Goal: Task Accomplishment & Management: Use online tool/utility

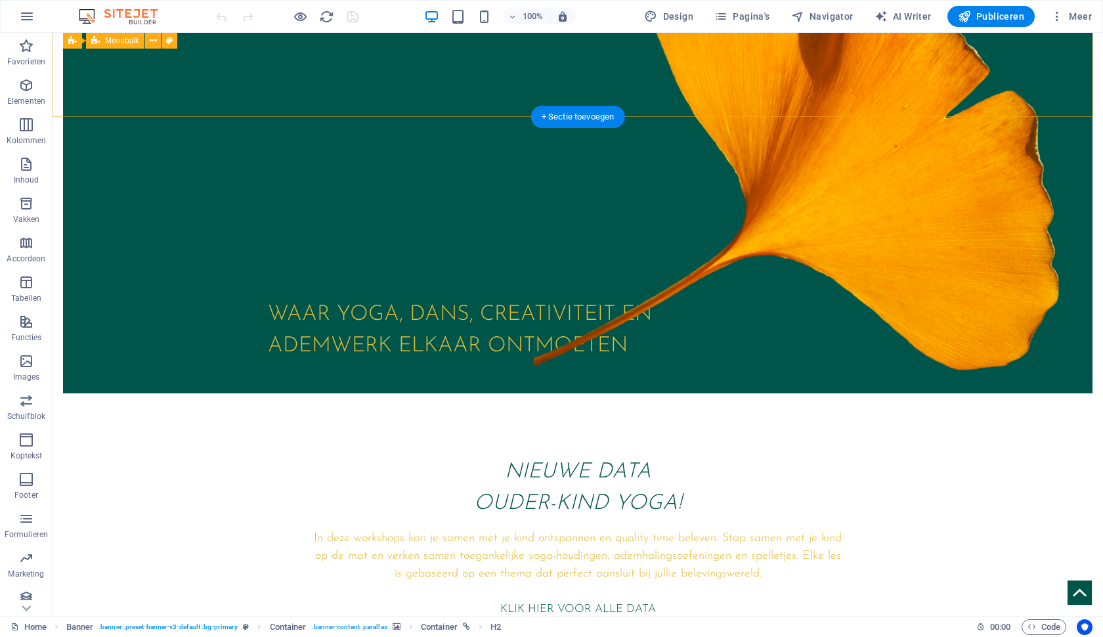
scroll to position [506, 0]
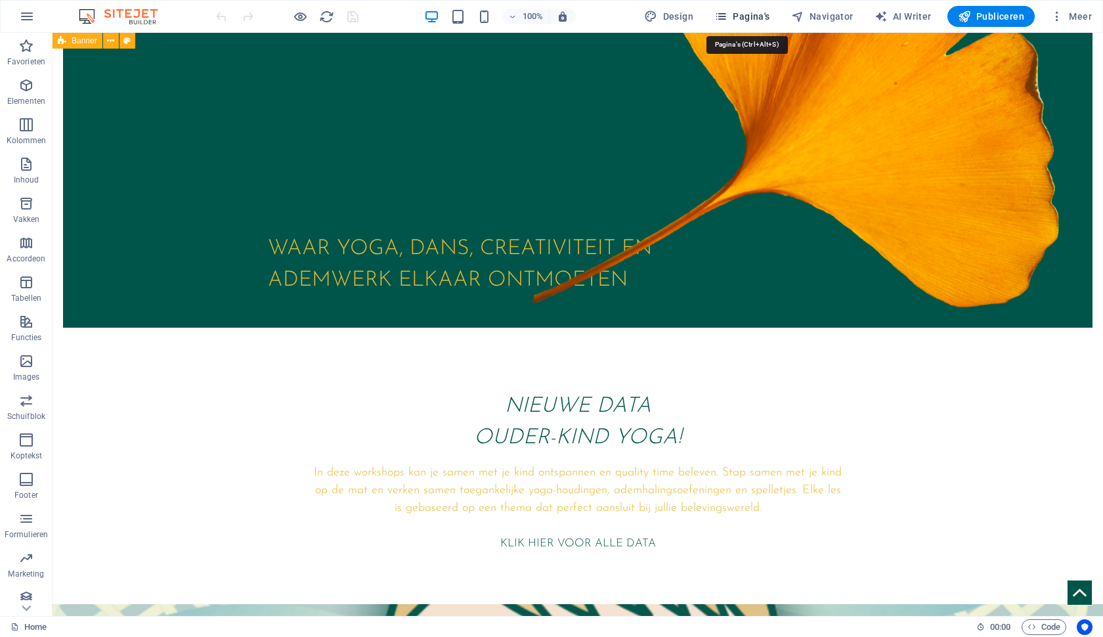
click at [746, 12] on span "Pagina's" at bounding box center [742, 16] width 56 height 13
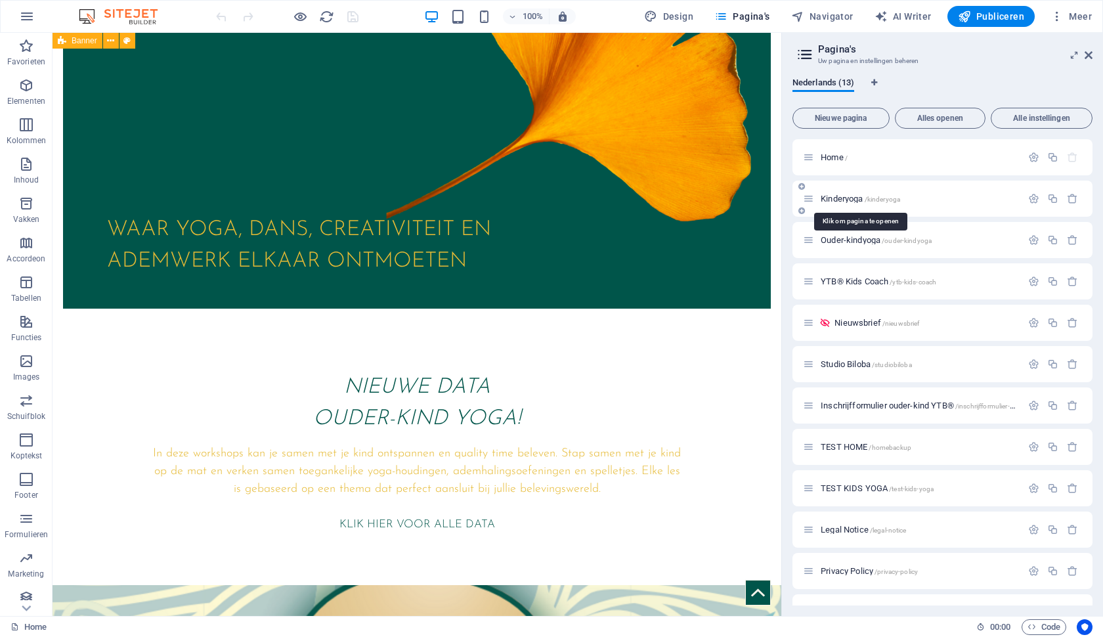
click at [889, 200] on span "/kinderyoga" at bounding box center [882, 199] width 36 height 7
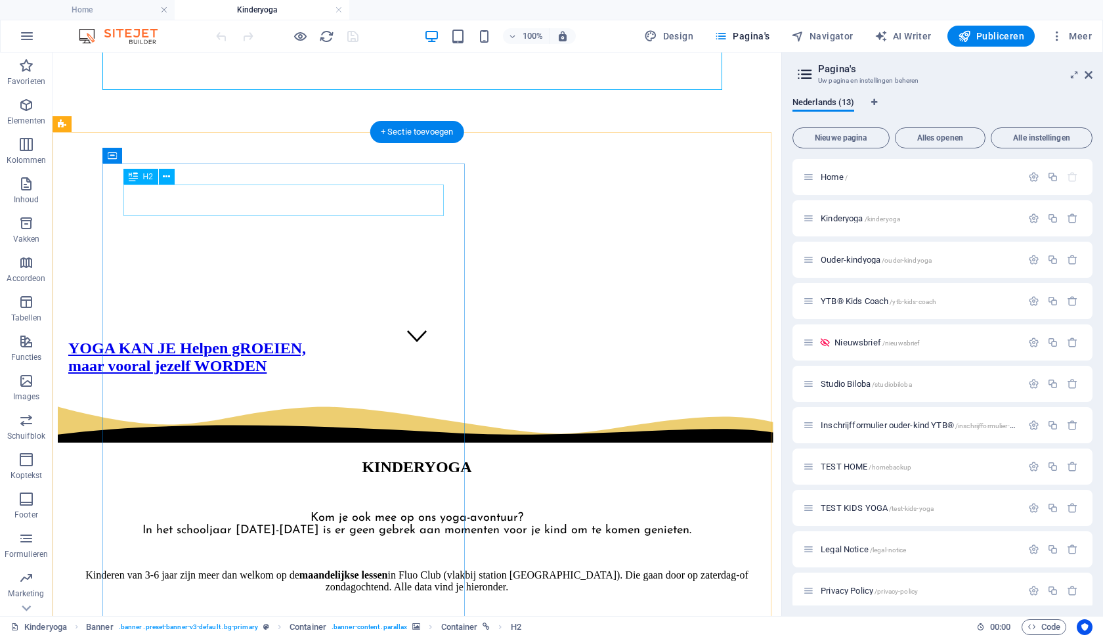
scroll to position [270, 0]
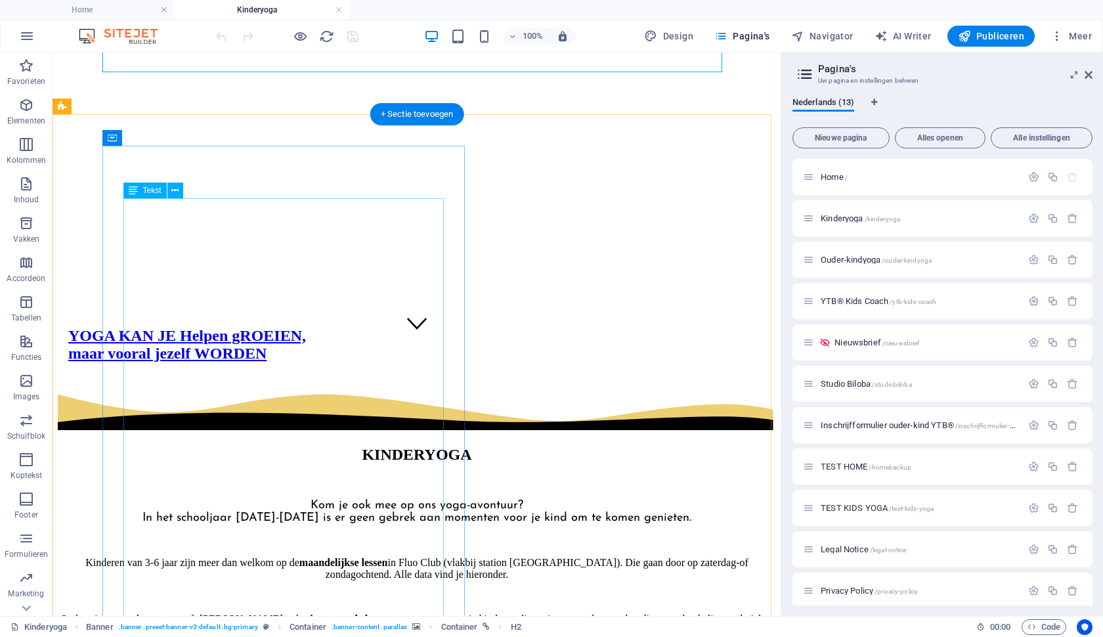
click at [244, 477] on div "Kom je ook mee op ons yoga-avontuur? In het schooljaar [DATE]-[DATE] is er geen…" at bounding box center [417, 624] width 718 height 295
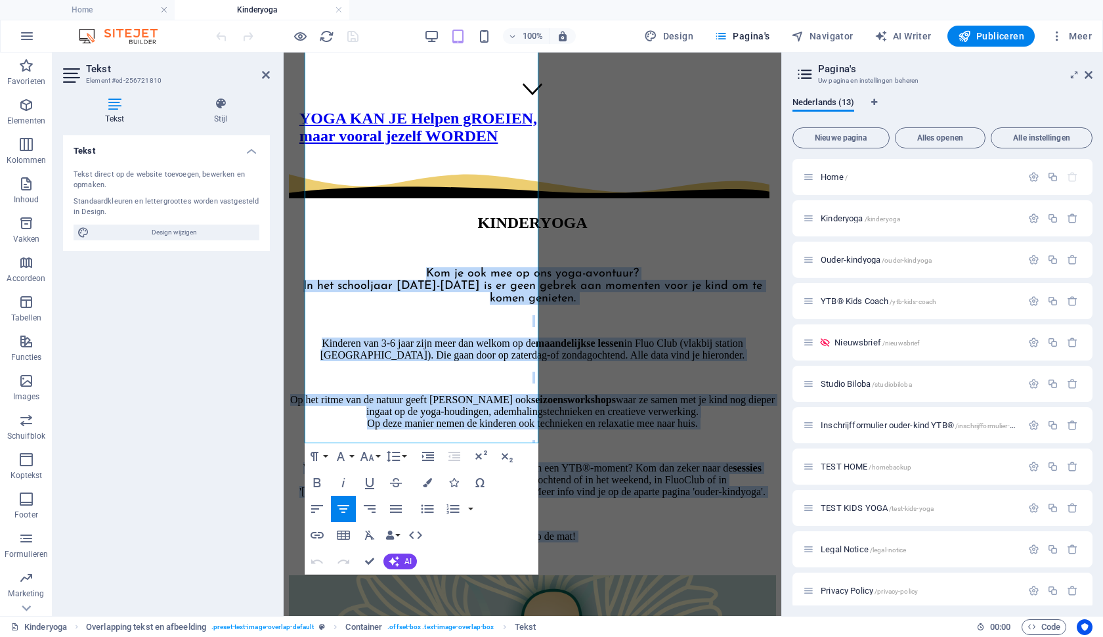
scroll to position [564, 0]
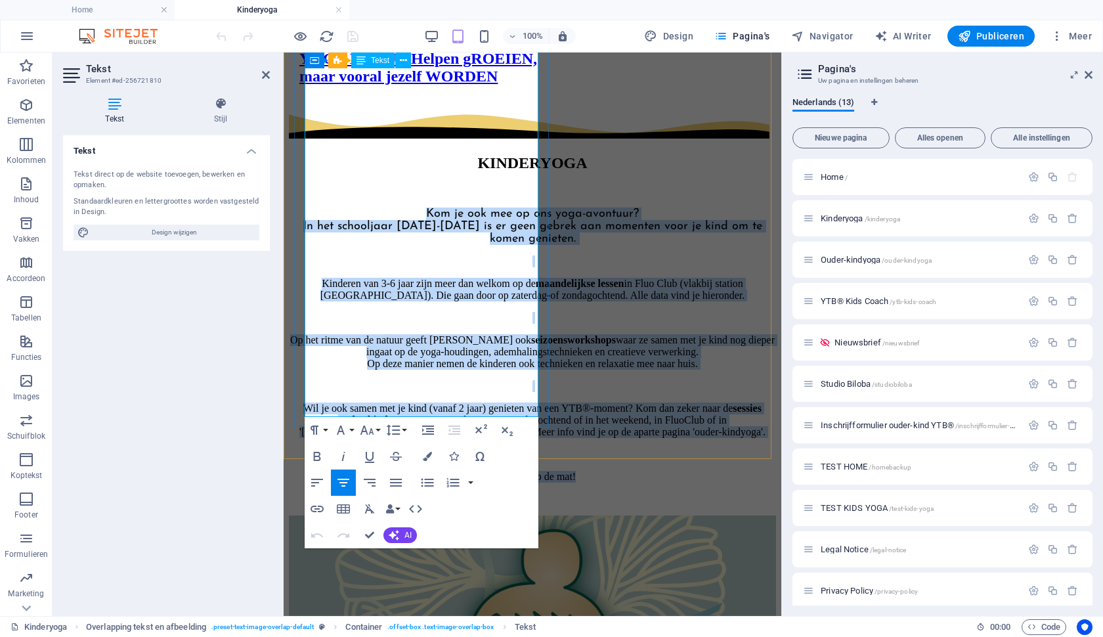
drag, startPoint x: 320, startPoint y: 203, endPoint x: 530, endPoint y: 396, distance: 285.3
click at [530, 396] on div "Kom je ook mee op ons yoga-avontuur? In het schooljaar [DATE]-[DATE] is er geen…" at bounding box center [532, 345] width 487 height 320
copy div "Kom je ook mee op ons yoga-avontuur? In het schooljaar [DATE]-[DATE] is er geen…"
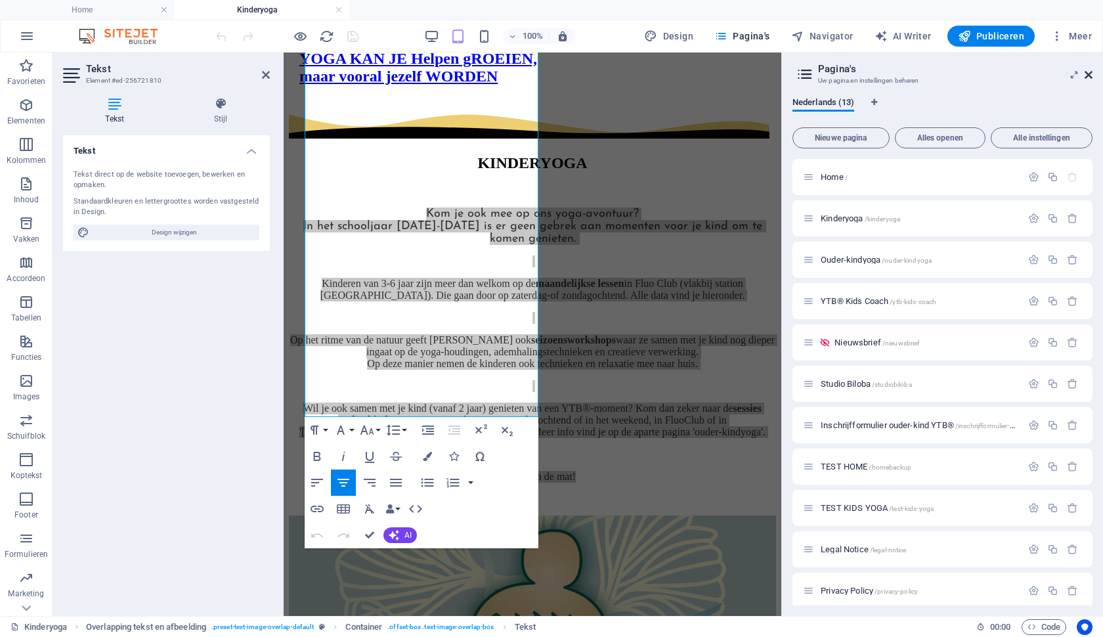
click at [1090, 75] on icon at bounding box center [1088, 75] width 8 height 11
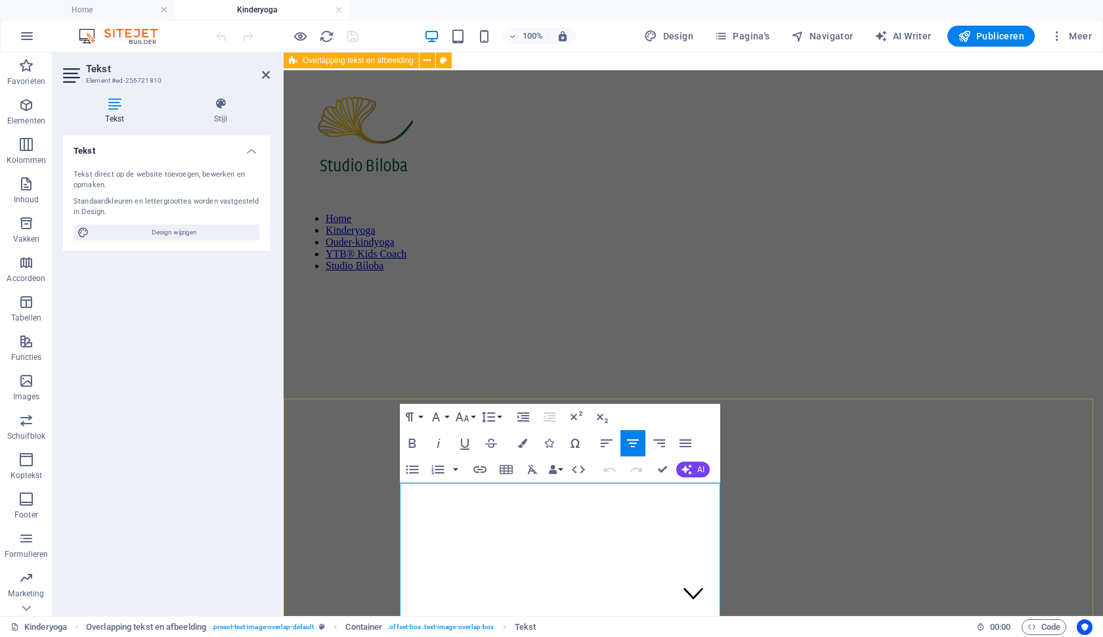
scroll to position [0, 0]
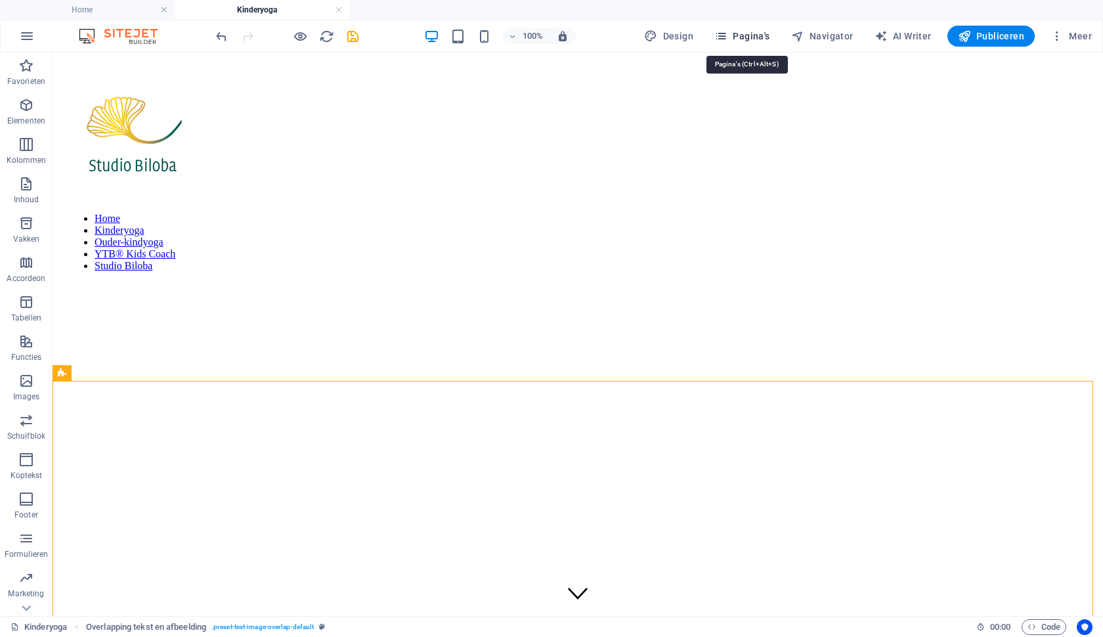
click at [733, 42] on span "Pagina's" at bounding box center [742, 36] width 56 height 13
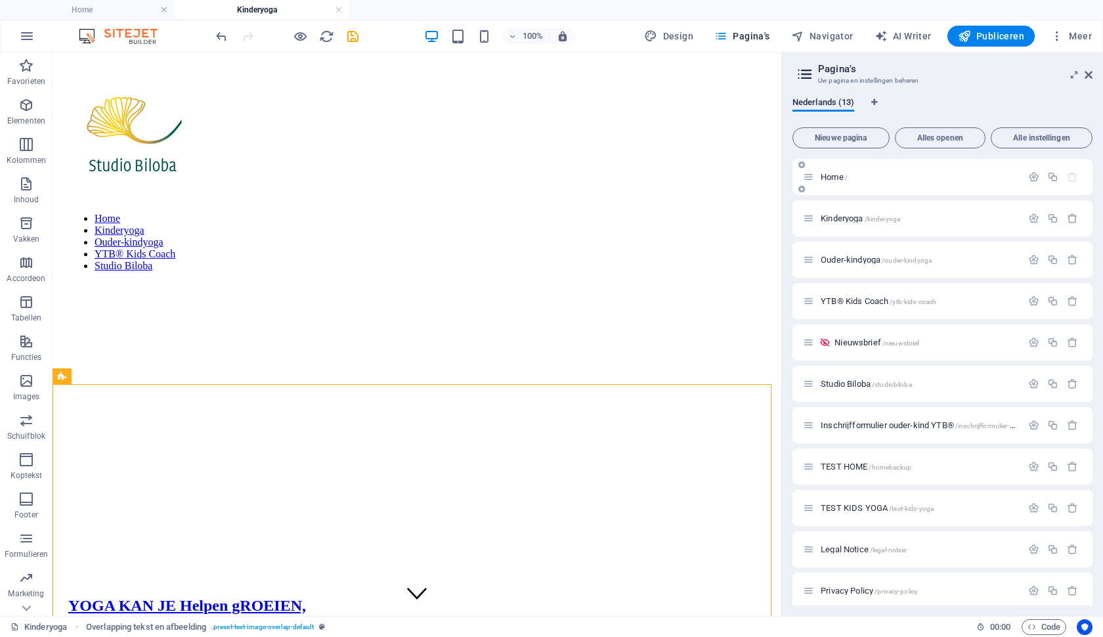
click at [828, 171] on div "Home /" at bounding box center [912, 176] width 219 height 15
click at [828, 181] on span "Home /" at bounding box center [833, 177] width 27 height 10
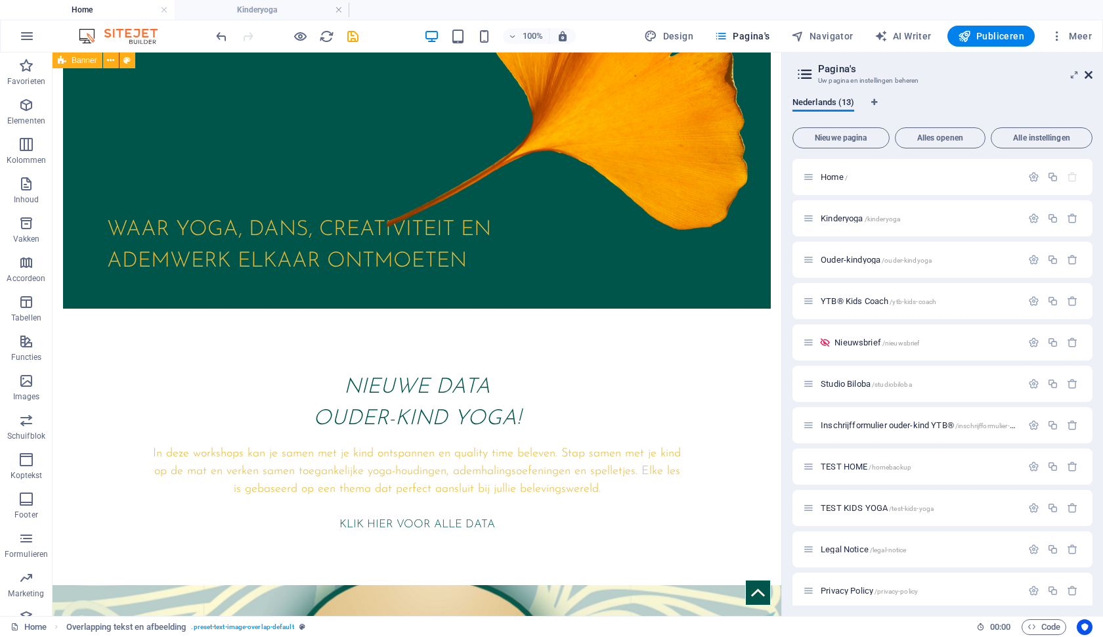
click at [1088, 74] on icon at bounding box center [1088, 75] width 8 height 11
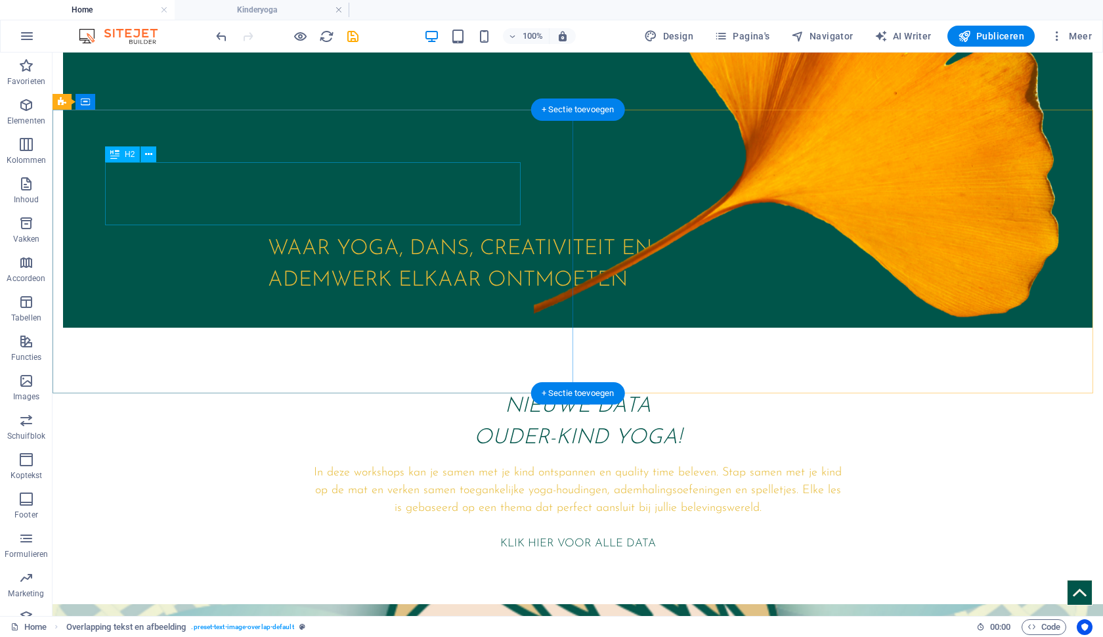
click at [310, 391] on div "NIEUWE DATA OUDER-KIND YOGA!" at bounding box center [578, 422] width 536 height 63
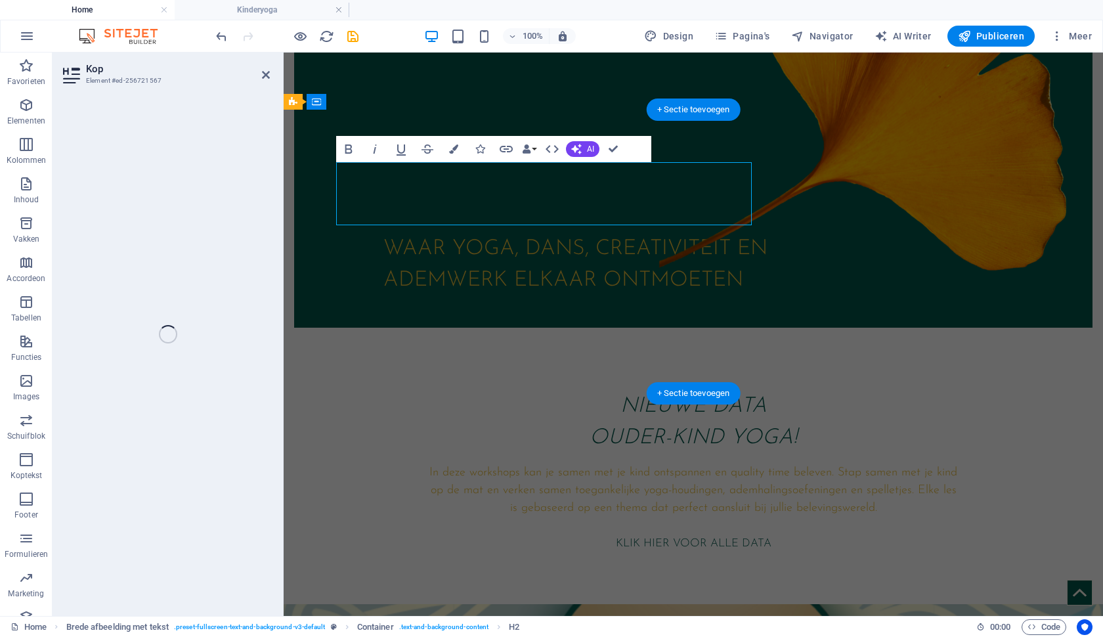
click at [295, 338] on div "NIEUWE DATA OUDER-KIND YOGA! In deze workshops kan je samen met je kind ontspan…" at bounding box center [693, 471] width 819 height 266
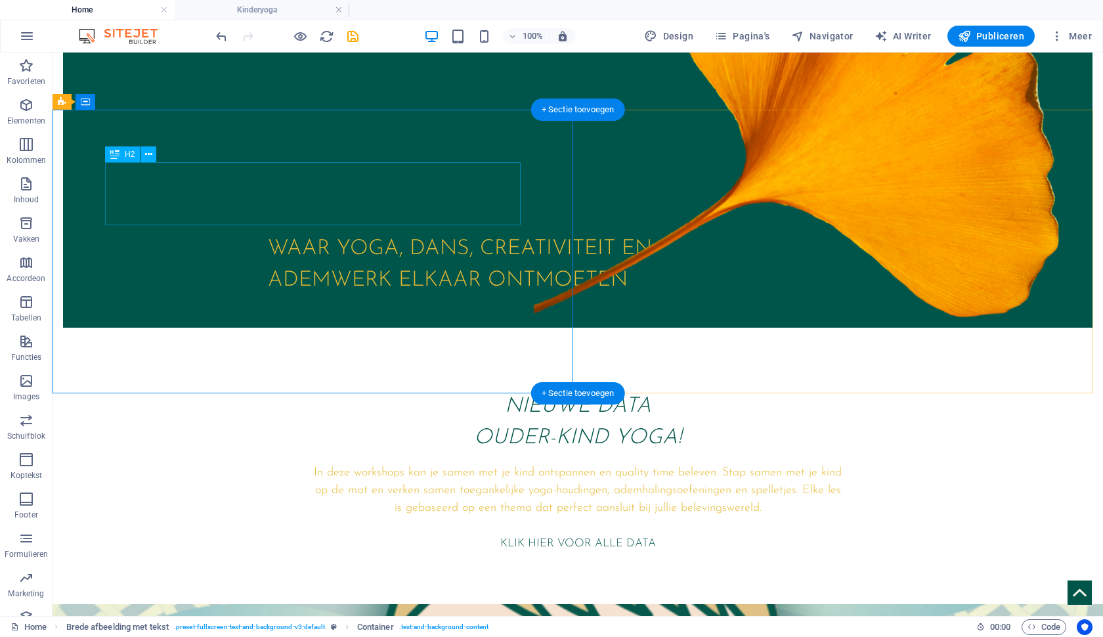
click at [353, 391] on div "NIEUWE DATA OUDER-KIND YOGA!" at bounding box center [578, 422] width 536 height 63
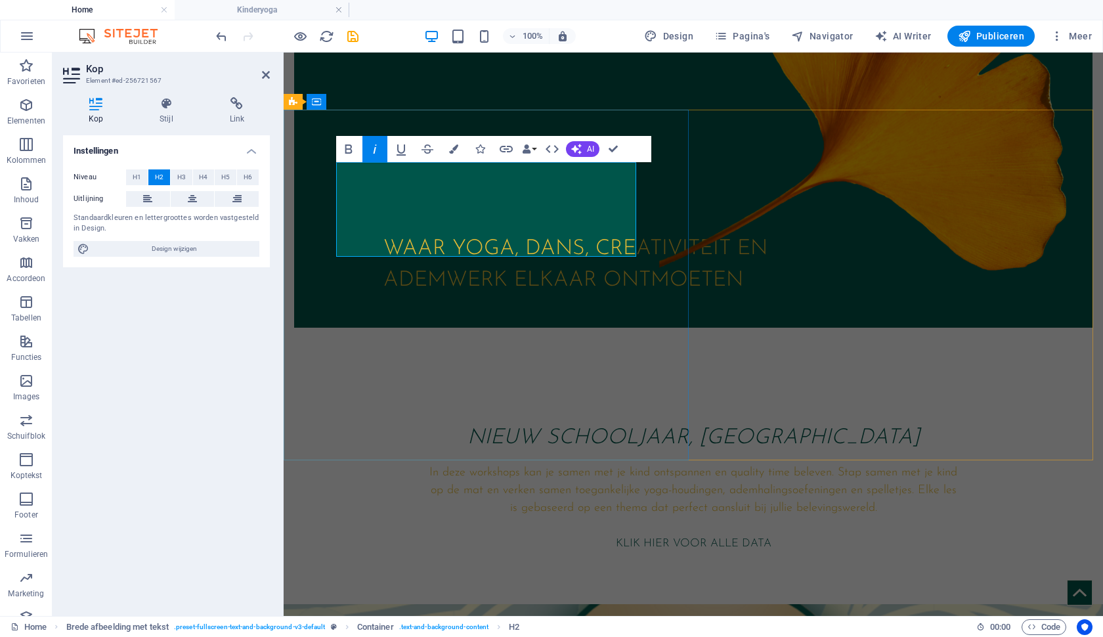
click at [578, 391] on h2 "NIEUW SCHOOLJAAR, [GEOGRAPHIC_DATA]" at bounding box center [693, 422] width 536 height 63
click at [538, 464] on div "In deze workshops kan je samen met je kind ontspannen en quality time beleven. …" at bounding box center [693, 499] width 536 height 71
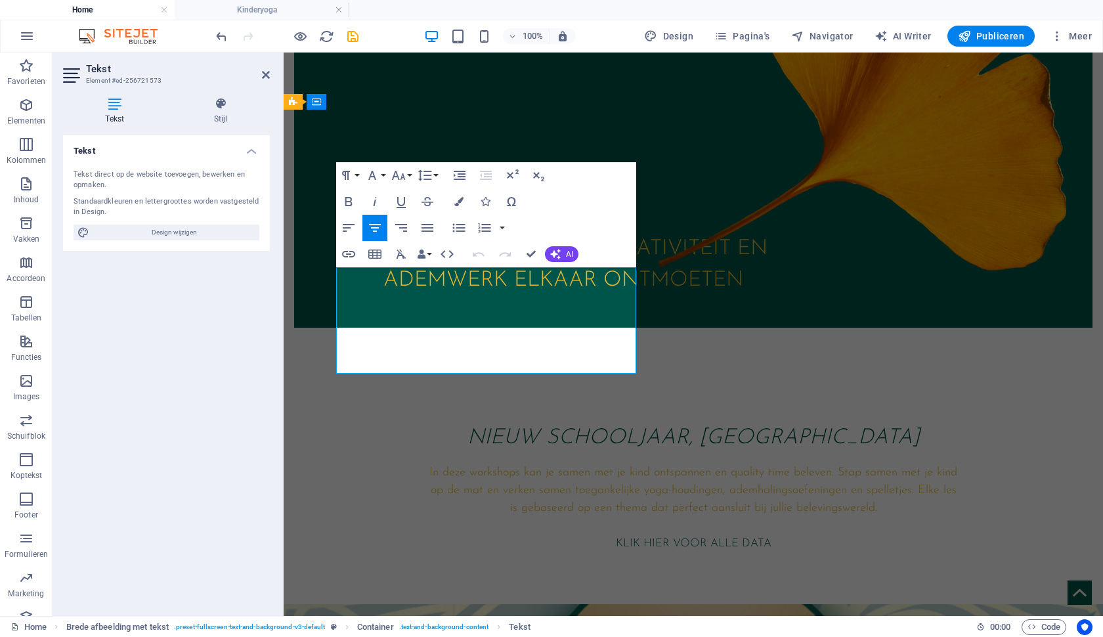
click at [566, 464] on p "In deze workshops kan je samen met je kind ontspannen en quality time beleven. …" at bounding box center [693, 490] width 536 height 53
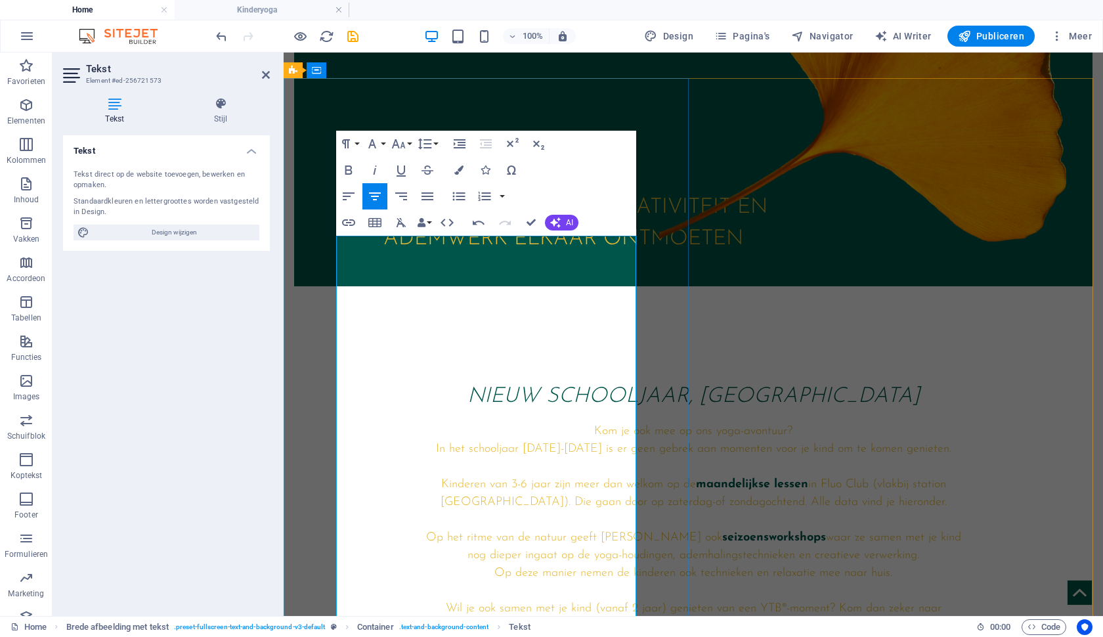
scroll to position [555, 0]
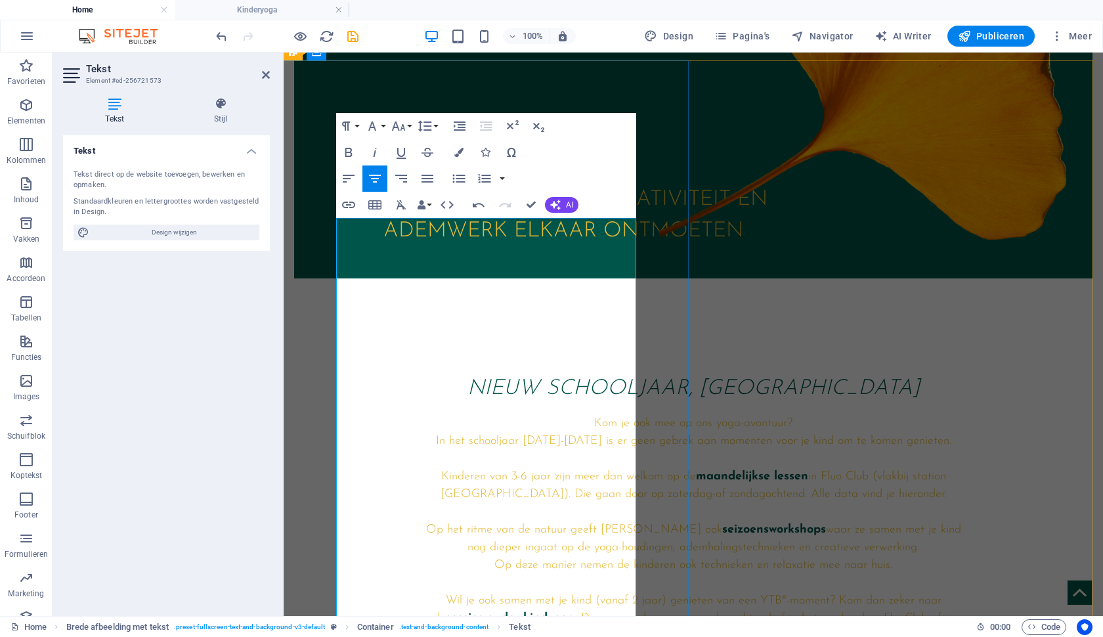
drag, startPoint x: 600, startPoint y: 350, endPoint x: 522, endPoint y: 316, distance: 85.2
click at [522, 468] on p "Kinderen van 3-6 jaar zijn meer dan welkom op de maandelijkse lessen in Fluo Cl…" at bounding box center [693, 485] width 536 height 35
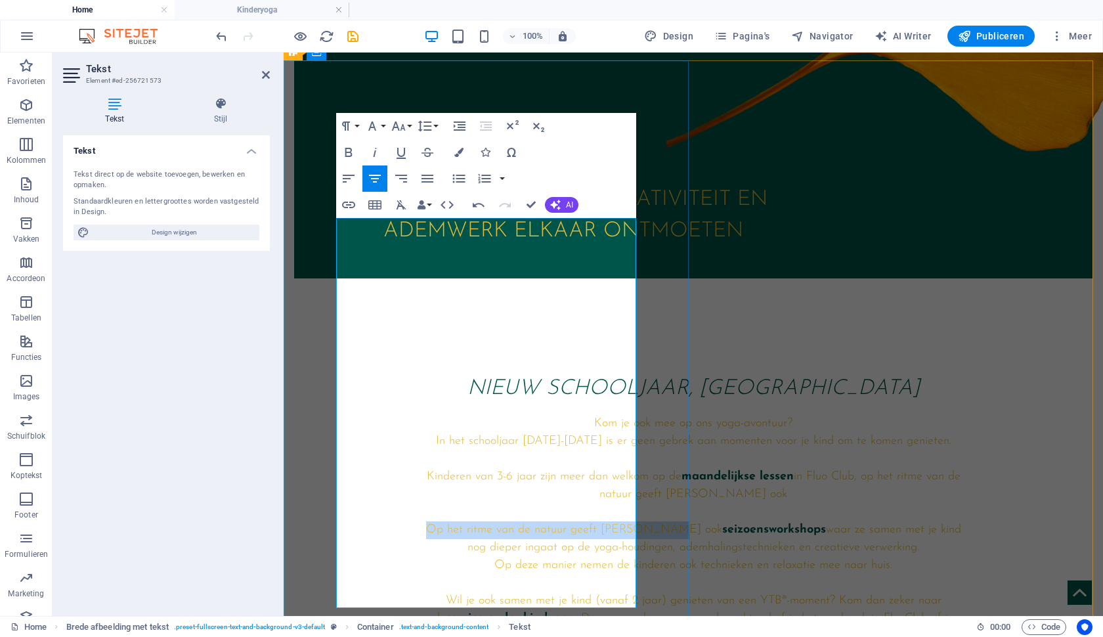
drag, startPoint x: 603, startPoint y: 368, endPoint x: 374, endPoint y: 365, distance: 228.4
click at [425, 521] on p "Op het ritme van de natuur geeft [PERSON_NAME] ook seizoensworkshops waar ze sa…" at bounding box center [693, 547] width 536 height 53
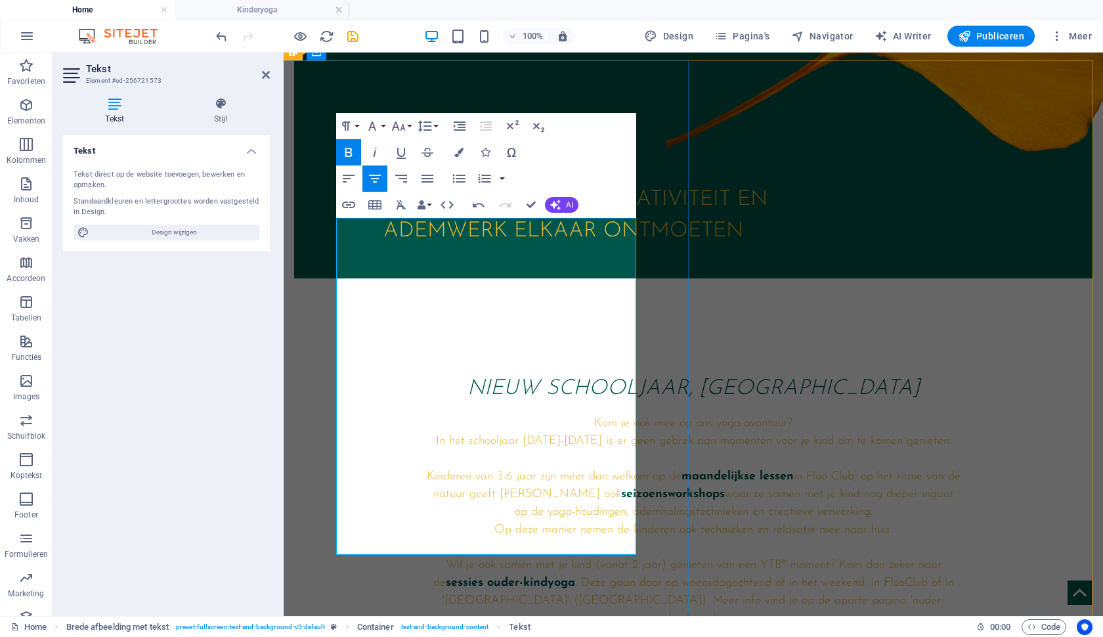
click at [456, 468] on p "Kinderen van 3-6 jaar zijn meer dan welkom op de maandelijkse lessen in Fluo Cl…" at bounding box center [693, 503] width 536 height 71
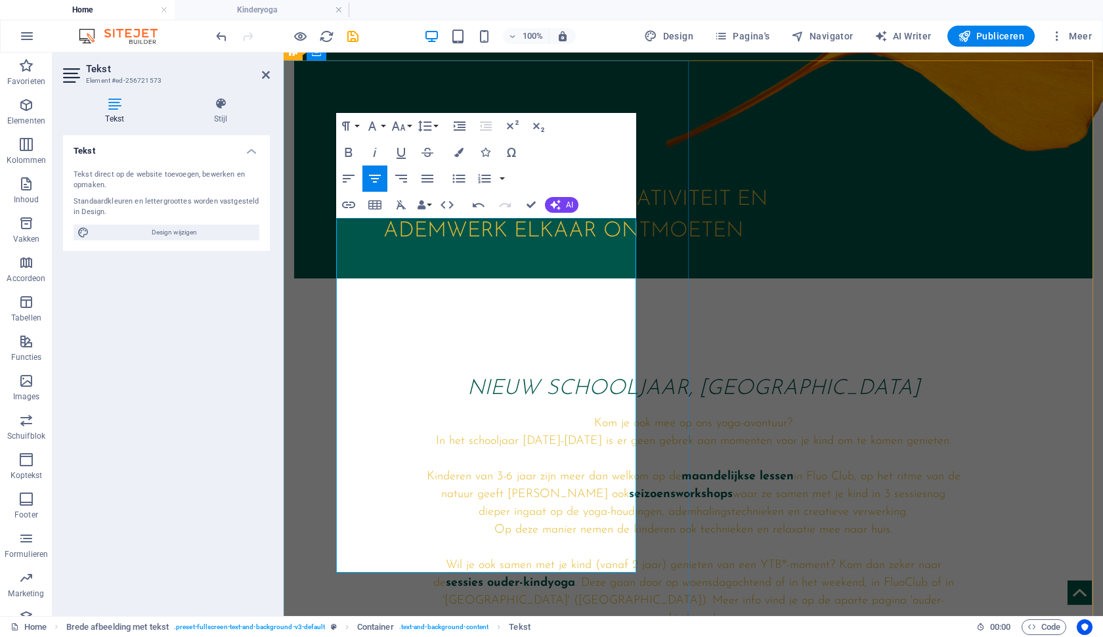
click at [532, 468] on p "Kinderen van 3-6 jaar zijn meer dan welkom op de maandelijkse lessen in Fluo Cl…" at bounding box center [693, 503] width 536 height 71
drag, startPoint x: 530, startPoint y: 384, endPoint x: 565, endPoint y: 444, distance: 69.1
click at [565, 444] on div "Kom je ook mee op ons yoga-avontuur? In het schooljaar [DATE]-[DATE] is er geen…" at bounding box center [693, 539] width 536 height 248
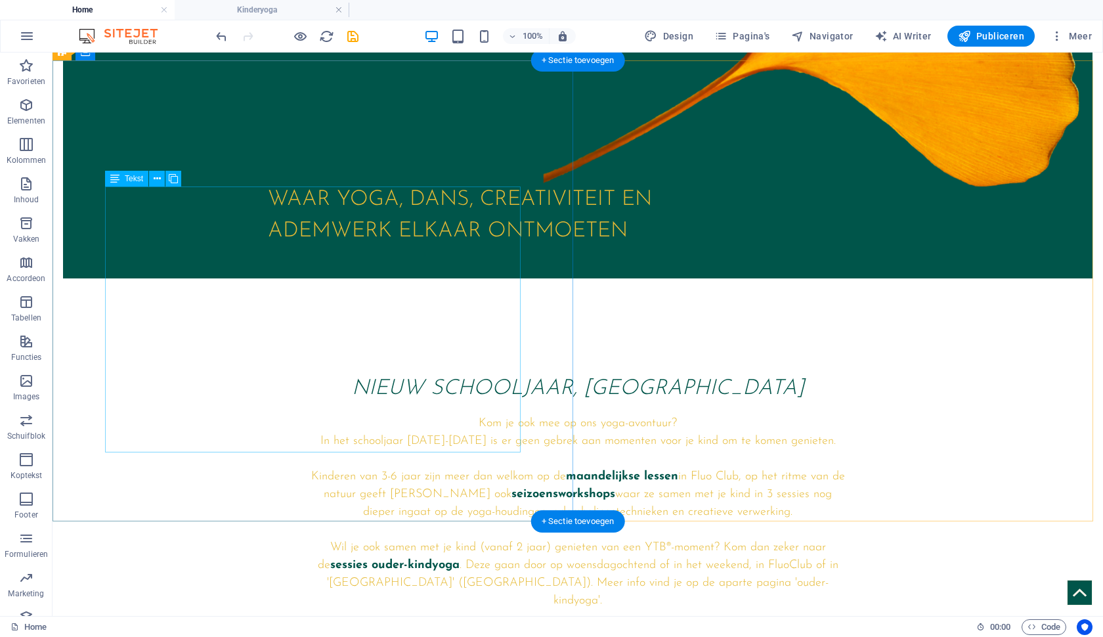
click at [397, 415] on div "Kom je ook mee op ons yoga-avontuur? In het schooljaar [DATE]-[DATE] is er geen…" at bounding box center [578, 530] width 536 height 230
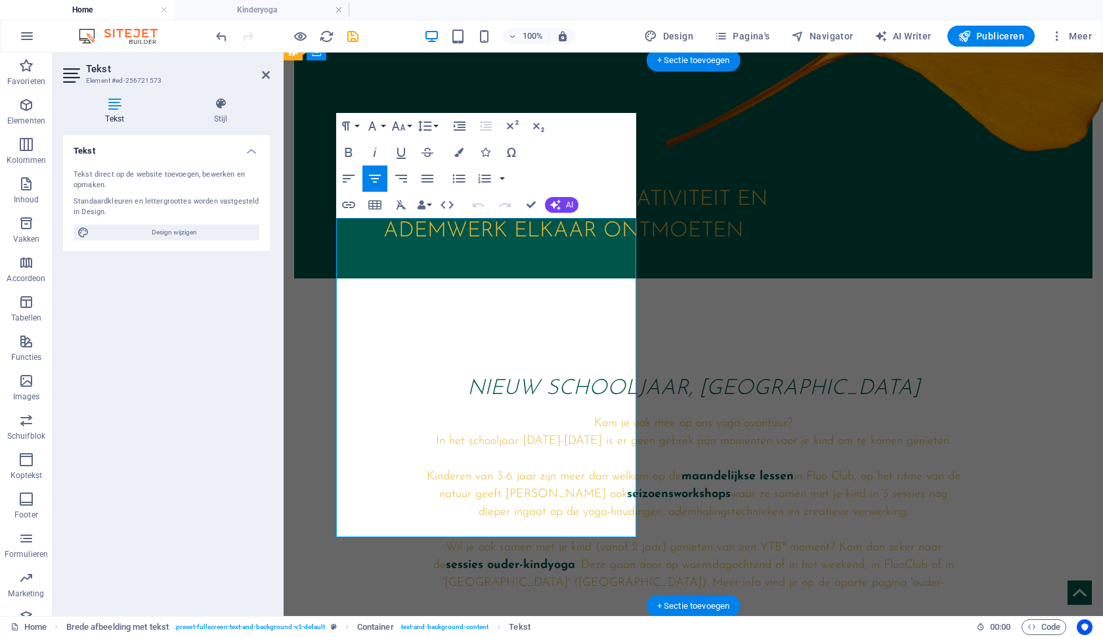
click at [425, 539] on p "Wil je ook samen met je kind (vanaf 2 jaar) genieten van een YTB®-moment? Kom d…" at bounding box center [693, 574] width 536 height 71
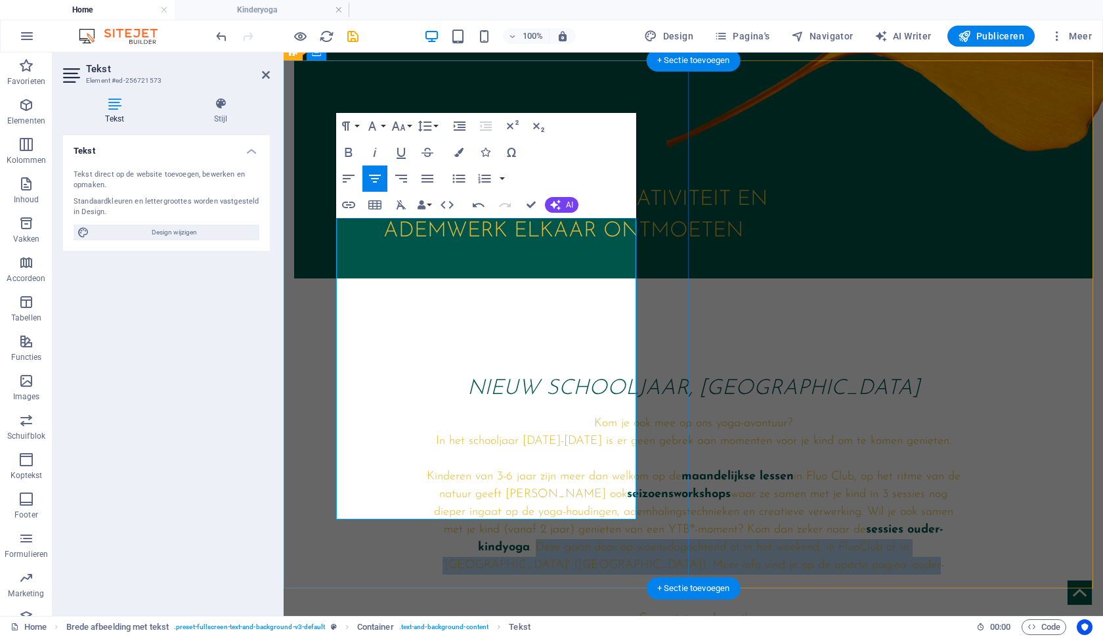
drag, startPoint x: 504, startPoint y: 420, endPoint x: 571, endPoint y: 479, distance: 89.3
click at [571, 479] on p "Kinderen van 3-6 jaar zijn meer dan welkom op de maandelijkse lessen in Fluo Cl…" at bounding box center [693, 530] width 536 height 124
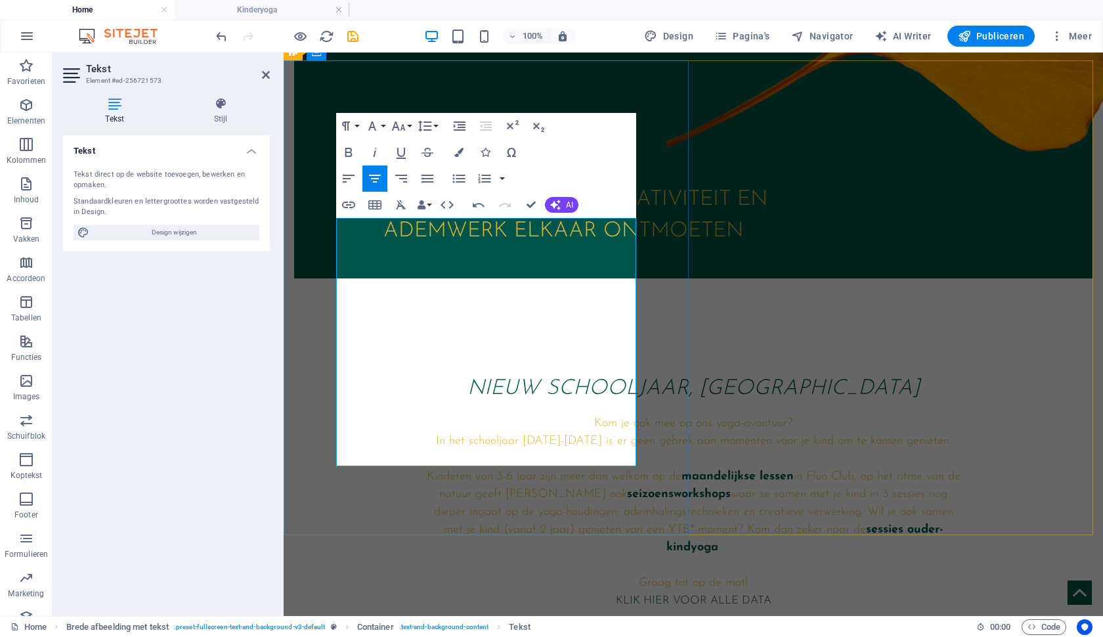
drag, startPoint x: 344, startPoint y: 312, endPoint x: 454, endPoint y: 313, distance: 109.6
click at [681, 471] on strong "maandelijkse lessen" at bounding box center [737, 477] width 112 height 12
click at [442, 468] on p "Kinderen van 3-6 jaar zijn meer dan welkom op de maandelijkse lessen in Fluo Cl…" at bounding box center [693, 512] width 536 height 89
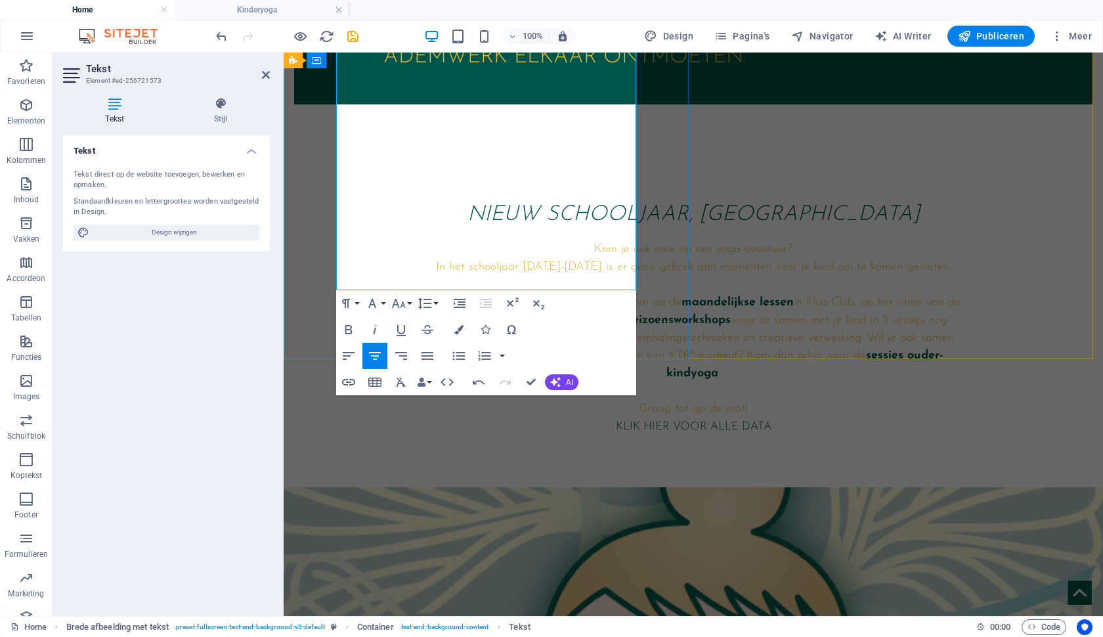
scroll to position [733, 0]
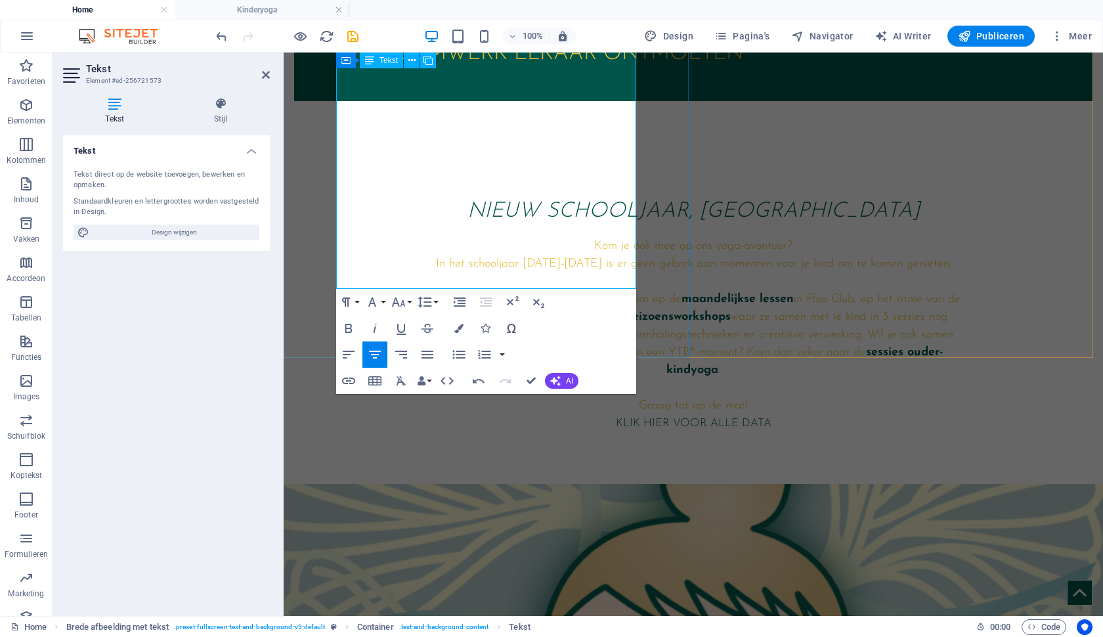
click at [568, 397] on p "Graag tot op de mat!" at bounding box center [693, 406] width 536 height 18
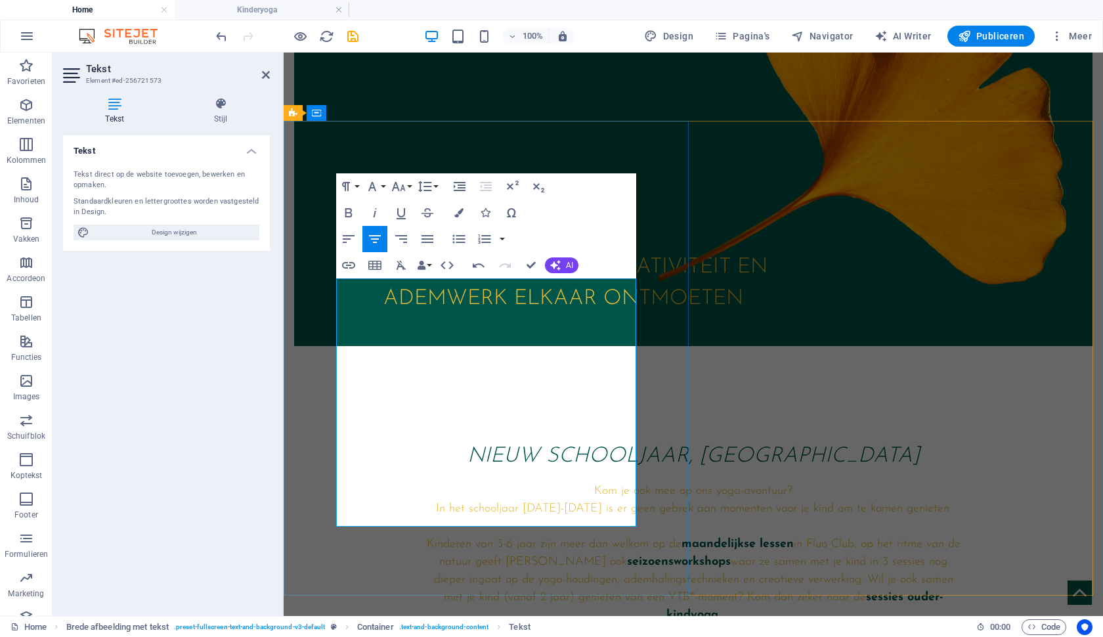
scroll to position [507, 0]
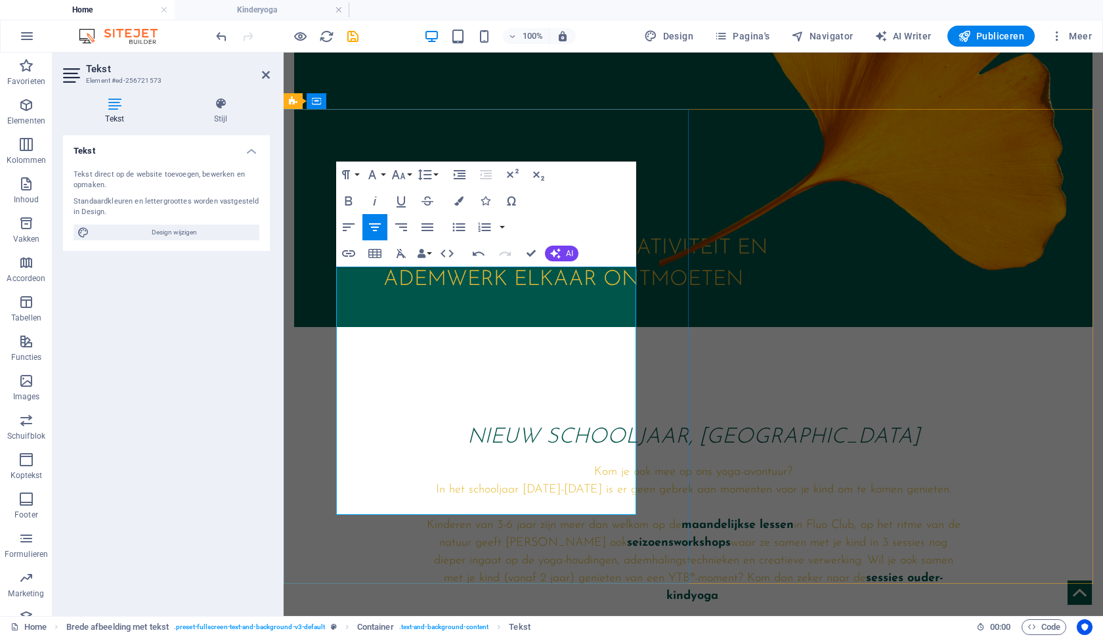
drag, startPoint x: 454, startPoint y: 361, endPoint x: 348, endPoint y: 365, distance: 105.8
click at [681, 519] on strong "maandelijkse lessen" at bounding box center [737, 525] width 112 height 12
click at [348, 251] on icon "button" at bounding box center [348, 253] width 13 height 7
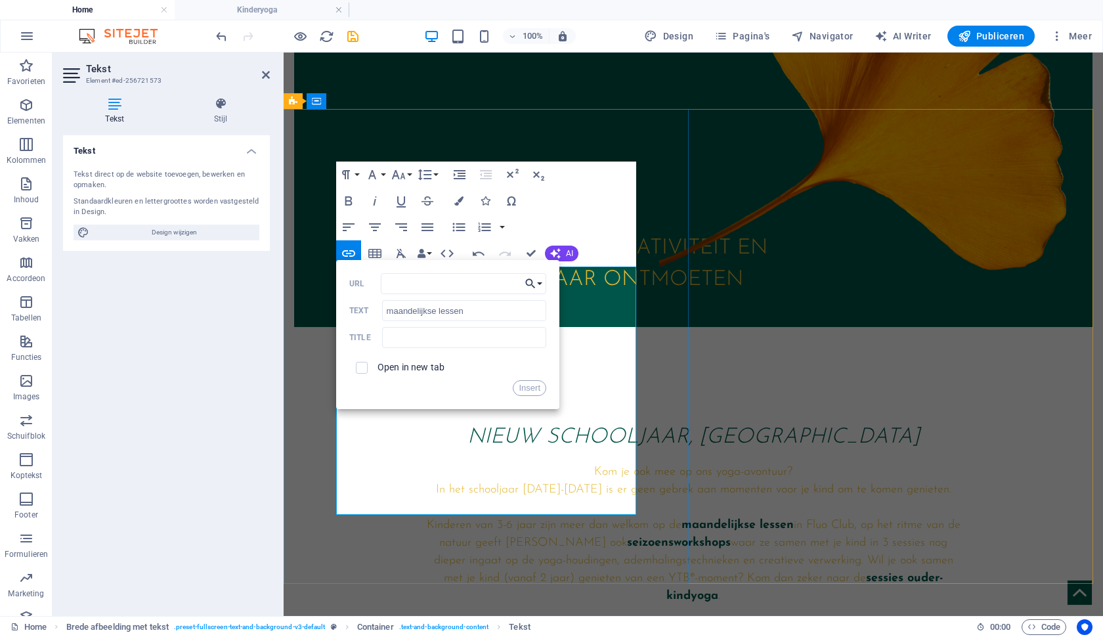
click at [538, 284] on button "Choose Link" at bounding box center [533, 283] width 25 height 21
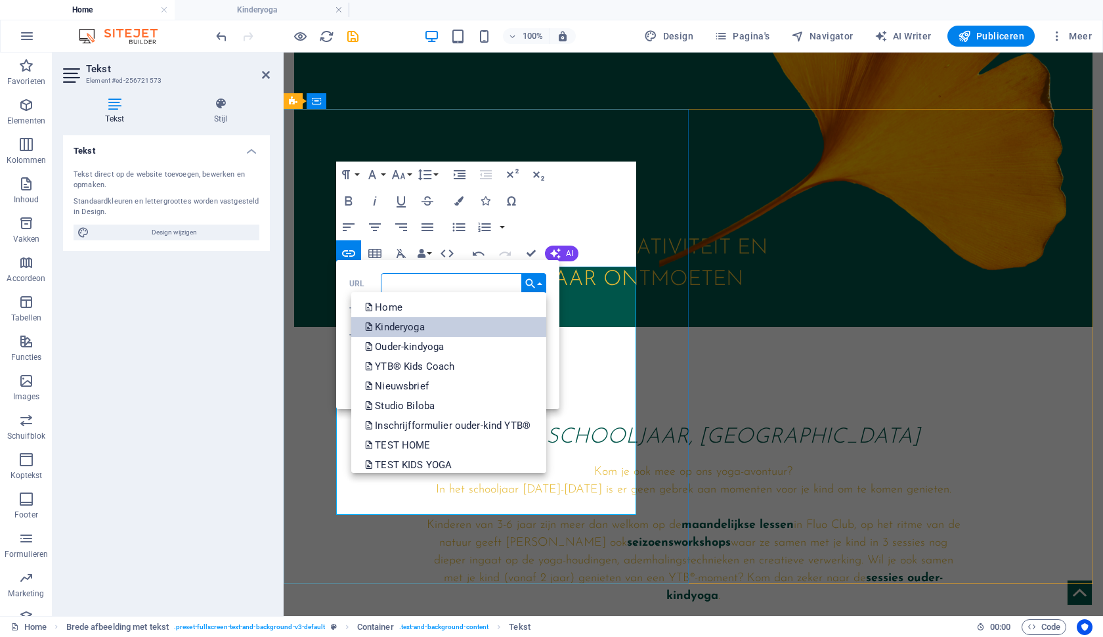
click at [453, 328] on link "Kinderyoga" at bounding box center [448, 327] width 195 height 20
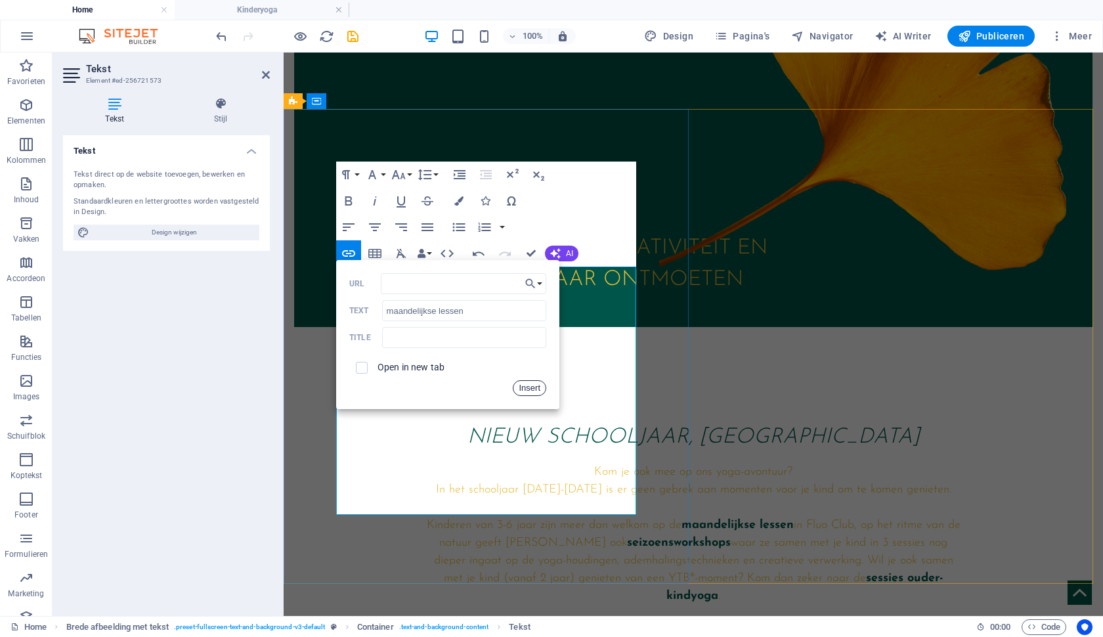
click at [536, 389] on button "Insert" at bounding box center [529, 388] width 33 height 16
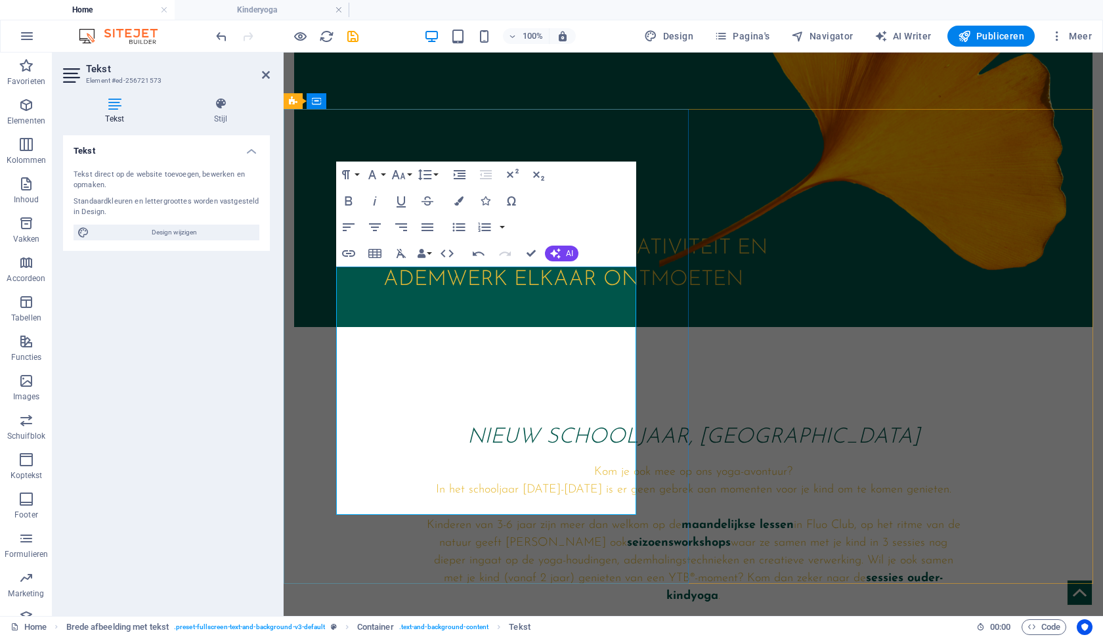
click at [627, 537] on strong "seizoensworkshops" at bounding box center [679, 543] width 104 height 12
drag, startPoint x: 575, startPoint y: 382, endPoint x: 471, endPoint y: 386, distance: 103.8
click at [471, 517] on p "Kinderen van 3-6 jaar zijn meer dan welkom op de maandelijkse lessen in Fluo Cl…" at bounding box center [693, 561] width 536 height 89
click at [347, 253] on icon "button" at bounding box center [348, 253] width 13 height 7
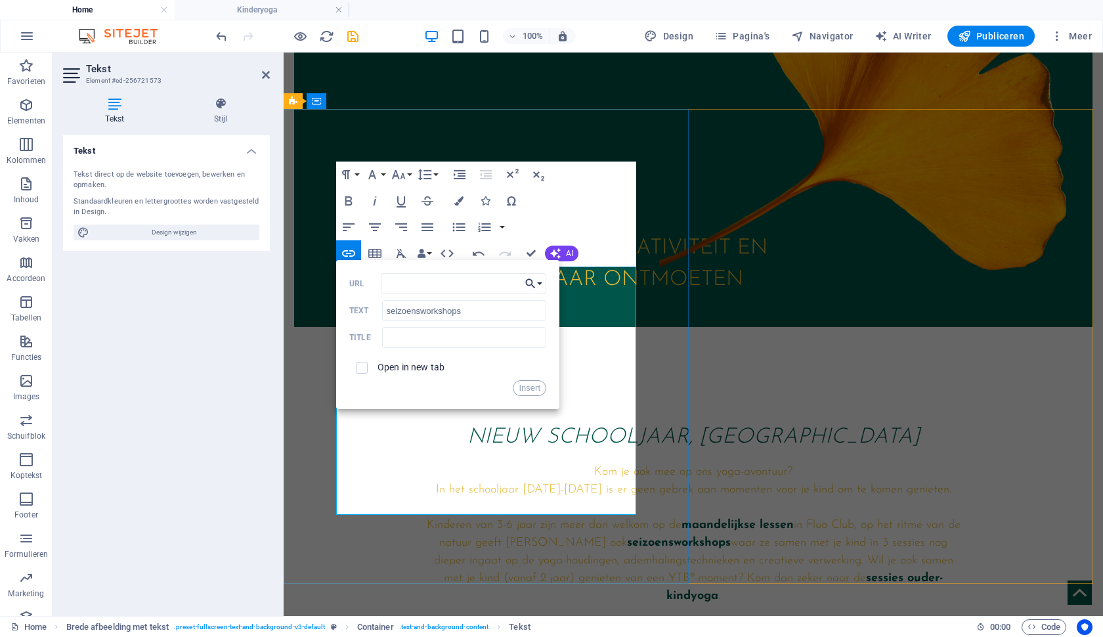
click at [537, 284] on button "Choose Link" at bounding box center [533, 283] width 25 height 21
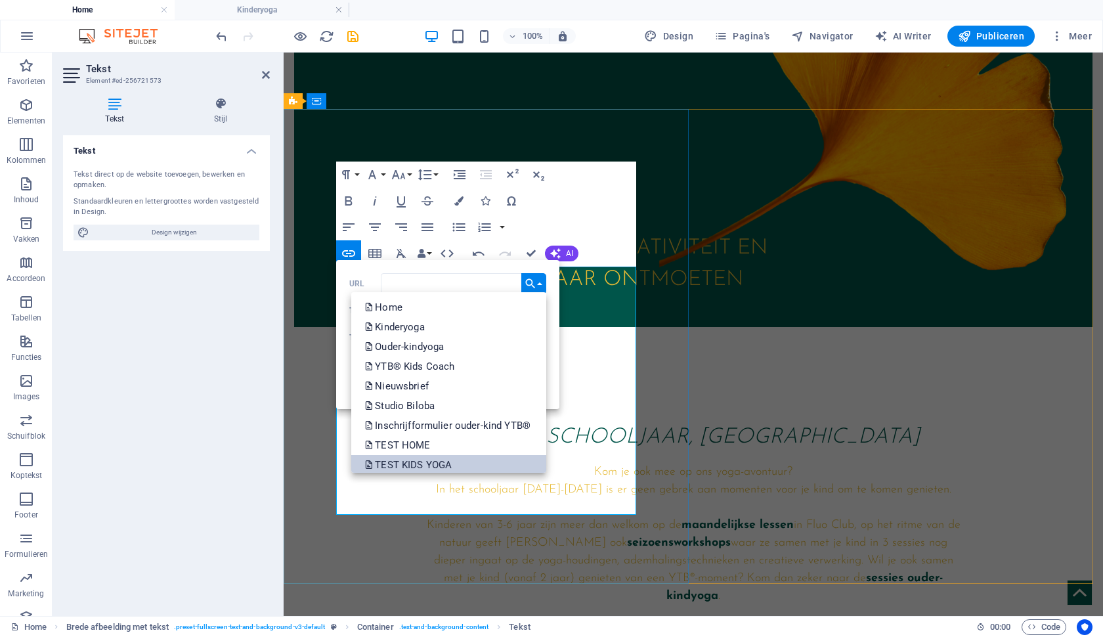
scroll to position [0, 0]
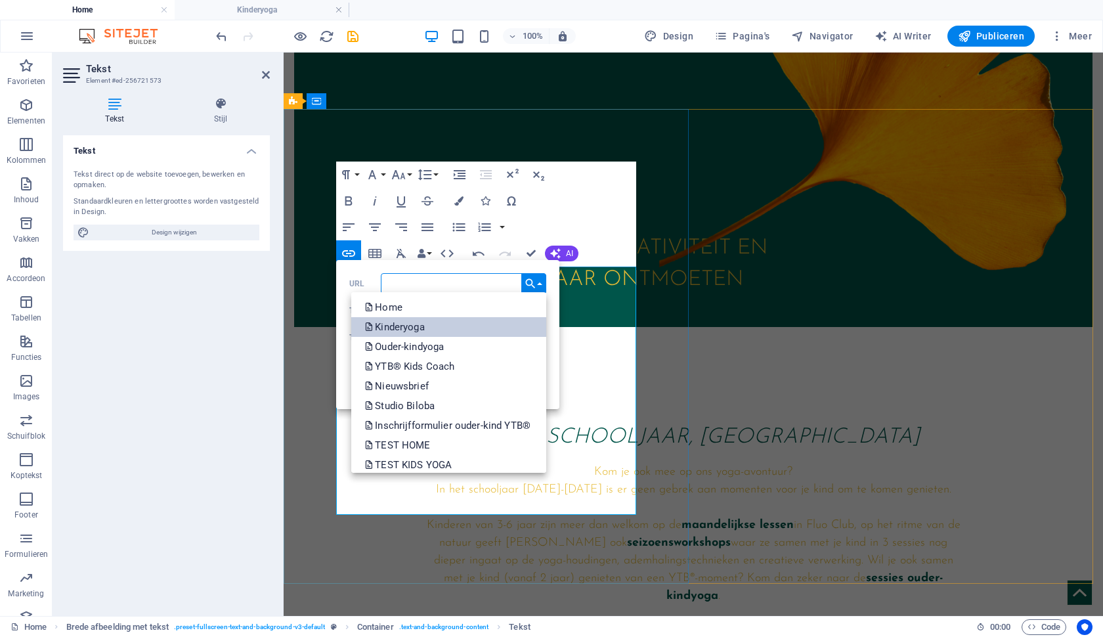
click at [443, 328] on link "Kinderyoga" at bounding box center [448, 327] width 195 height 20
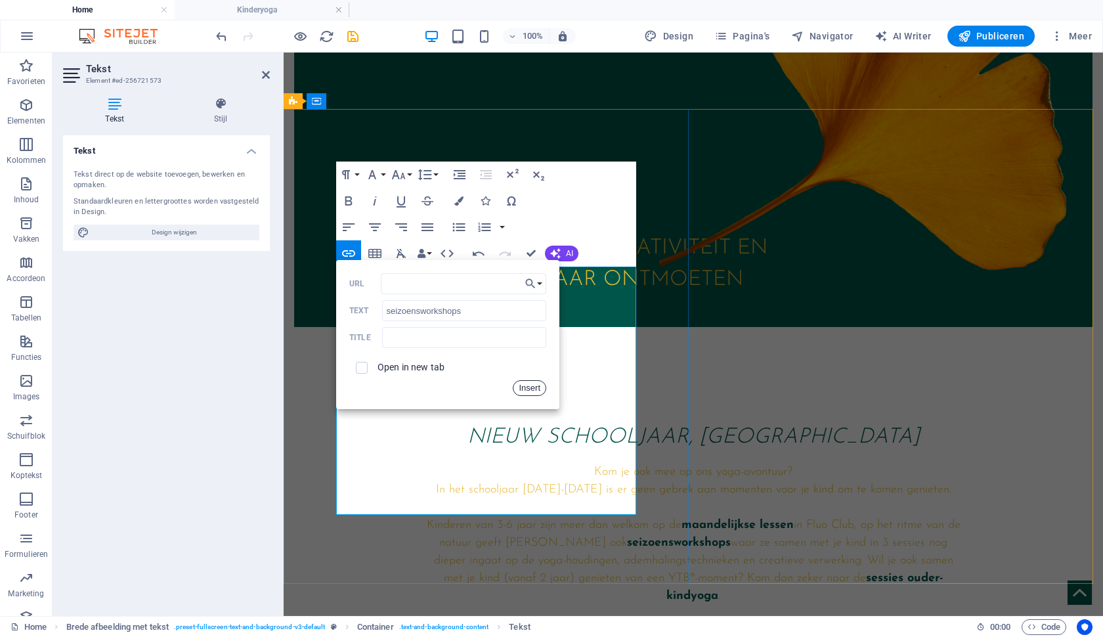
click at [533, 390] on button "Insert" at bounding box center [529, 388] width 33 height 16
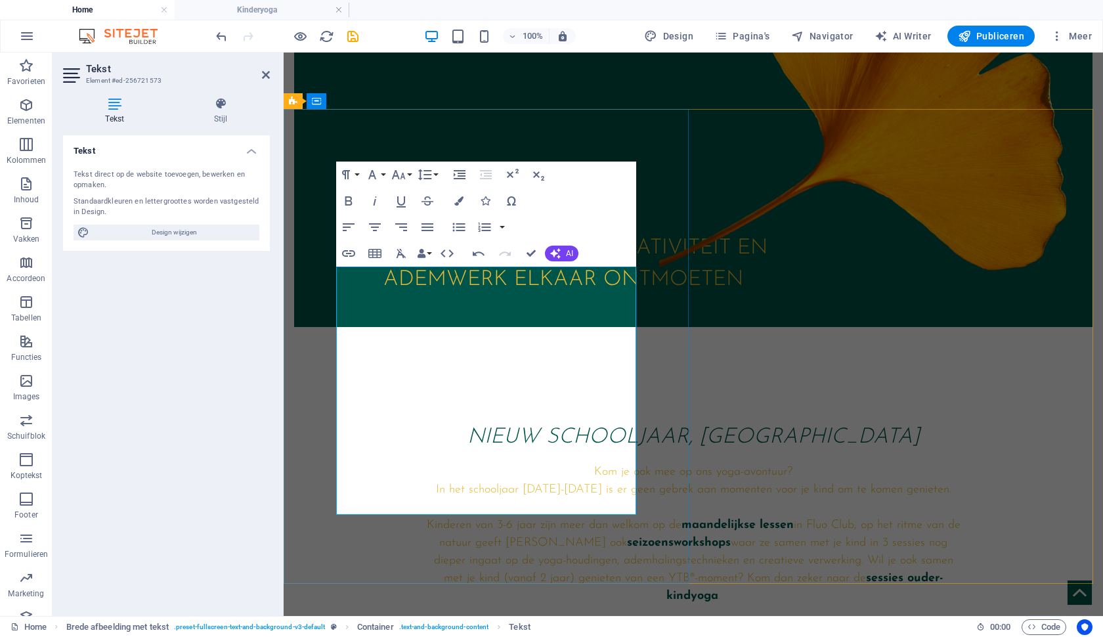
drag, startPoint x: 549, startPoint y: 469, endPoint x: 423, endPoint y: 469, distance: 126.0
click at [666, 572] on strong "sessies ouder-kindyoga" at bounding box center [804, 587] width 277 height 30
type input "sessies ouder-kindyoga"
click at [347, 253] on icon "button" at bounding box center [348, 253] width 13 height 7
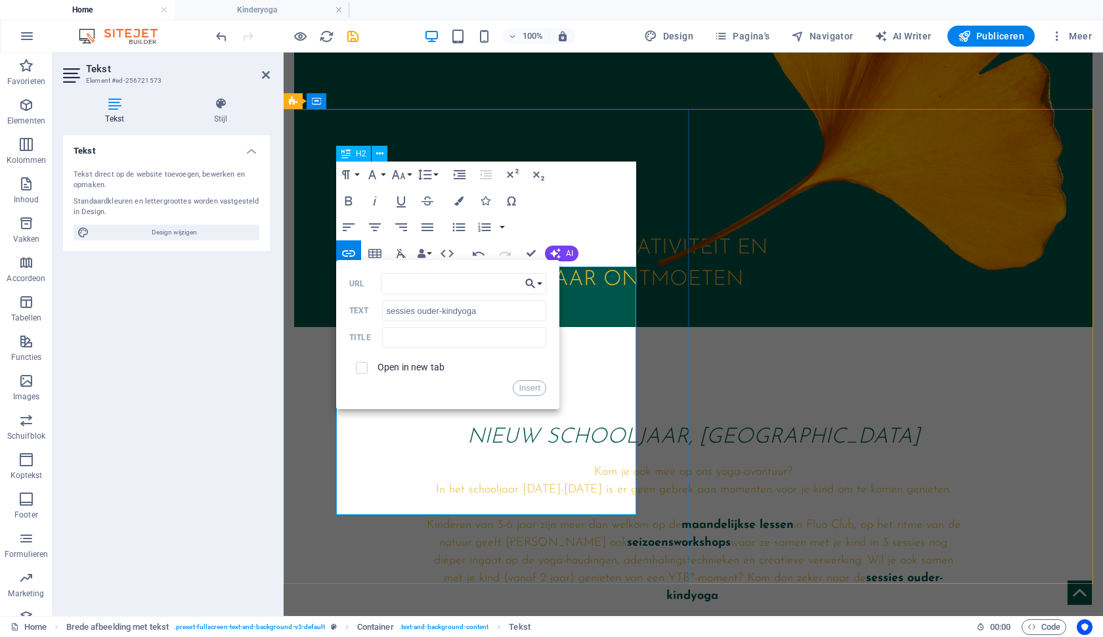
click at [542, 282] on button "Choose Link" at bounding box center [533, 283] width 25 height 21
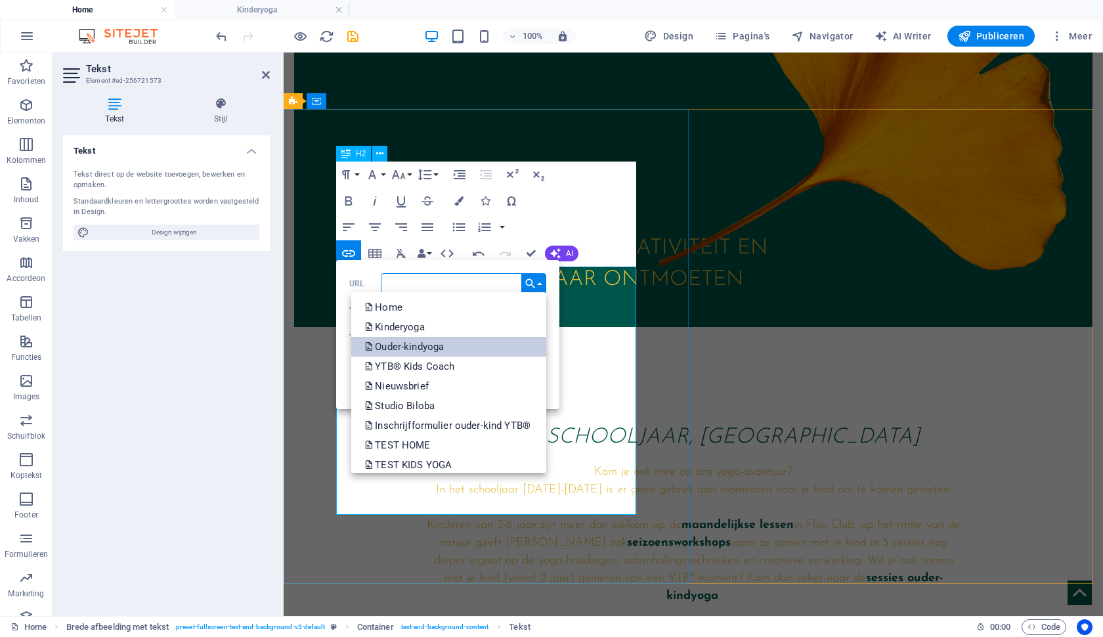
click at [457, 344] on link "Ouder-kindyoga" at bounding box center [448, 347] width 195 height 20
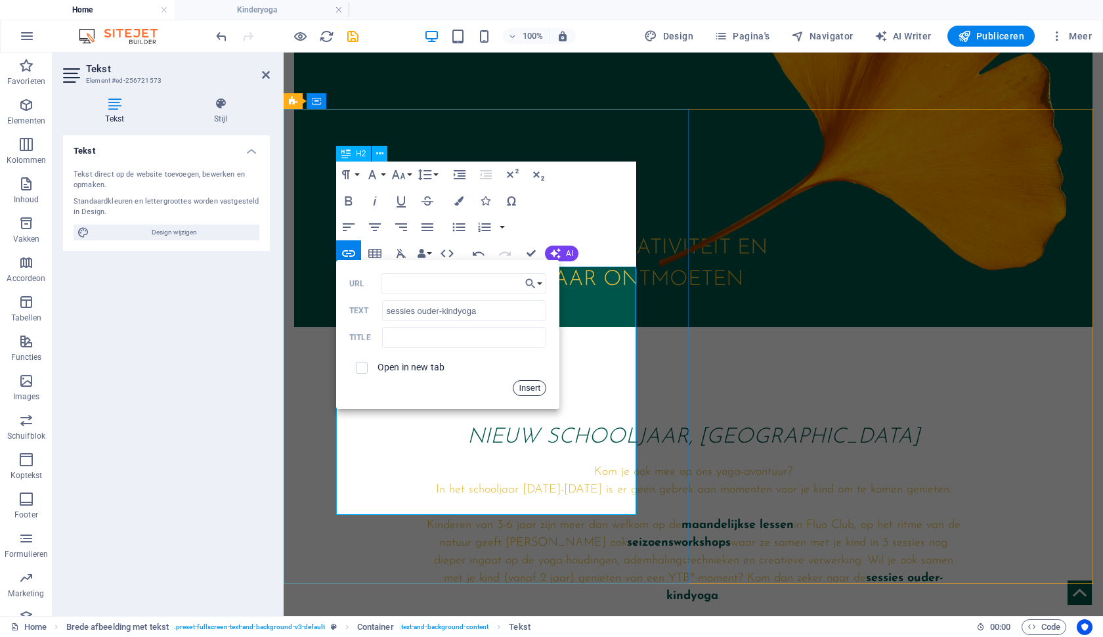
click at [524, 389] on button "Insert" at bounding box center [529, 388] width 33 height 16
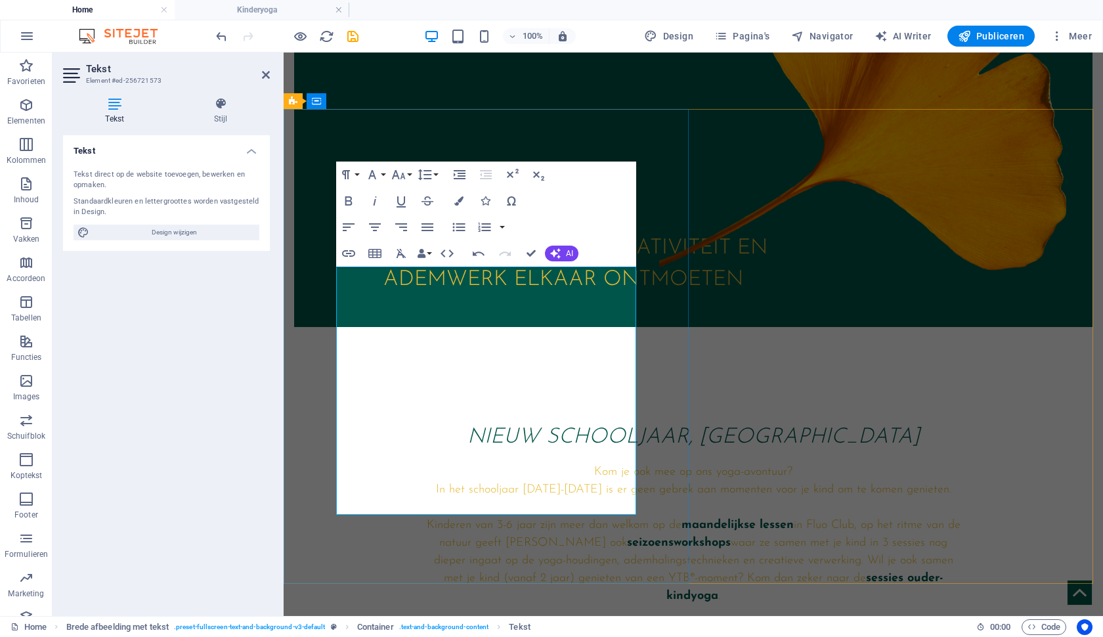
click at [587, 517] on p "Kinderen van 3-6 jaar zijn meer dan welkom op de maandelijkse lessen in Fluo Cl…" at bounding box center [693, 561] width 536 height 89
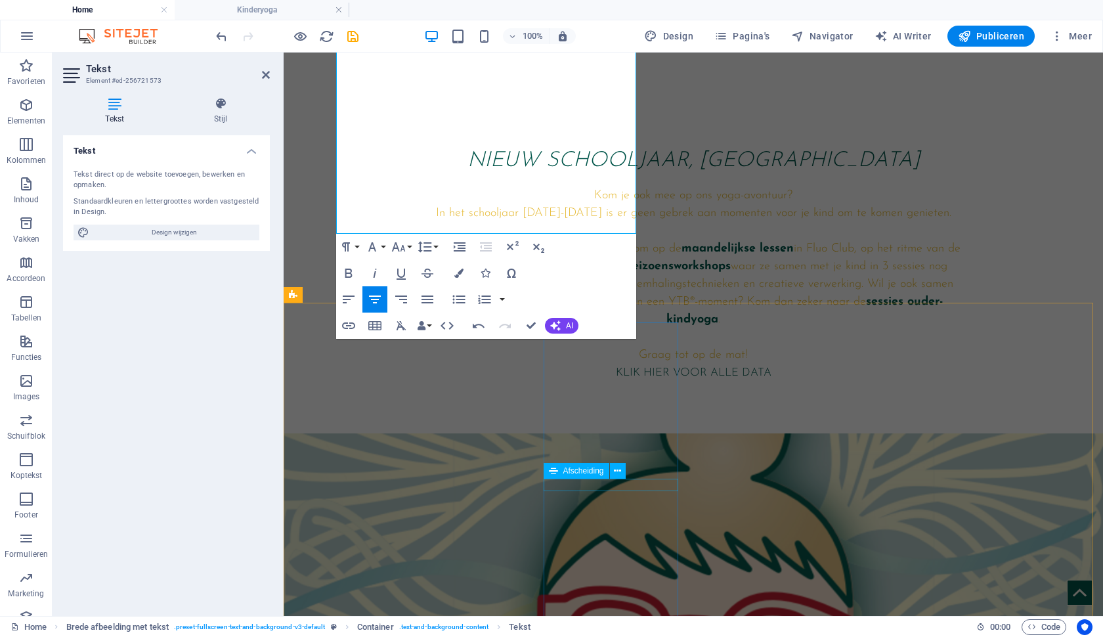
scroll to position [788, 0]
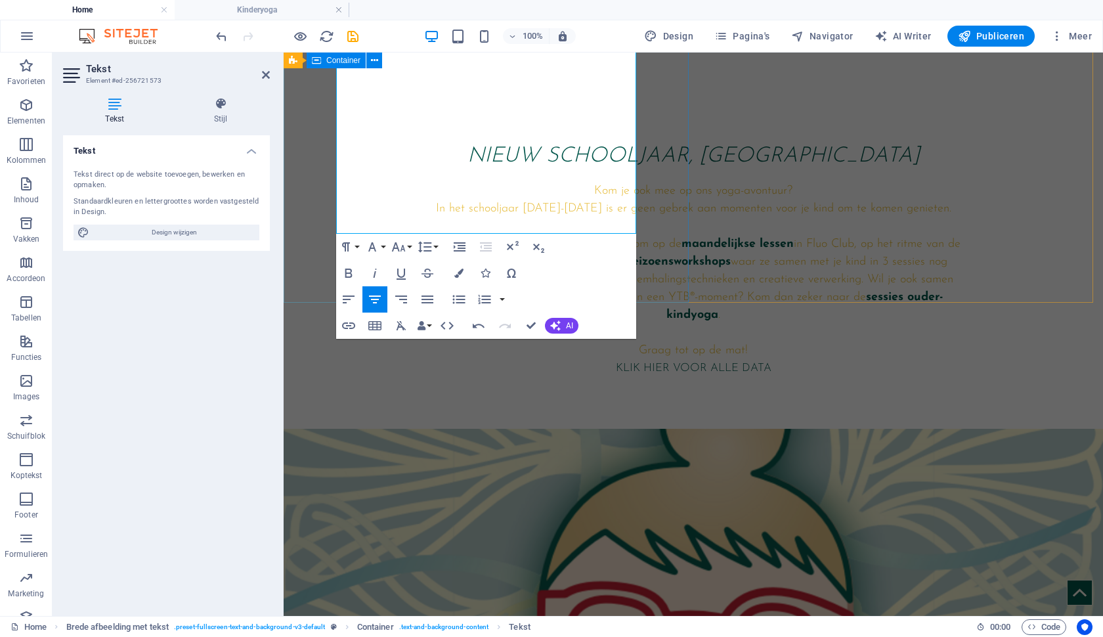
click at [654, 281] on div "NIEUW SCHOOLJAAR, NIEUWE LESSEN Kom je ook mee op ons yoga-avontuur? In het sch…" at bounding box center [693, 242] width 819 height 373
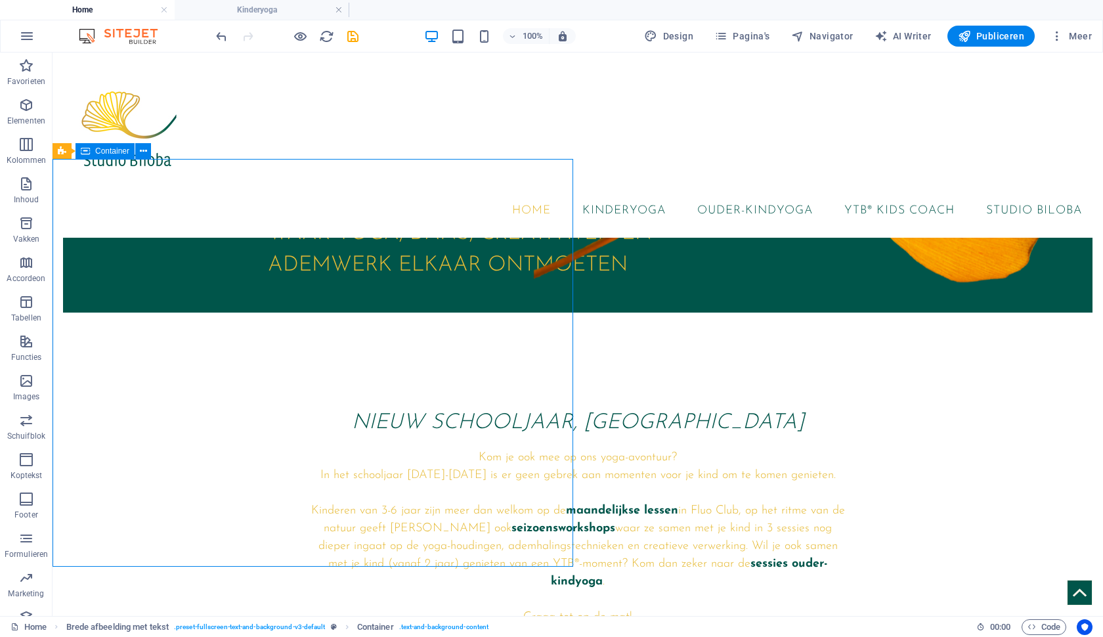
scroll to position [443, 0]
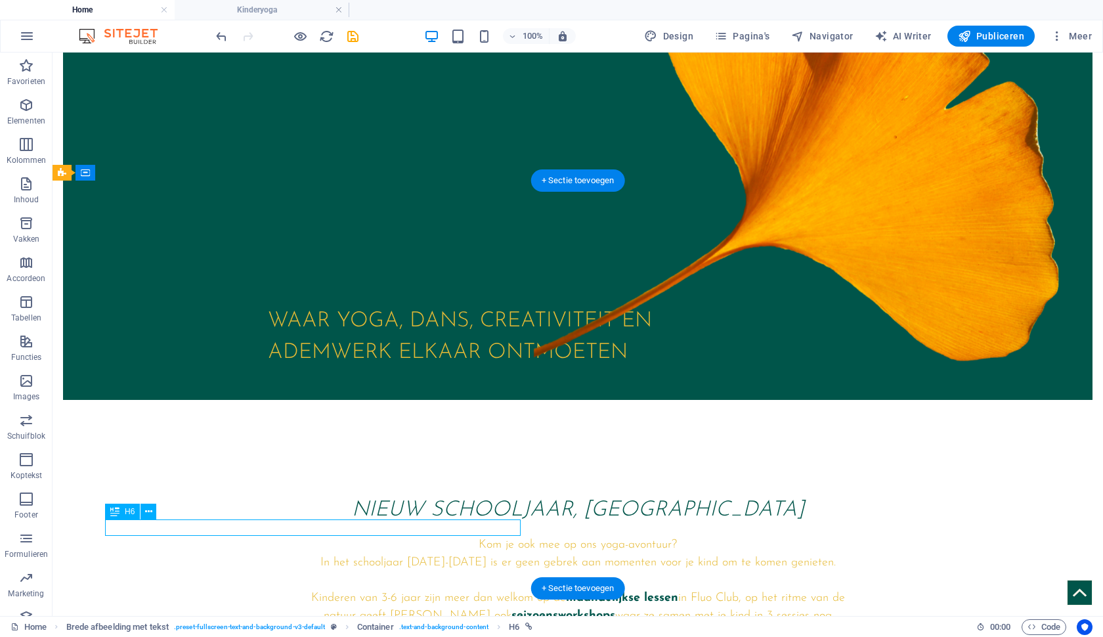
scroll to position [437, 0]
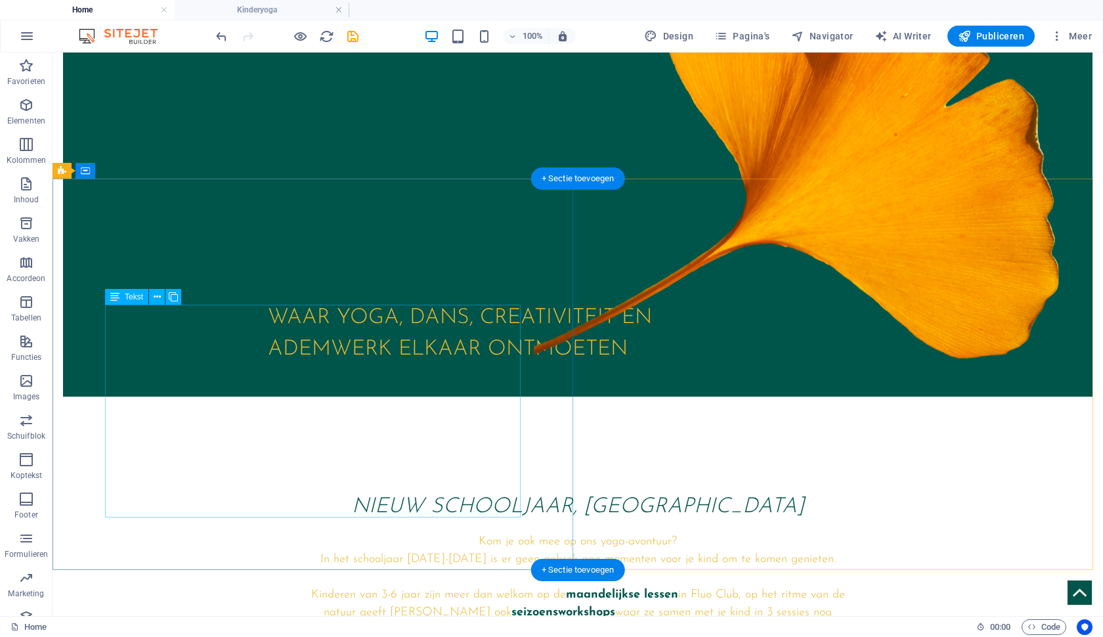
click at [310, 533] on div "Kom je ook mee op ons yoga-avontuur? In het schooljaar [DATE]-[DATE] is er geen…" at bounding box center [578, 621] width 536 height 177
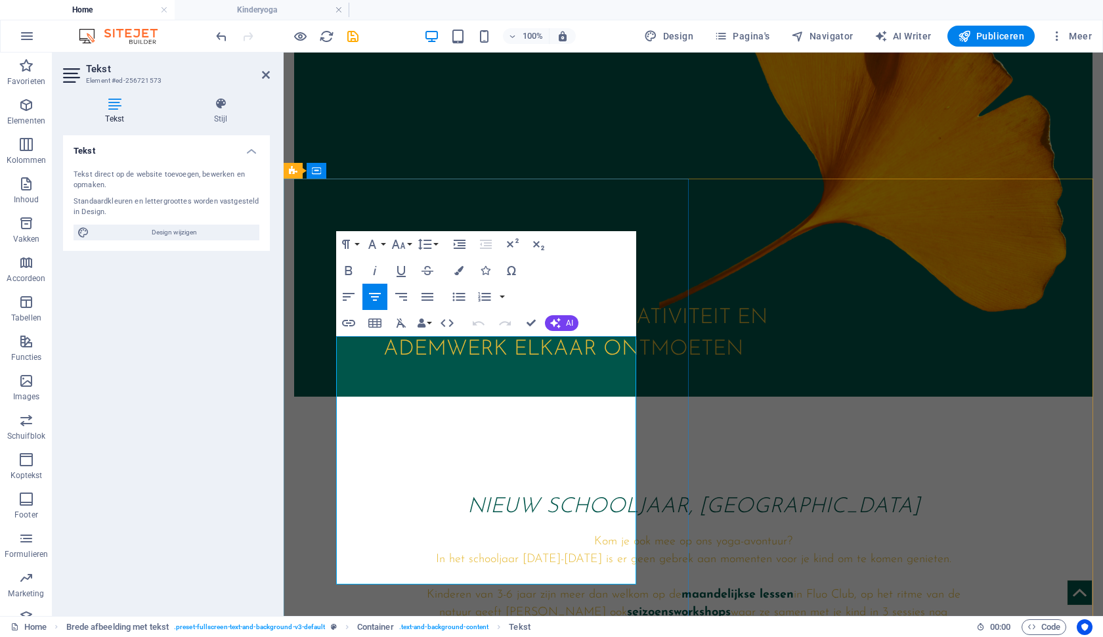
click at [531, 586] on p "Kinderen van 3-6 jaar zijn meer dan welkom op de maandelijkse lessen in Fluo Cl…" at bounding box center [693, 630] width 536 height 89
click at [660, 457] on div "NIEUW SCHOOLJAAR, NIEUWE LESSEN Kom je ook mee op ons yoga-avontuur? In het sch…" at bounding box center [693, 585] width 819 height 356
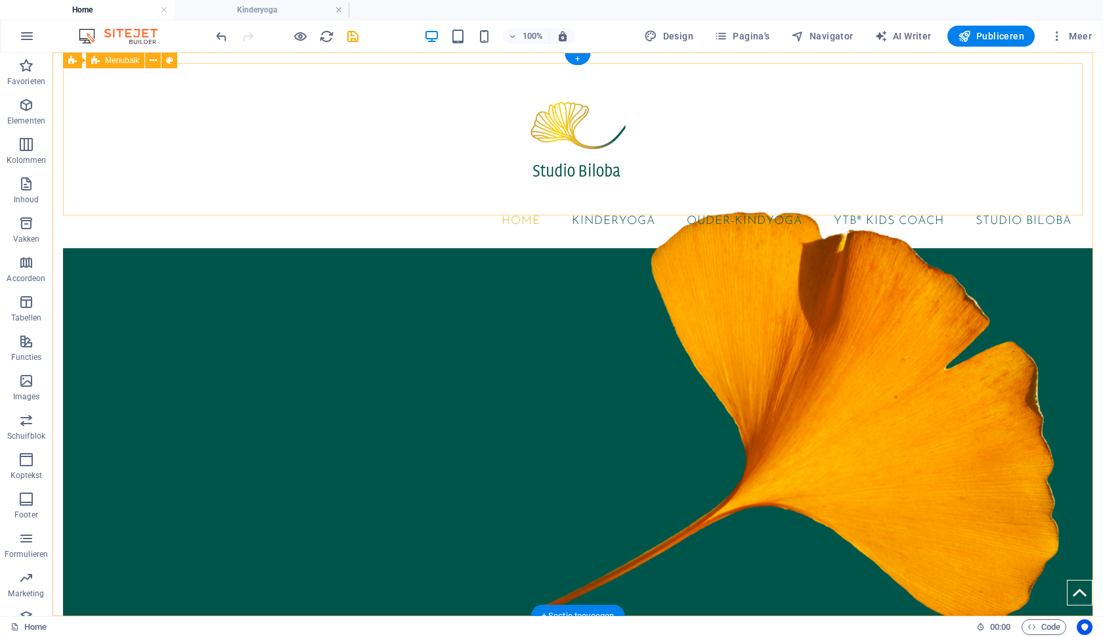
scroll to position [0, 0]
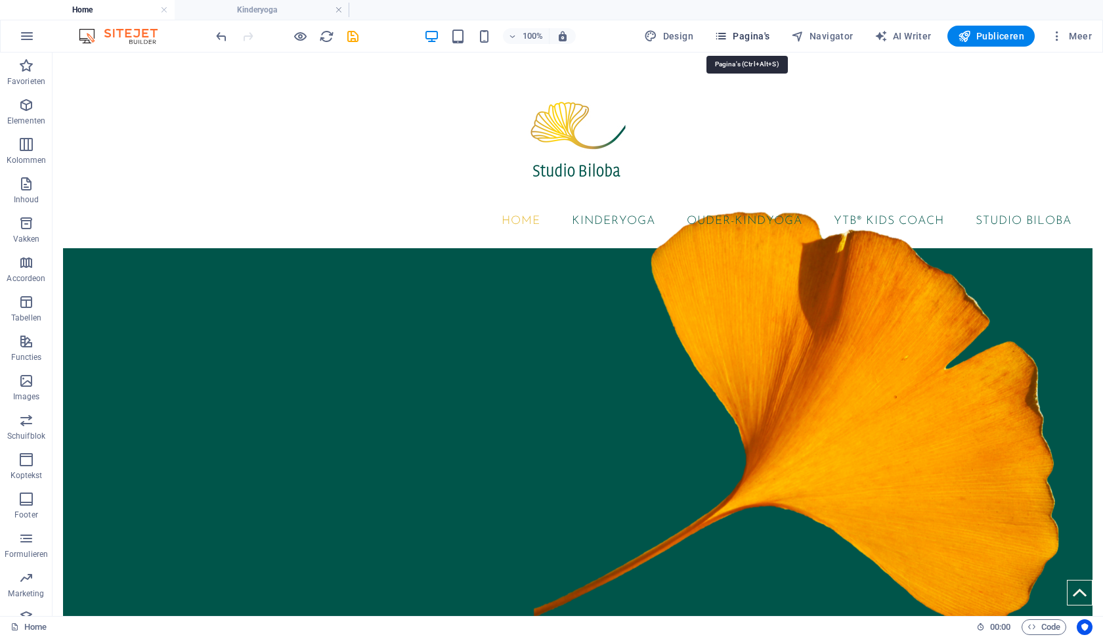
click at [743, 40] on span "Pagina's" at bounding box center [742, 36] width 56 height 13
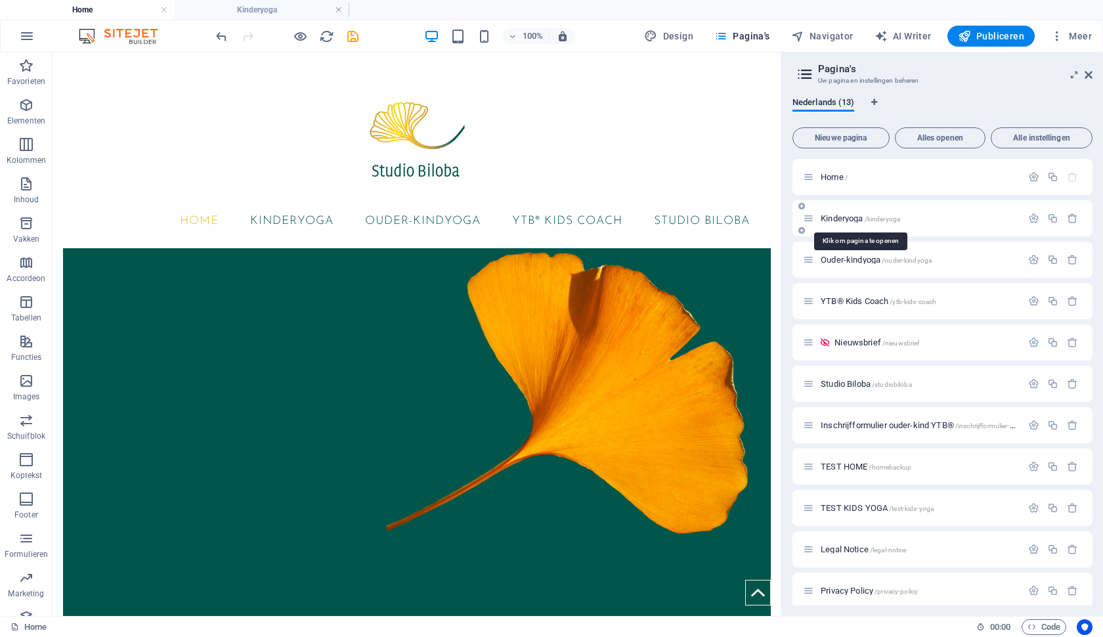
click at [895, 219] on span "/kinderyoga" at bounding box center [882, 218] width 36 height 7
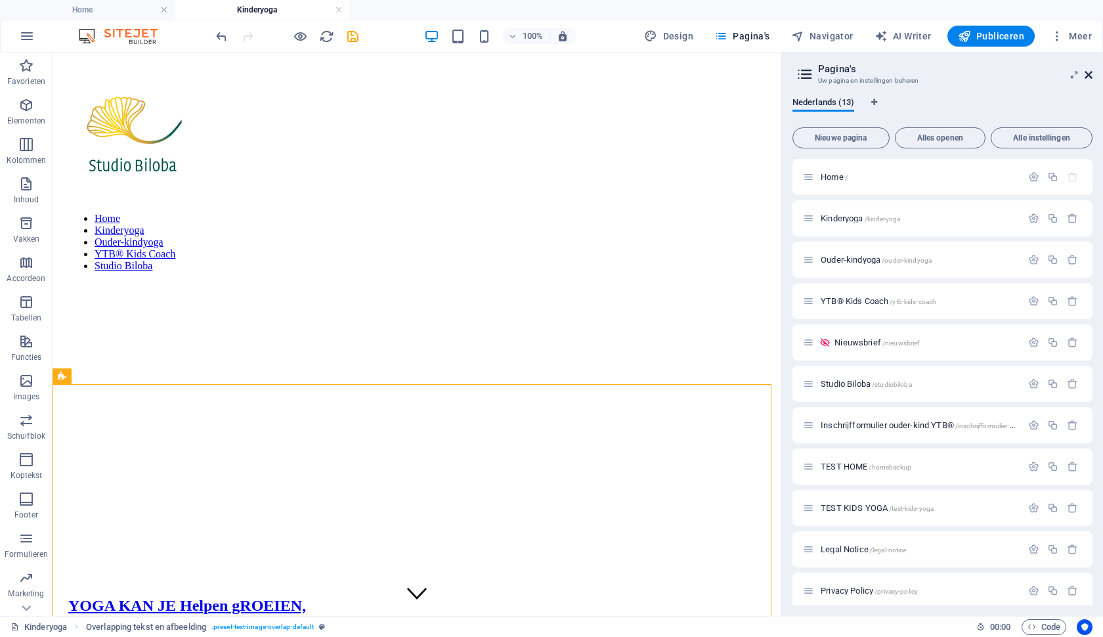
click at [1088, 76] on icon at bounding box center [1088, 75] width 8 height 11
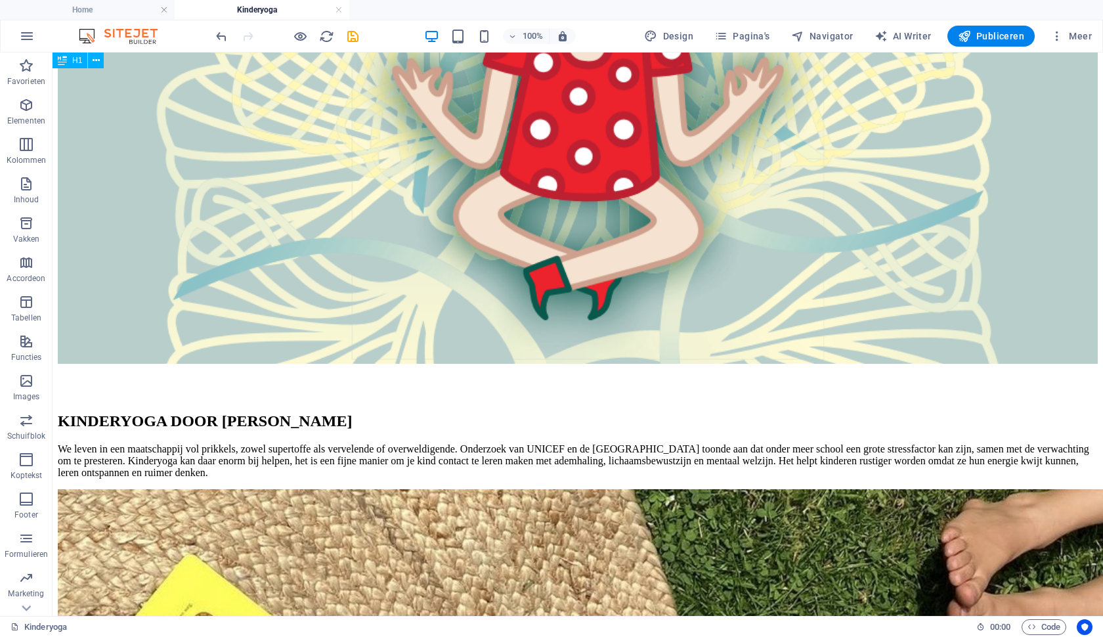
scroll to position [1475, 0]
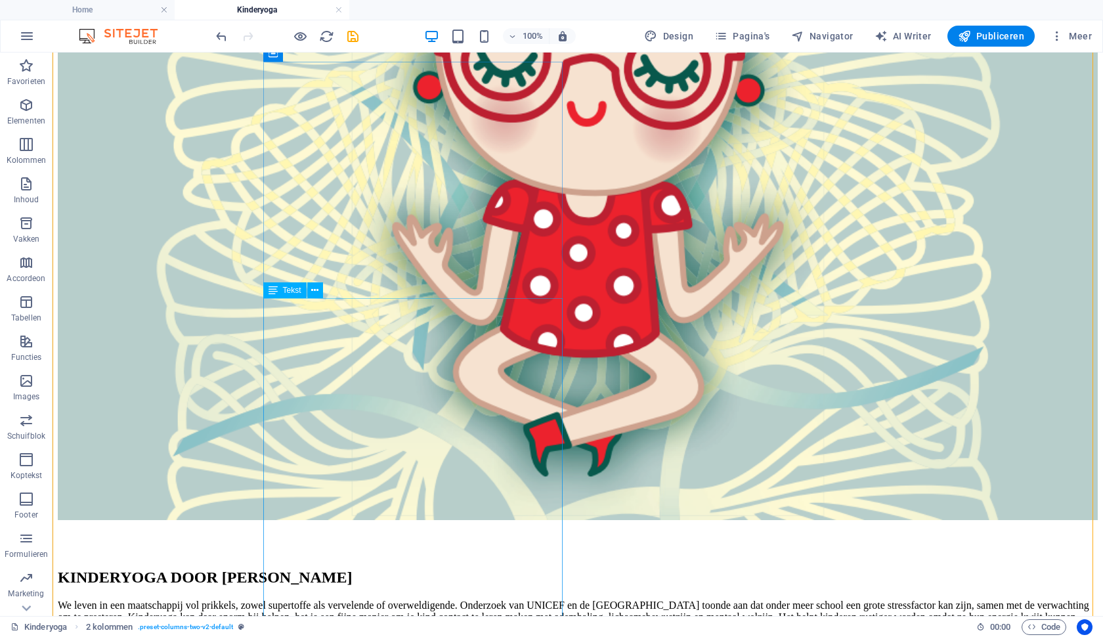
scroll to position [1326, 0]
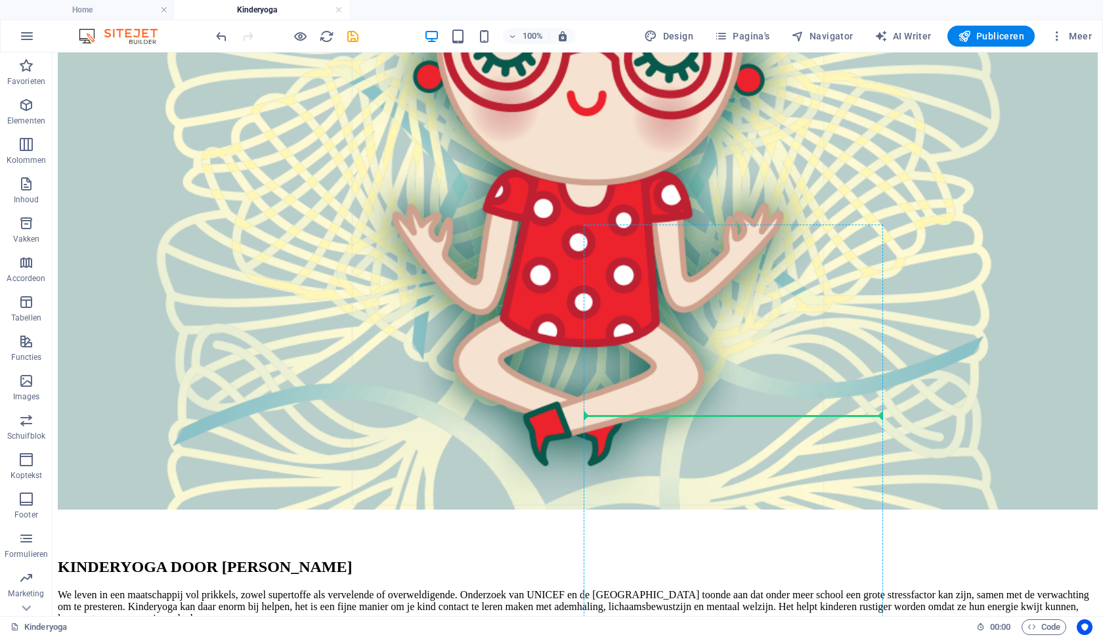
scroll to position [1364, 0]
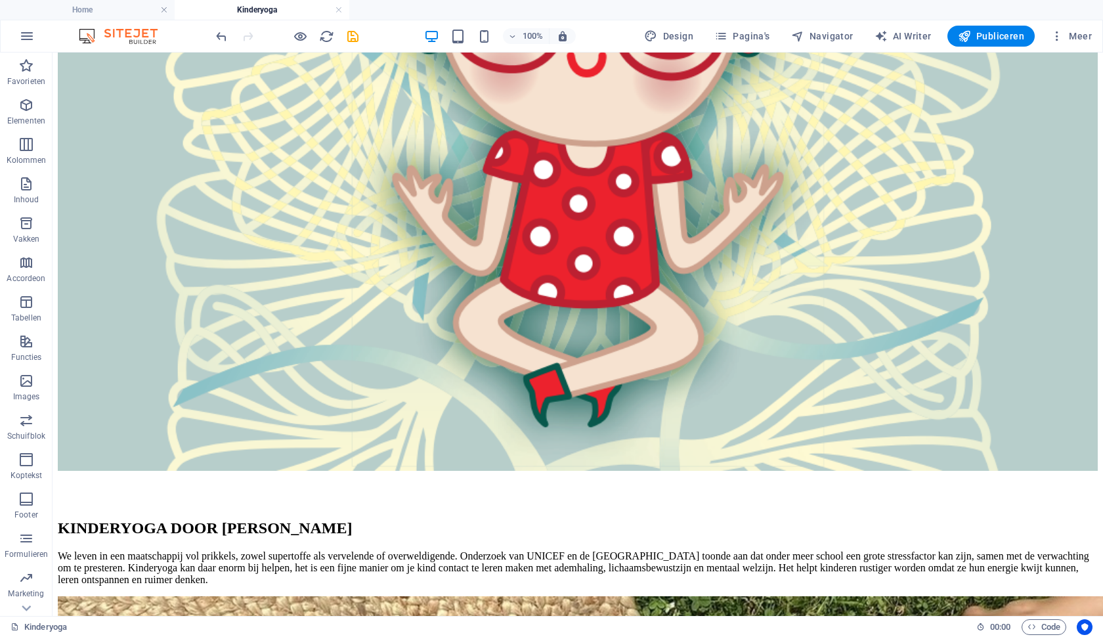
drag, startPoint x: 339, startPoint y: 143, endPoint x: 705, endPoint y: 291, distance: 394.9
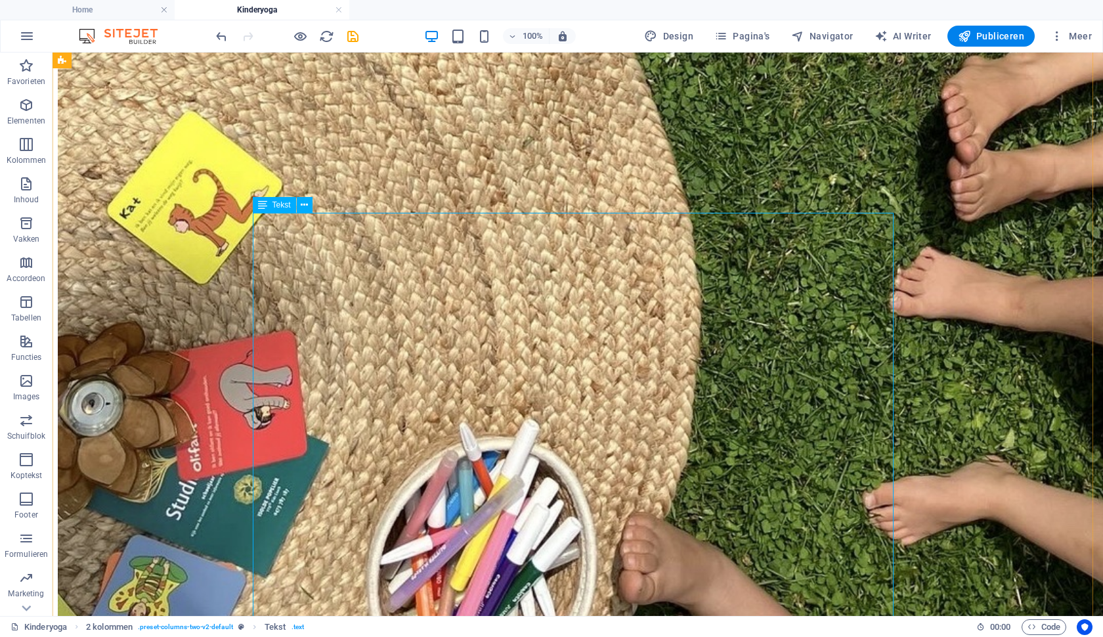
scroll to position [1688, 0]
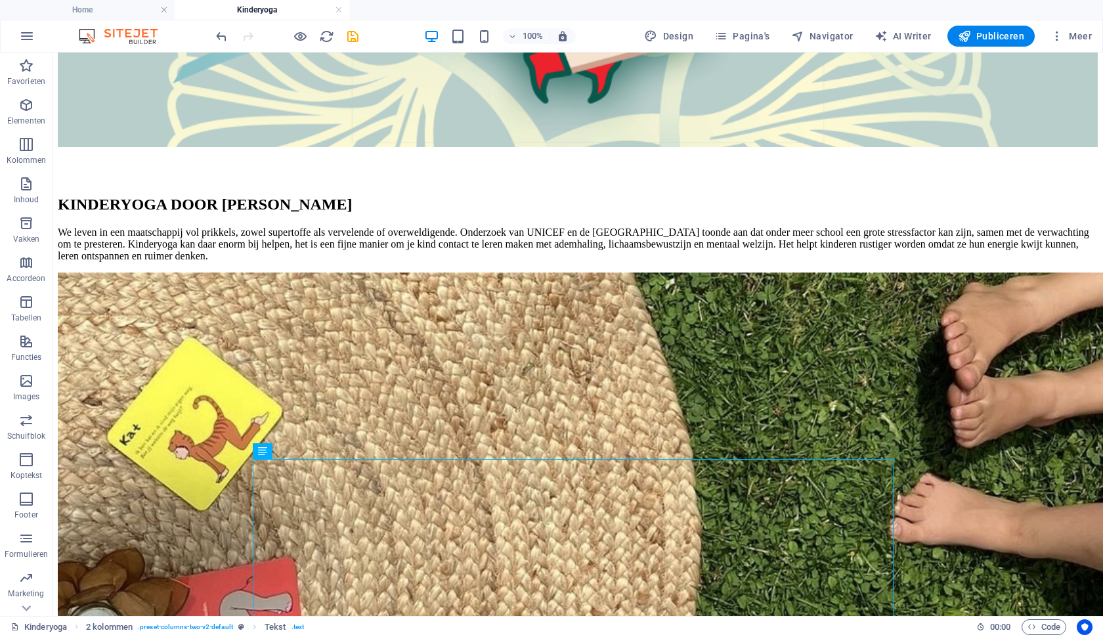
drag, startPoint x: 333, startPoint y: 479, endPoint x: 725, endPoint y: 265, distance: 446.8
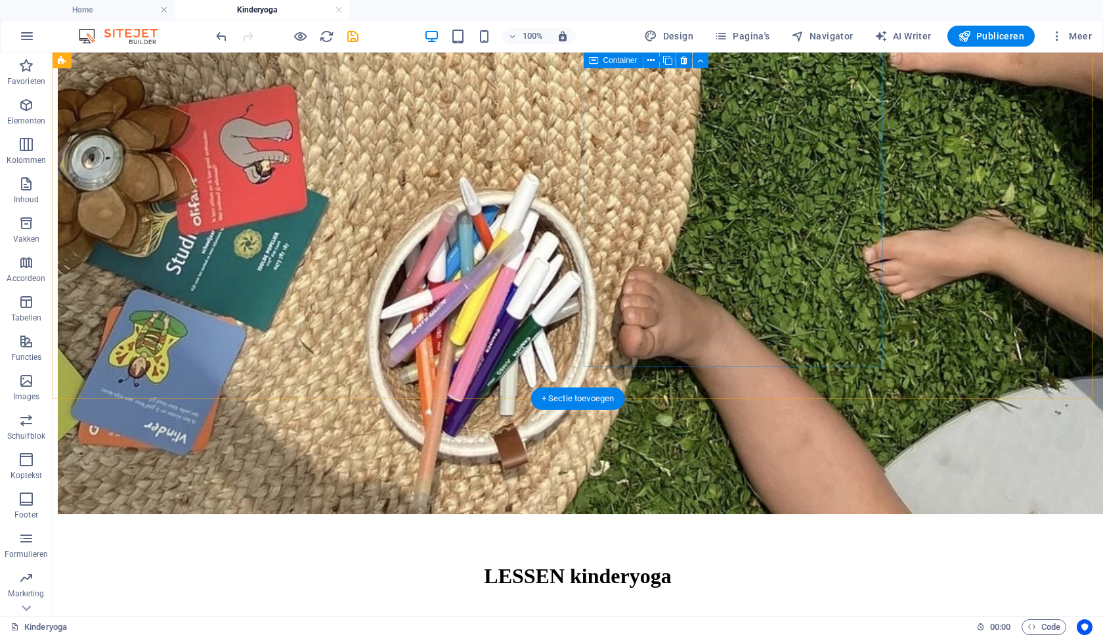
scroll to position [2160, 0]
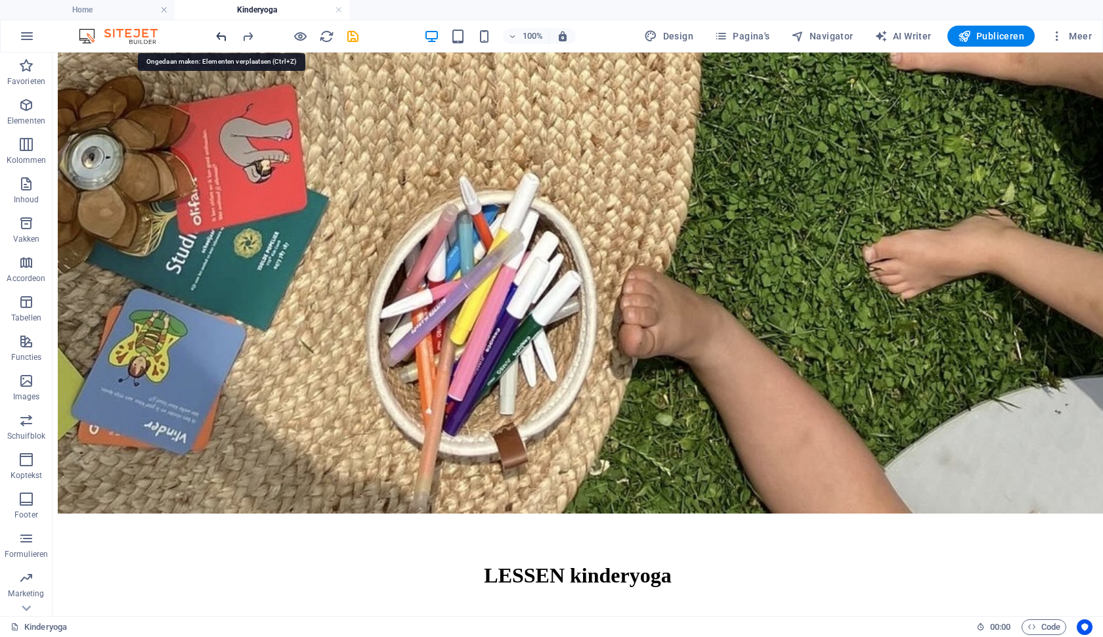
click at [220, 33] on icon "undo" at bounding box center [221, 36] width 15 height 15
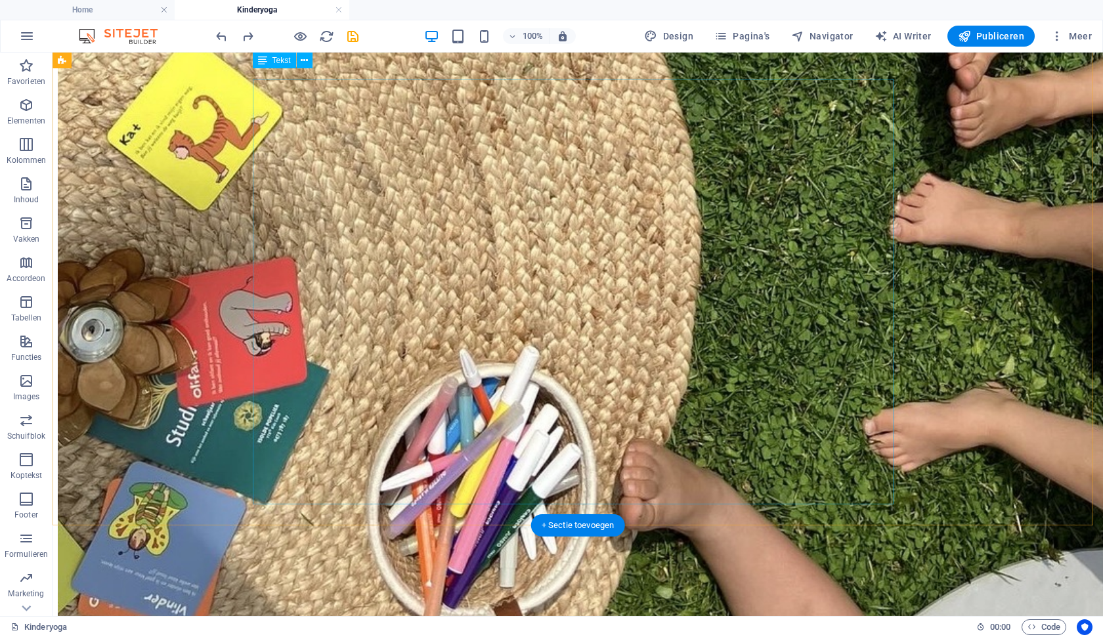
scroll to position [1831, 0]
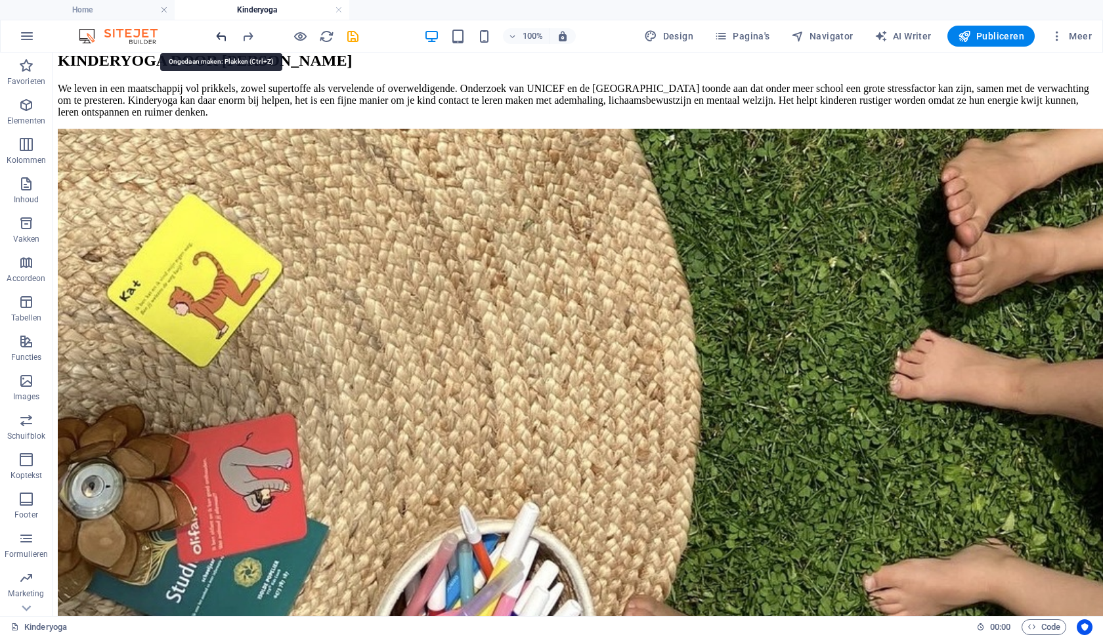
click at [223, 34] on icon "undo" at bounding box center [221, 36] width 15 height 15
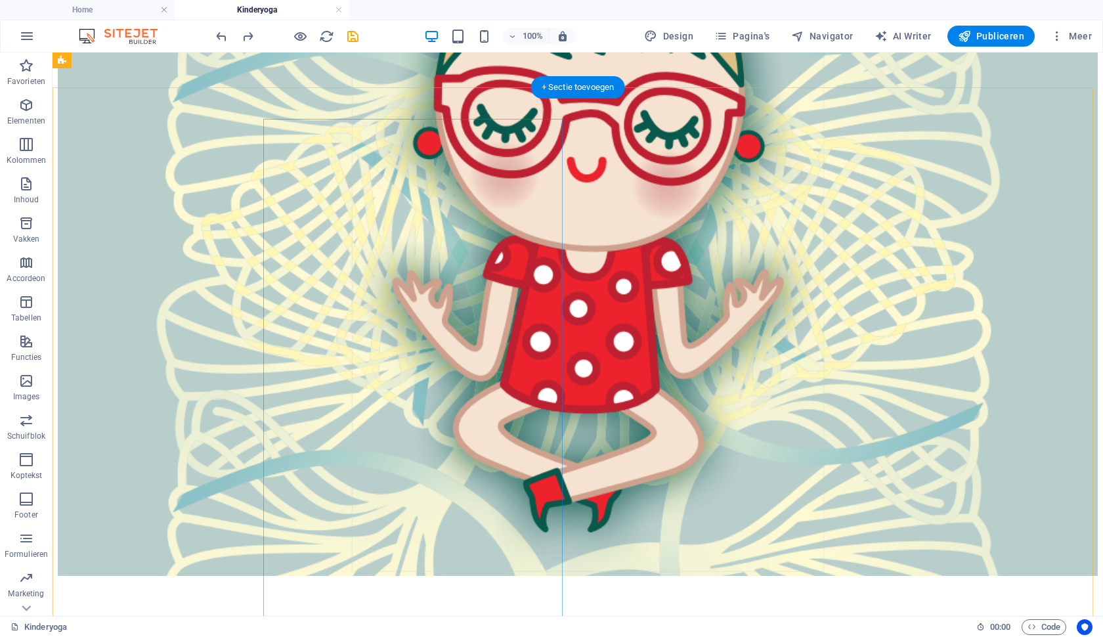
scroll to position [1257, 0]
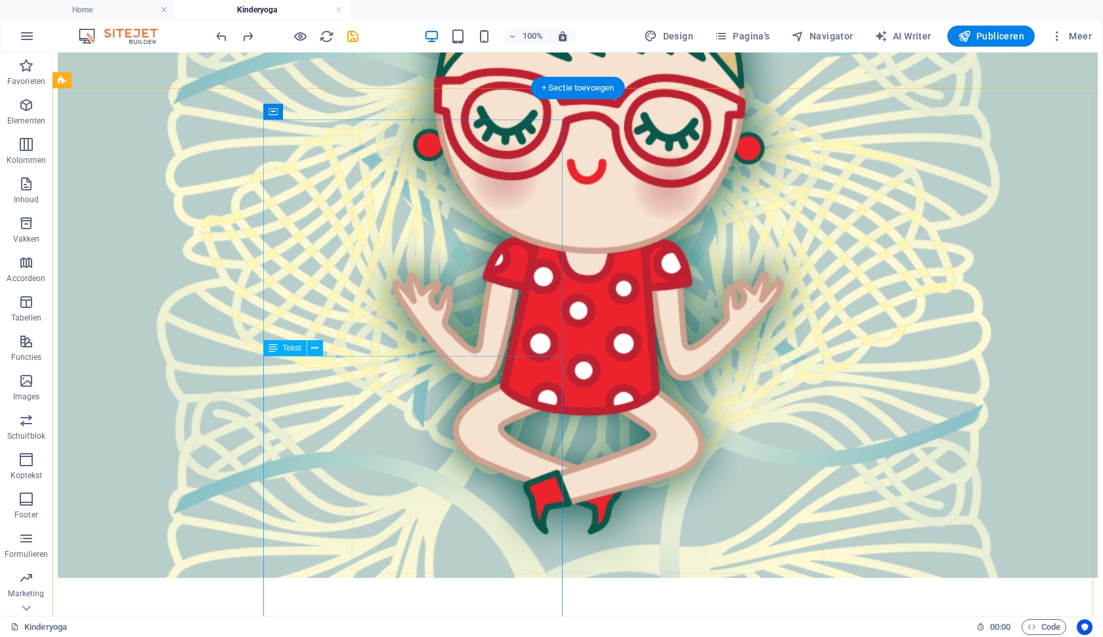
drag, startPoint x: 364, startPoint y: 423, endPoint x: 499, endPoint y: 399, distance: 136.6
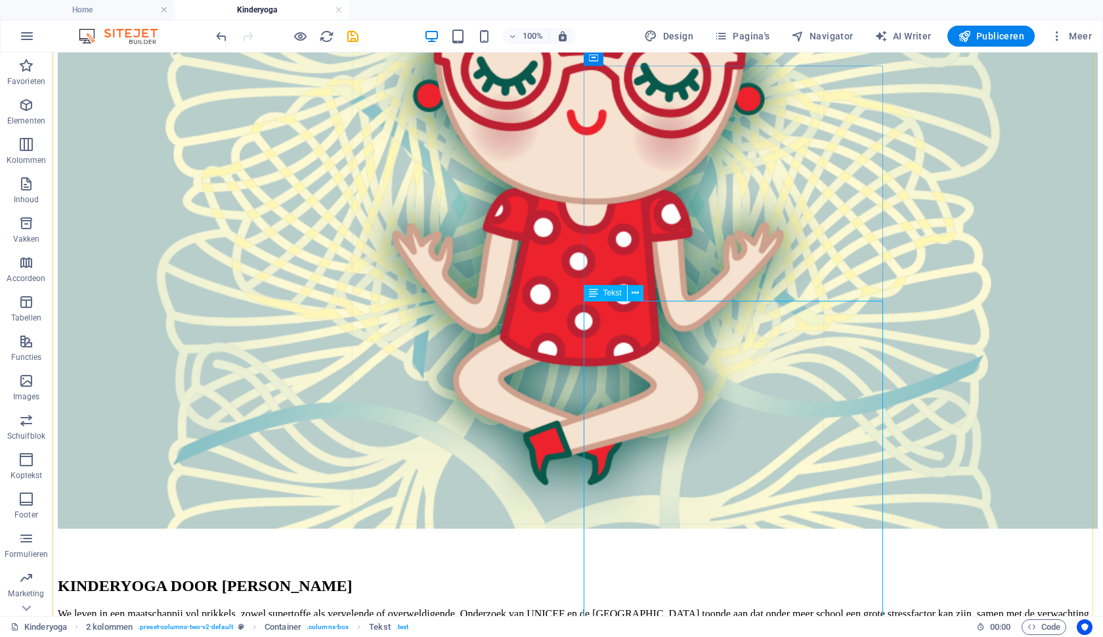
scroll to position [1317, 0]
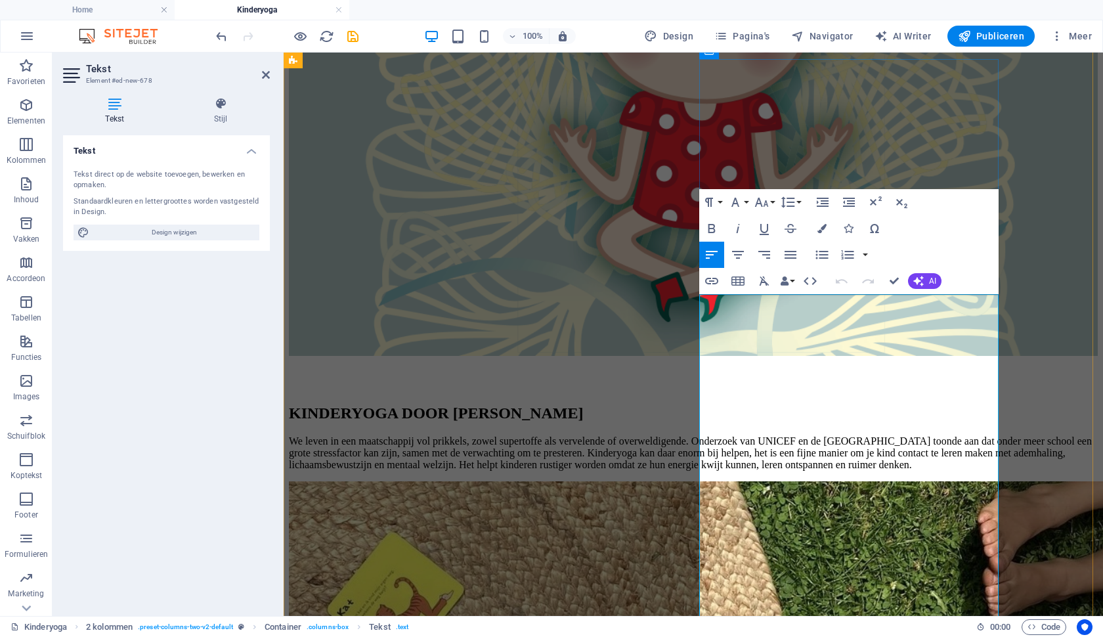
drag, startPoint x: 775, startPoint y: 316, endPoint x: 731, endPoint y: 318, distance: 44.0
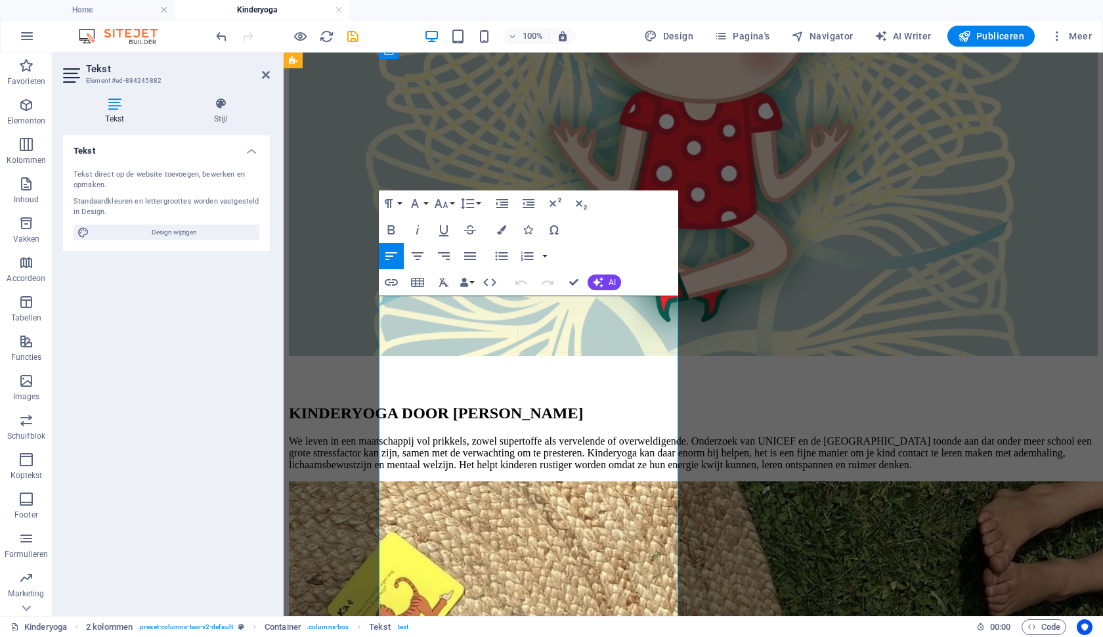
drag, startPoint x: 461, startPoint y: 337, endPoint x: 382, endPoint y: 337, distance: 79.4
copy strong "WANNEER?"
drag, startPoint x: 425, startPoint y: 302, endPoint x: 378, endPoint y: 303, distance: 46.6
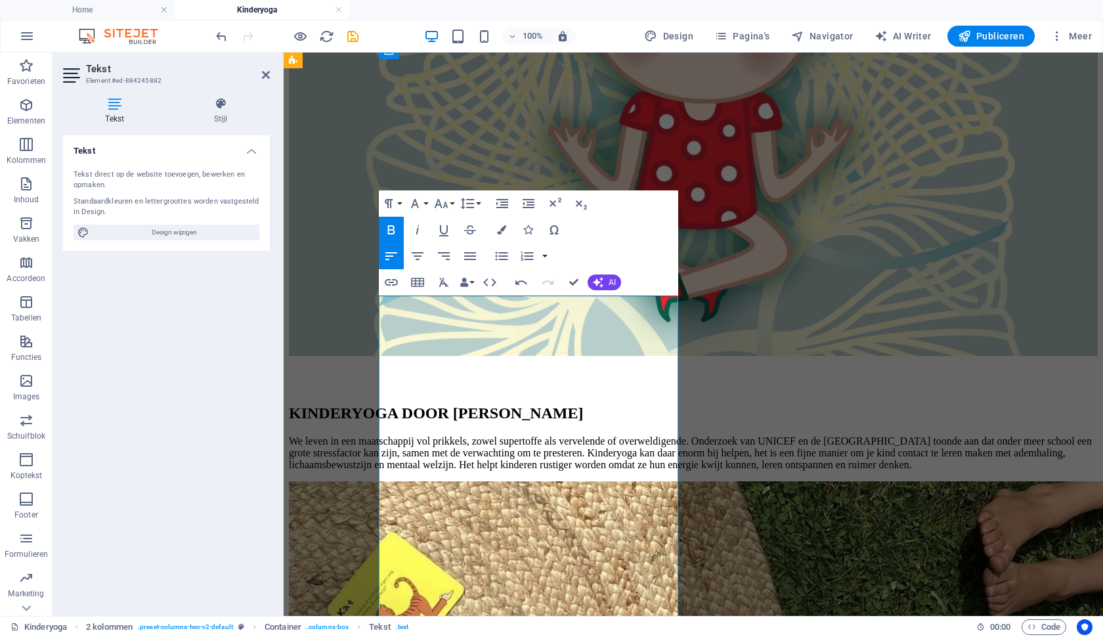
drag, startPoint x: 469, startPoint y: 305, endPoint x: 390, endPoint y: 299, distance: 79.6
click at [505, 229] on icon "button" at bounding box center [501, 229] width 9 height 9
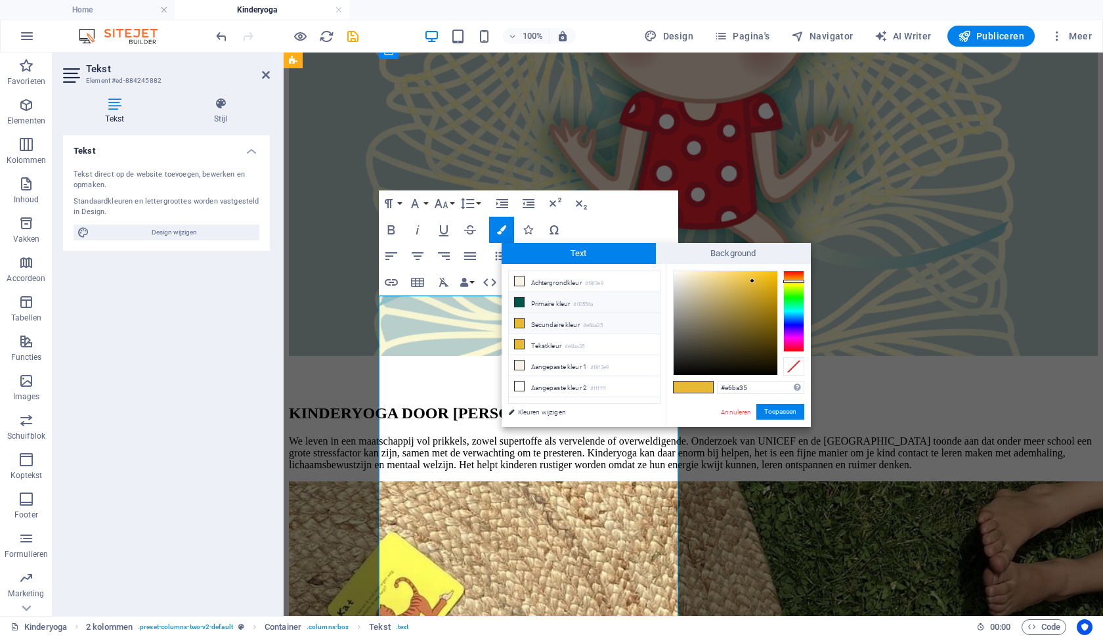
click at [554, 302] on li "Primaire kleur #00554a" at bounding box center [584, 302] width 151 height 21
type input "#00554a"
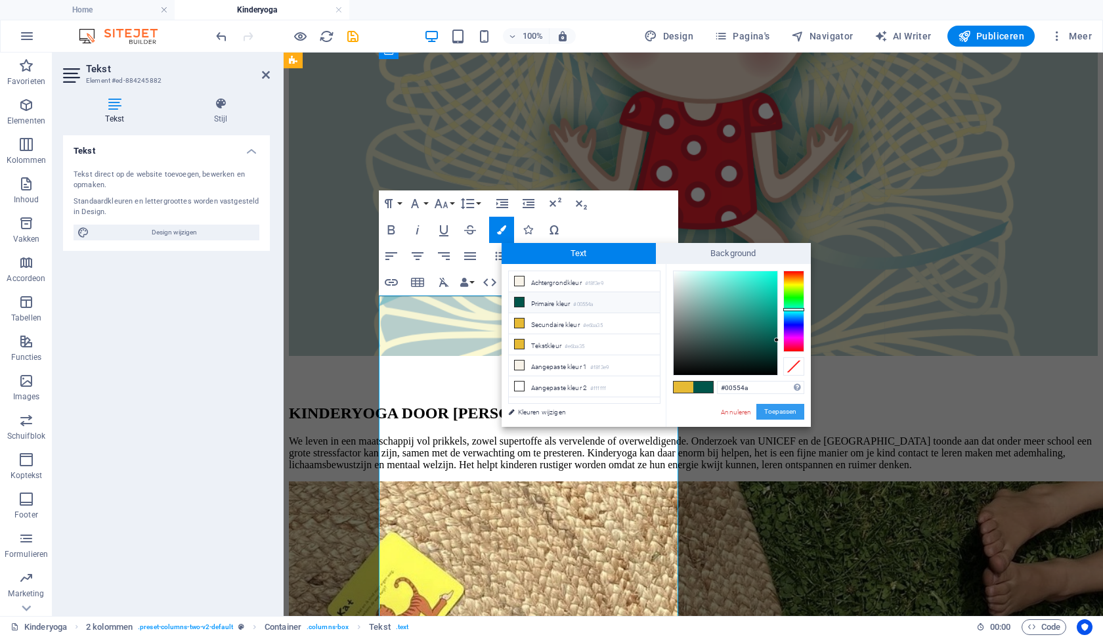
click at [778, 410] on button "Toepassen" at bounding box center [780, 412] width 48 height 16
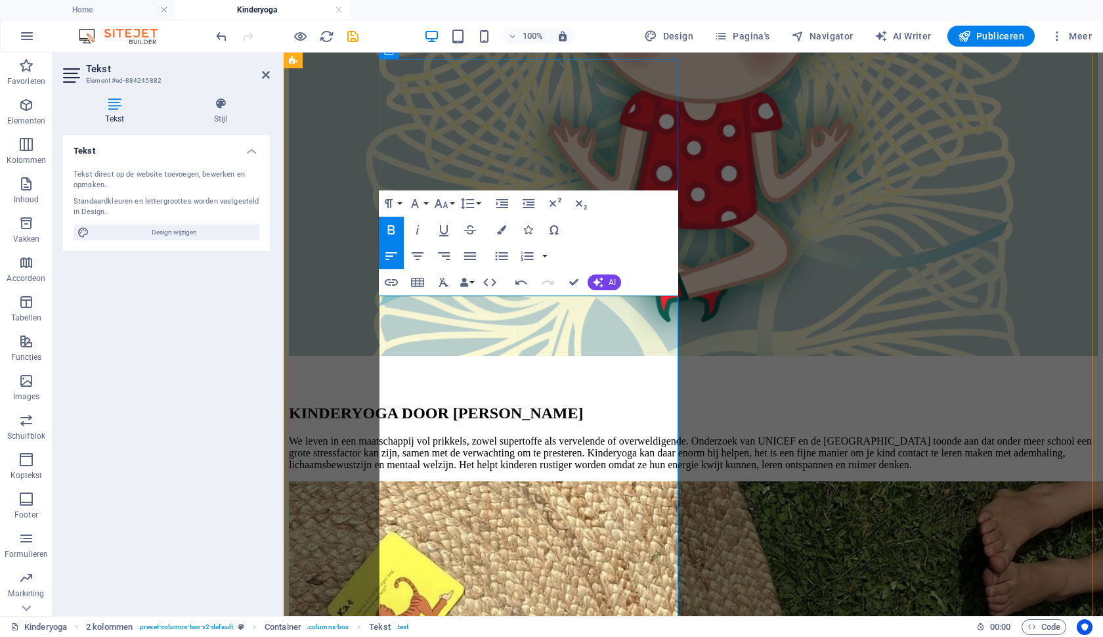
drag, startPoint x: 455, startPoint y: 303, endPoint x: 410, endPoint y: 301, distance: 44.7
drag, startPoint x: 413, startPoint y: 319, endPoint x: 392, endPoint y: 321, distance: 21.1
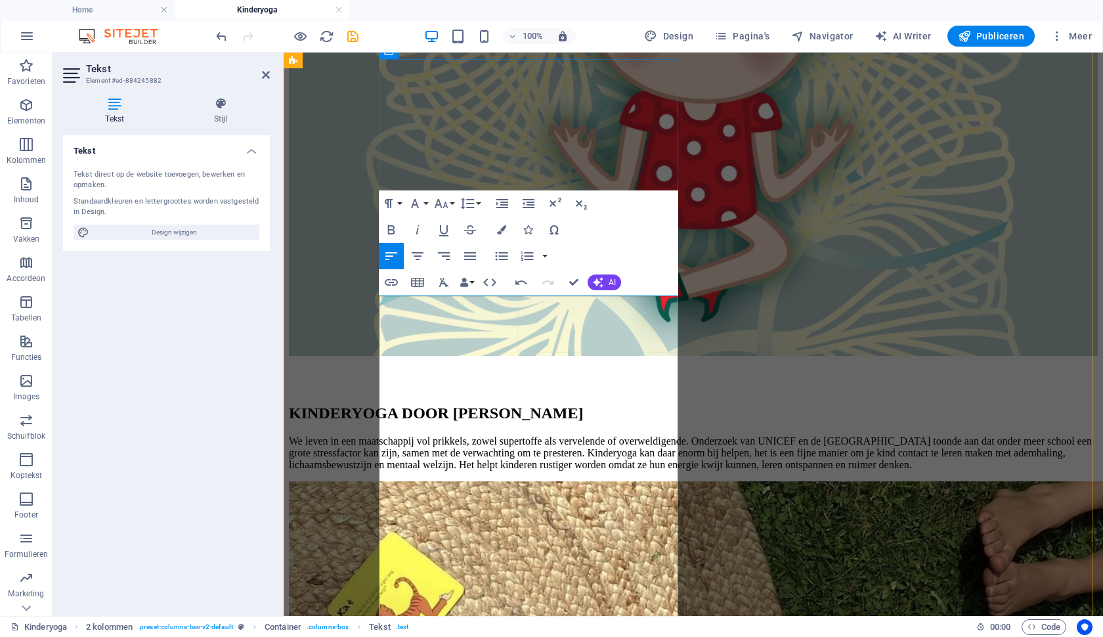
drag, startPoint x: 574, startPoint y: 322, endPoint x: 584, endPoint y: 323, distance: 9.2
drag, startPoint x: 444, startPoint y: 337, endPoint x: 545, endPoint y: 326, distance: 101.0
drag, startPoint x: 562, startPoint y: 390, endPoint x: 618, endPoint y: 379, distance: 57.5
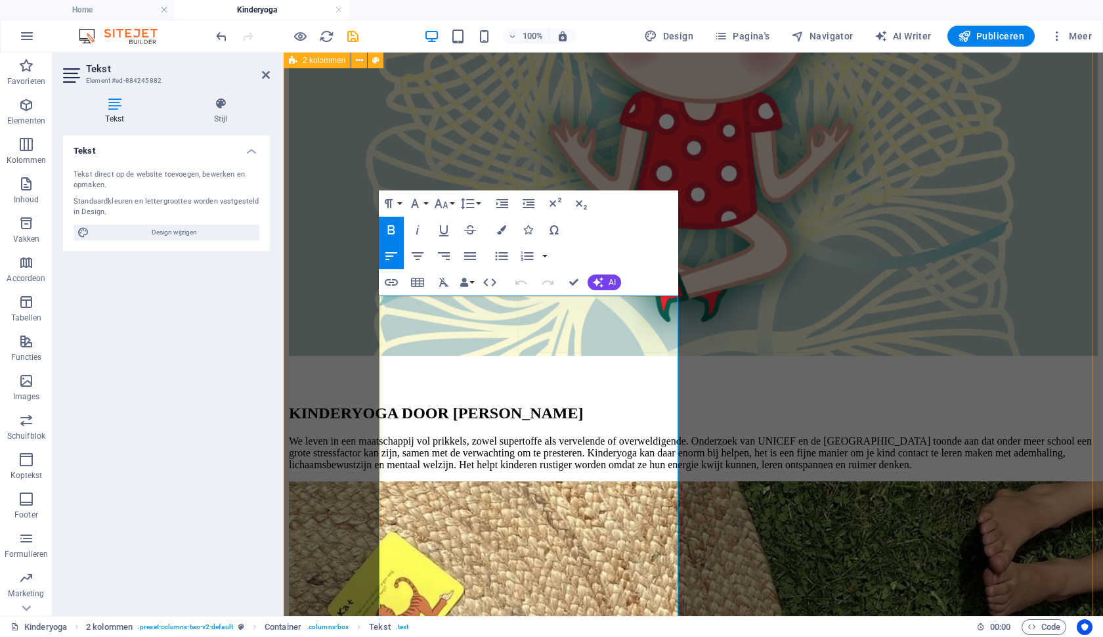
drag, startPoint x: 608, startPoint y: 393, endPoint x: 362, endPoint y: 294, distance: 265.1
copy div "WAT? De lessen YTB® voor kinderen nemen je kind mee op een korte yoga-reis waar…"
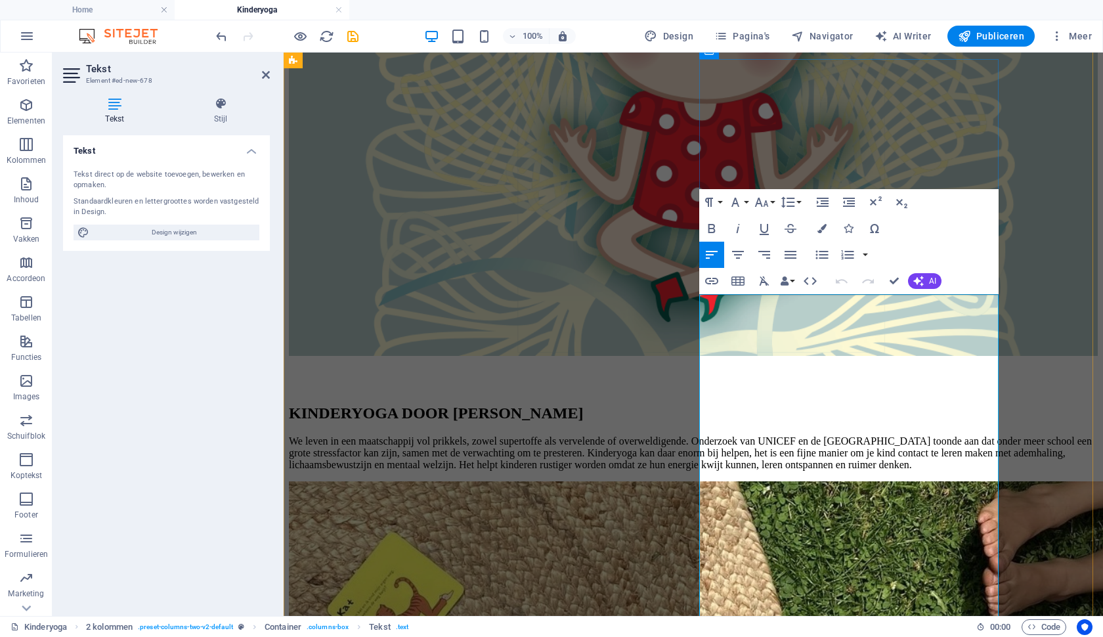
drag, startPoint x: 753, startPoint y: 324, endPoint x: 702, endPoint y: 318, distance: 50.8
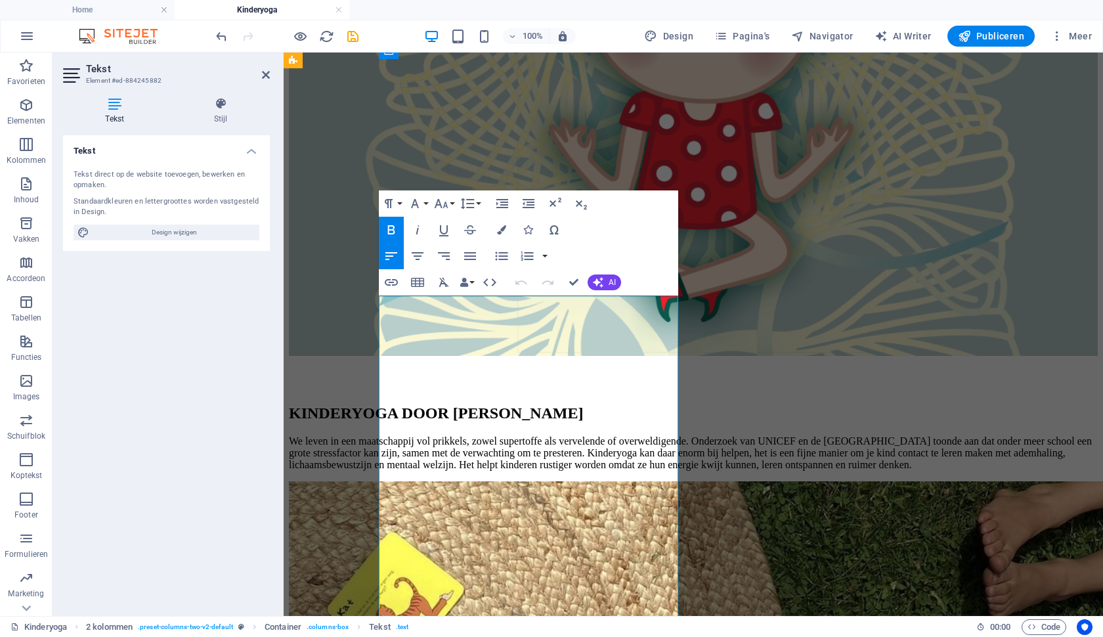
drag, startPoint x: 463, startPoint y: 427, endPoint x: 385, endPoint y: 423, distance: 77.5
copy strong "WANNEER?"
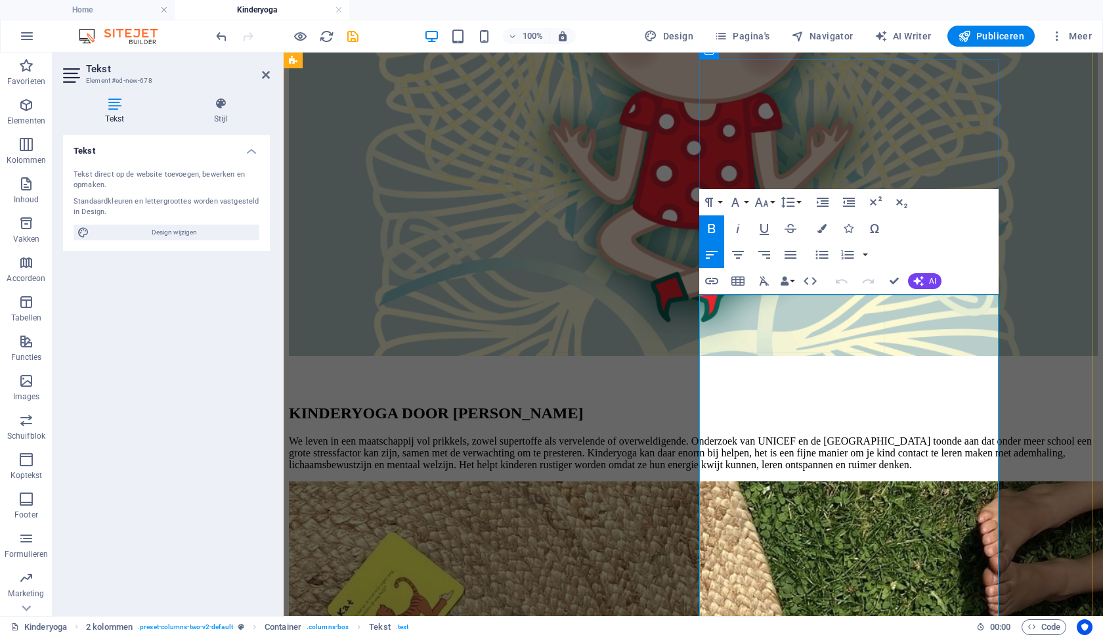
drag, startPoint x: 792, startPoint y: 418, endPoint x: 696, endPoint y: 425, distance: 96.1
click at [821, 226] on icon "button" at bounding box center [821, 228] width 9 height 9
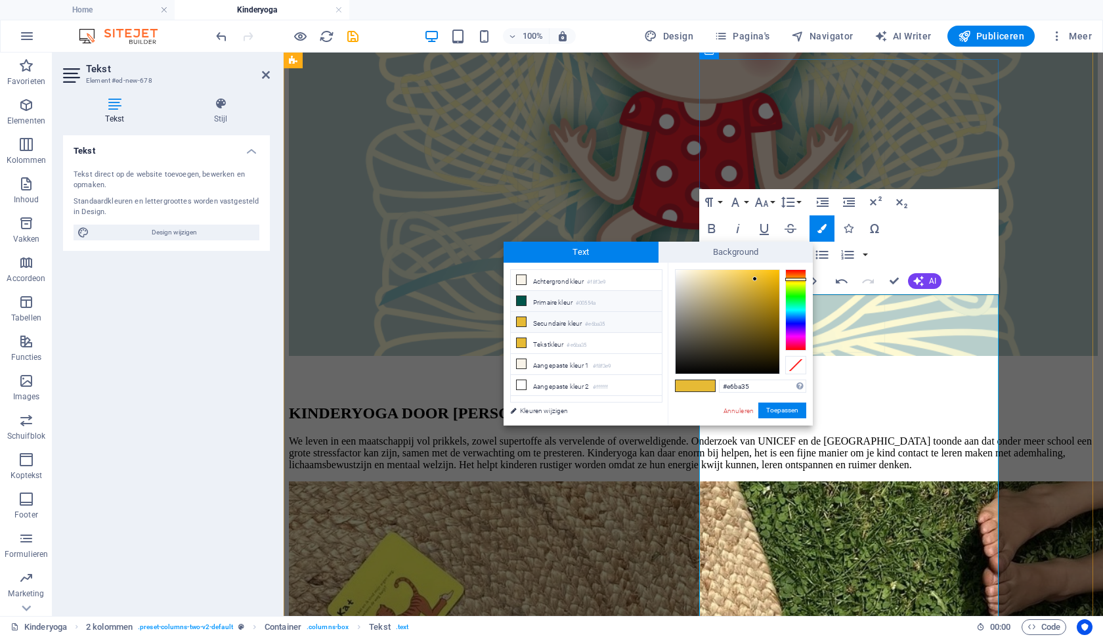
click at [572, 307] on li "Primaire kleur #00554a" at bounding box center [586, 301] width 151 height 21
type input "#00554a"
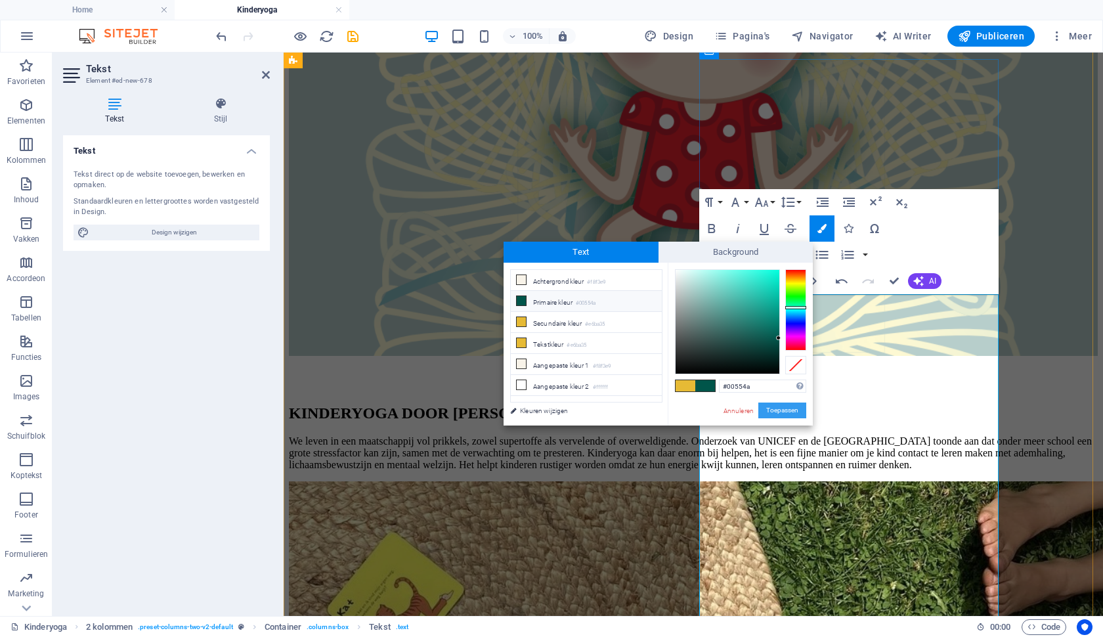
click at [781, 411] on button "Toepassen" at bounding box center [782, 410] width 48 height 16
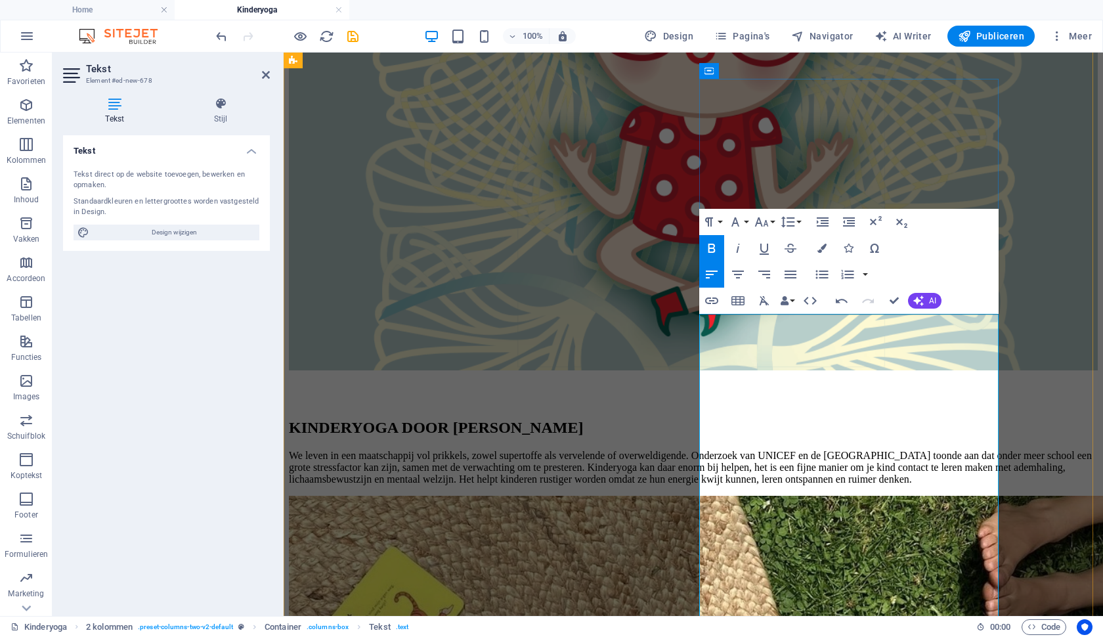
scroll to position [1292, 0]
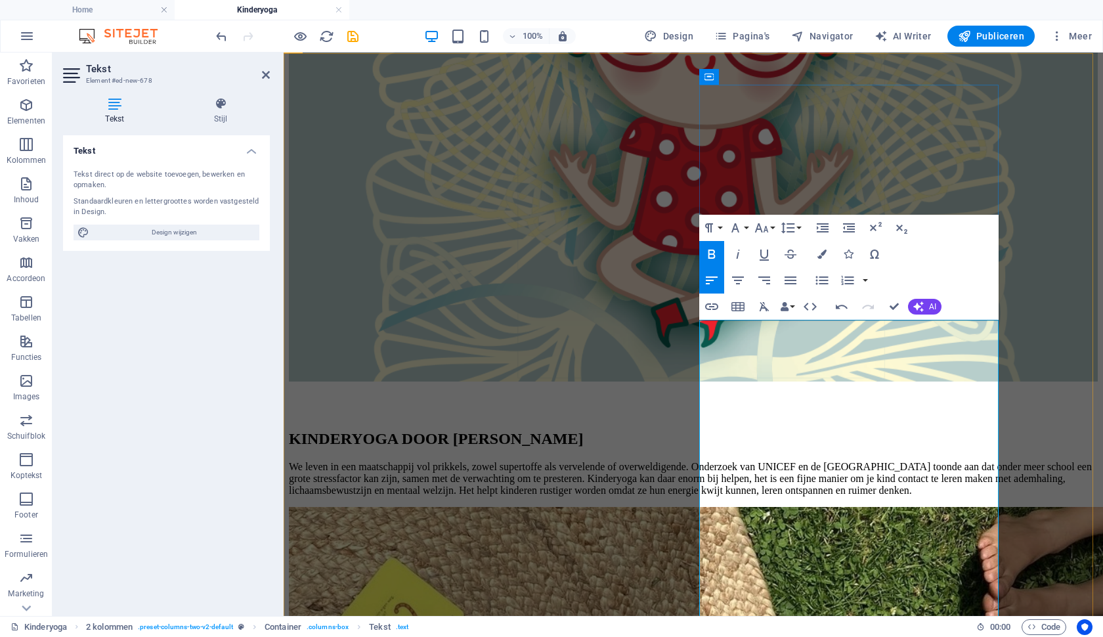
drag, startPoint x: 931, startPoint y: 418, endPoint x: 897, endPoint y: 406, distance: 36.7
drag, startPoint x: 730, startPoint y: 341, endPoint x: 923, endPoint y: 419, distance: 207.9
drag, startPoint x: 713, startPoint y: 360, endPoint x: 935, endPoint y: 370, distance: 221.4
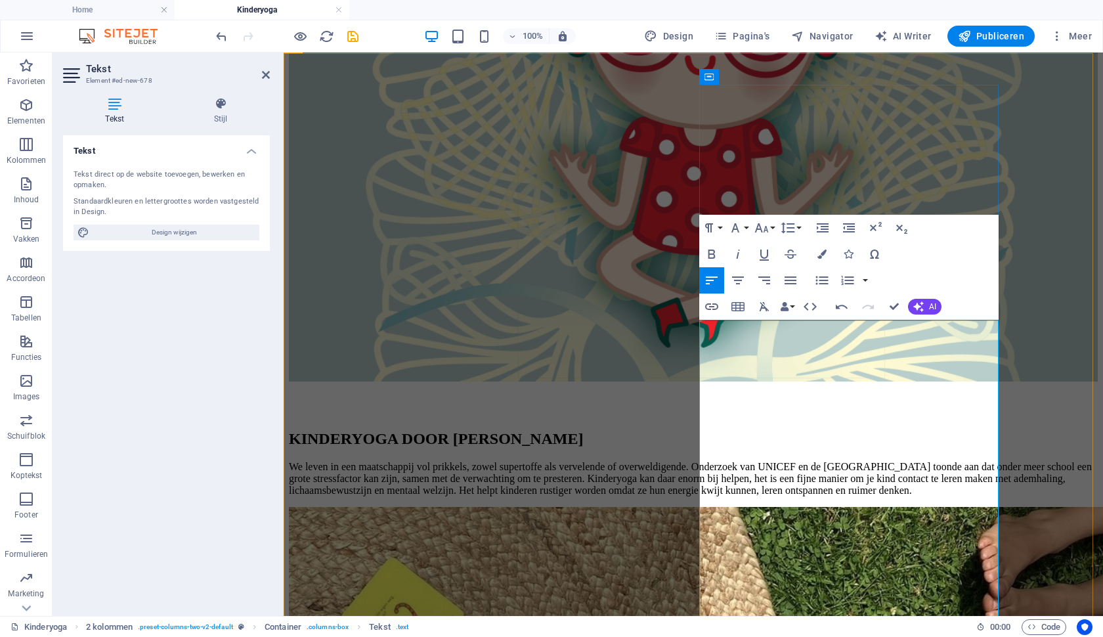
drag, startPoint x: 790, startPoint y: 403, endPoint x: 865, endPoint y: 383, distance: 77.4
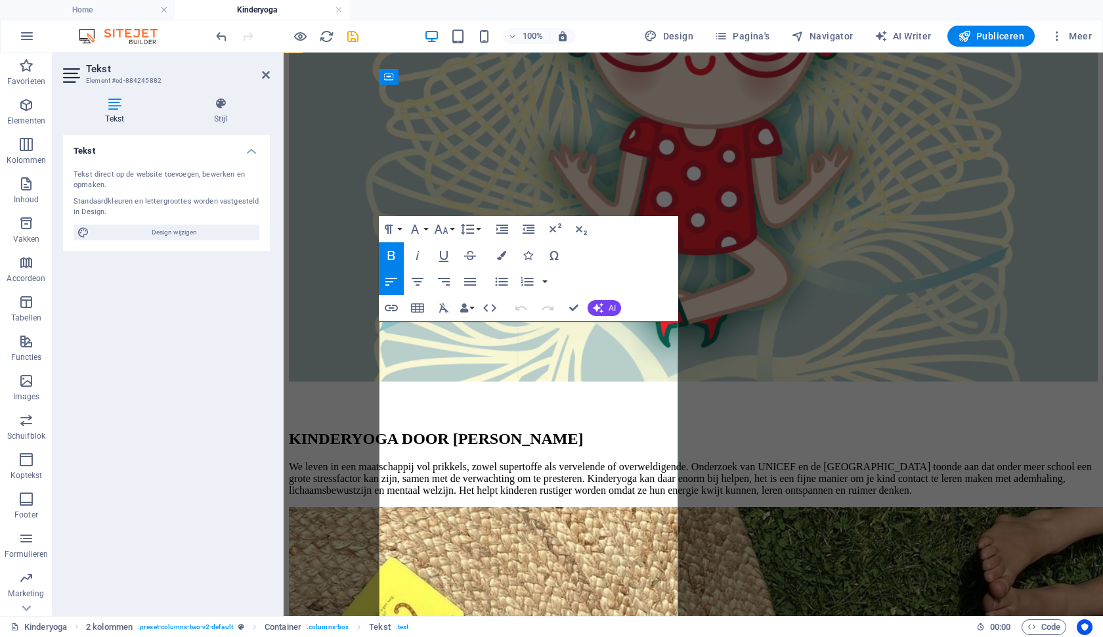
drag, startPoint x: 604, startPoint y: 417, endPoint x: 617, endPoint y: 403, distance: 19.0
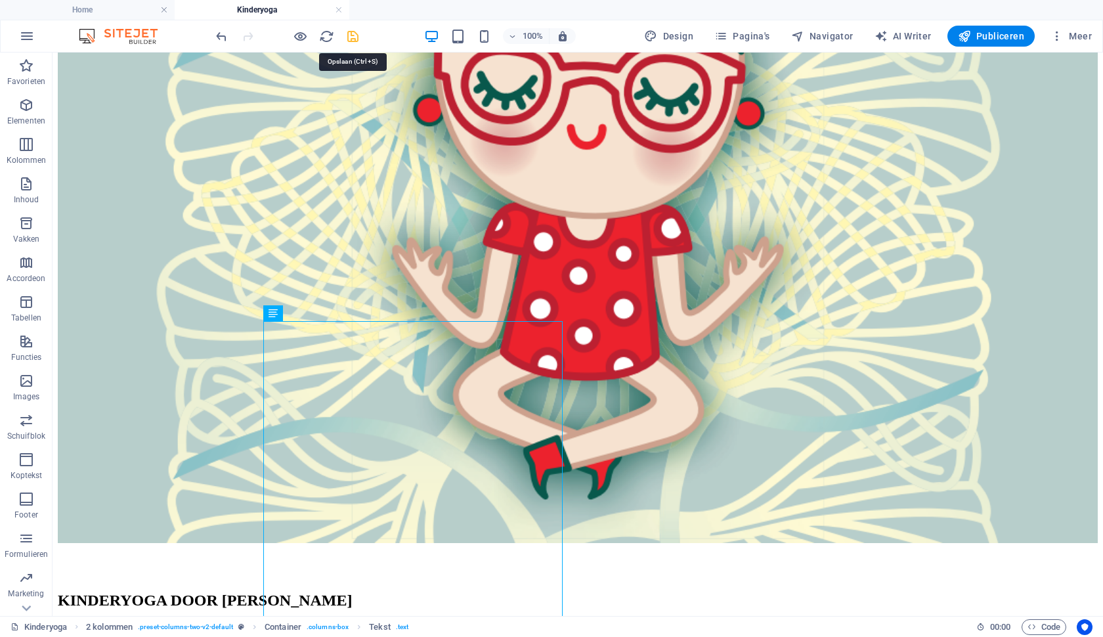
click at [351, 33] on icon "save" at bounding box center [352, 36] width 15 height 15
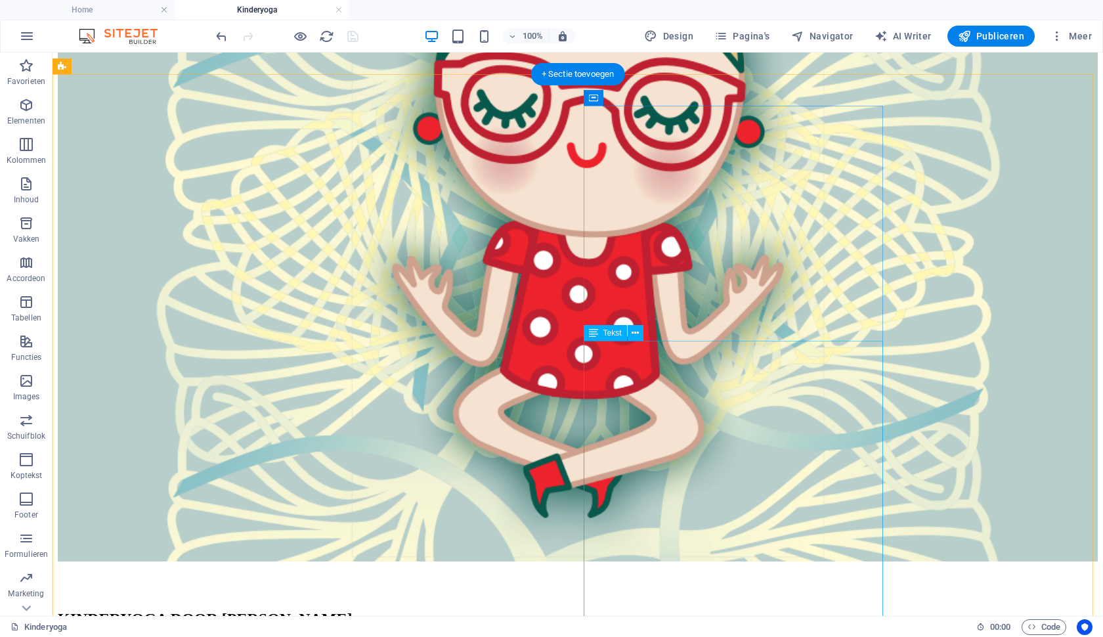
scroll to position [1320, 0]
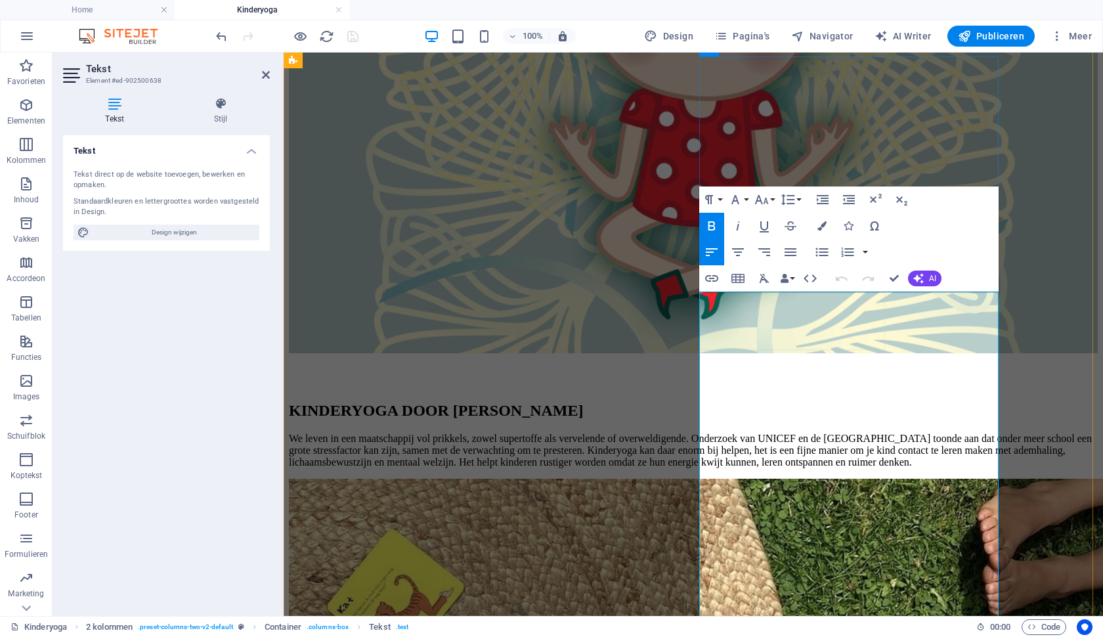
drag, startPoint x: 840, startPoint y: 315, endPoint x: 730, endPoint y: 316, distance: 110.3
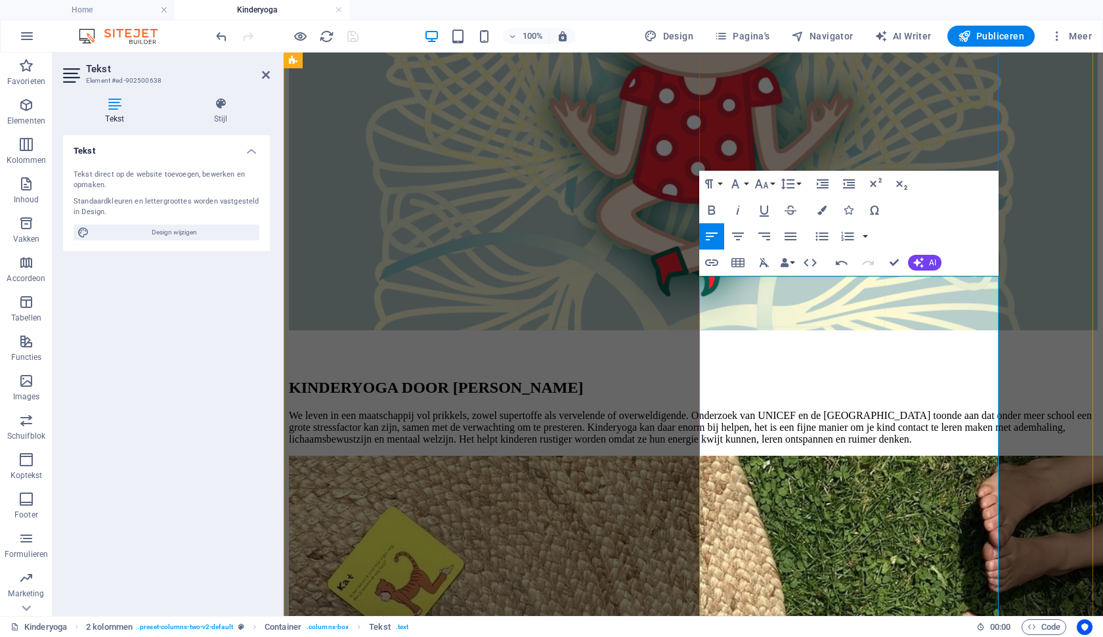
scroll to position [1347, 0]
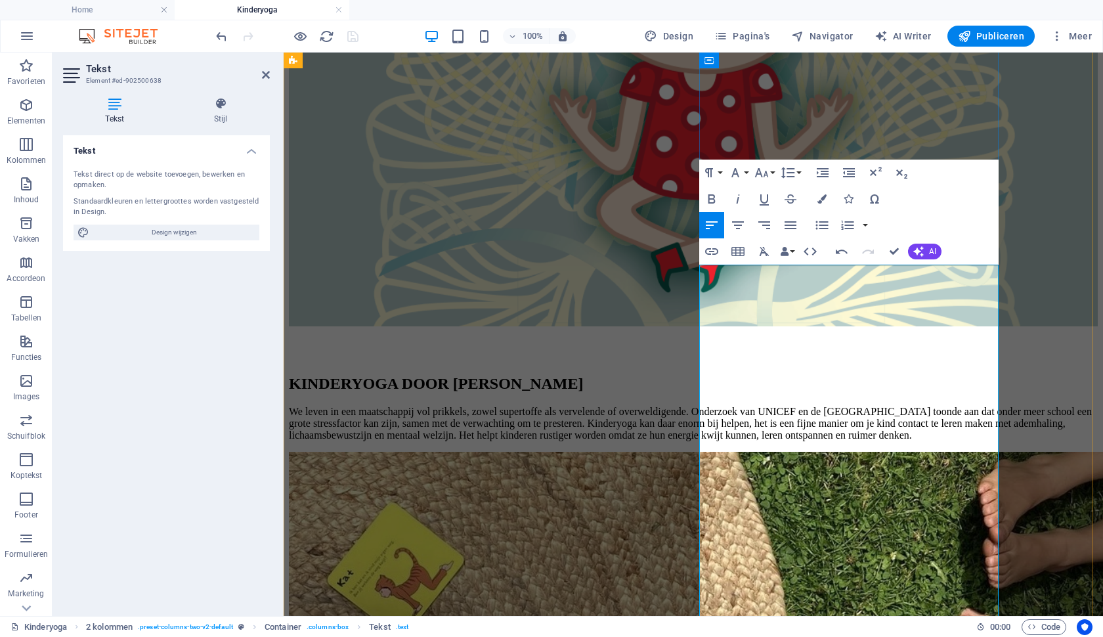
drag, startPoint x: 882, startPoint y: 379, endPoint x: 861, endPoint y: 383, distance: 21.9
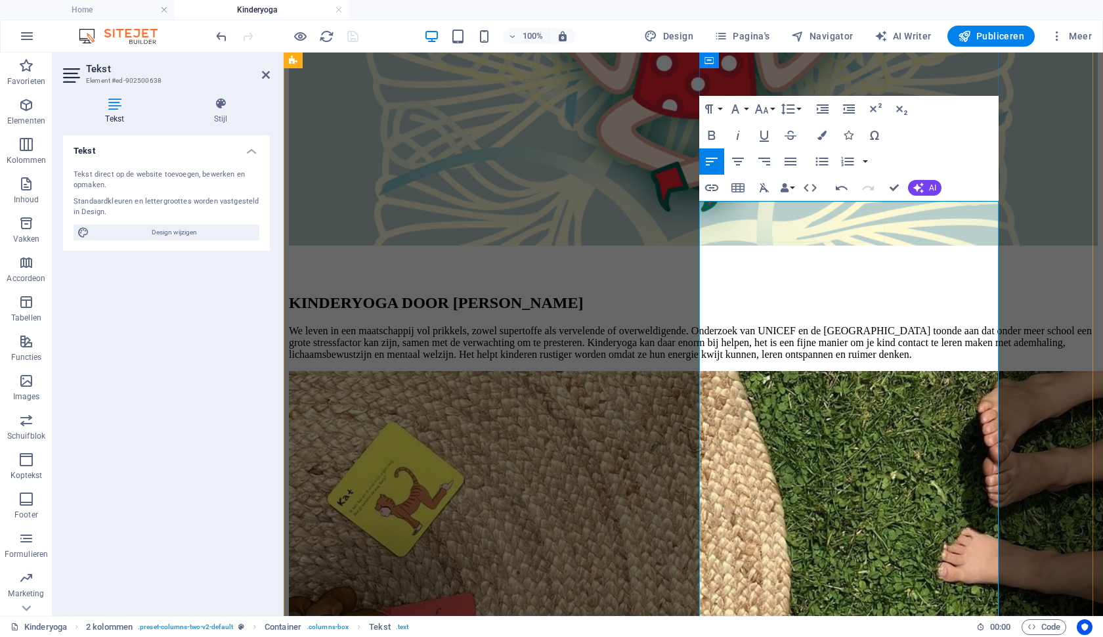
scroll to position [1434, 0]
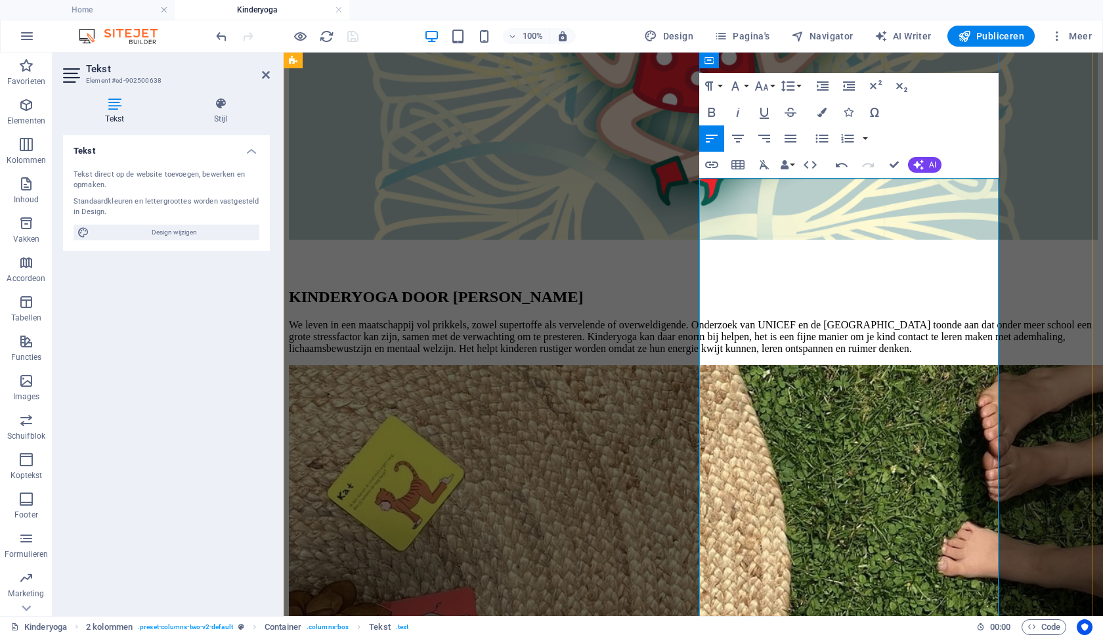
drag, startPoint x: 912, startPoint y: 310, endPoint x: 923, endPoint y: 311, distance: 10.5
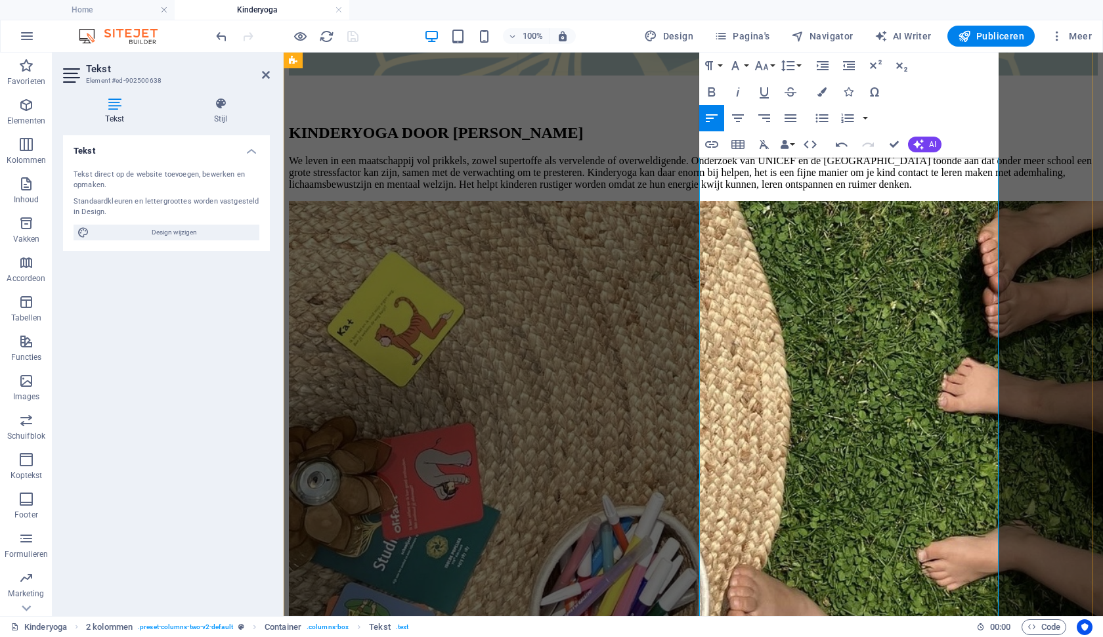
scroll to position [1599, 0]
drag, startPoint x: 832, startPoint y: 374, endPoint x: 753, endPoint y: 255, distance: 142.5
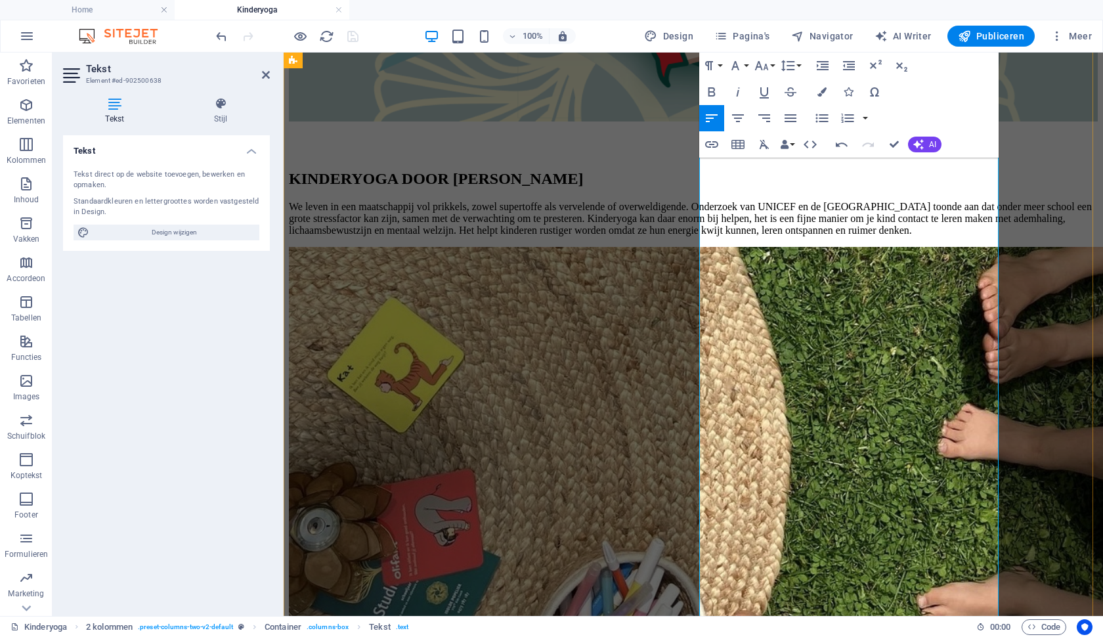
scroll to position [1554, 0]
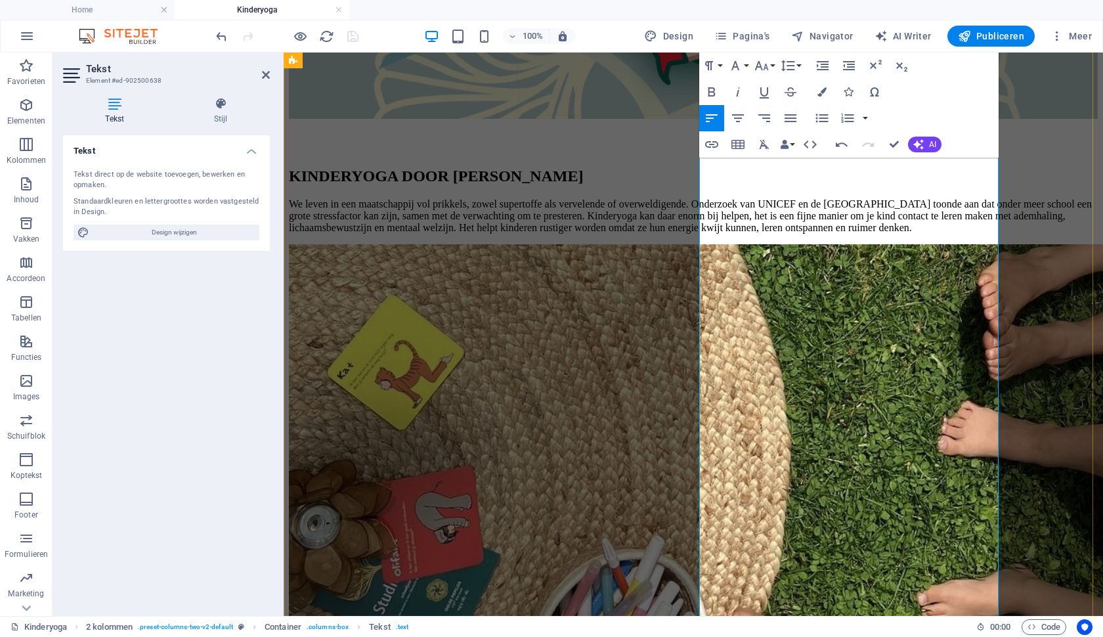
drag, startPoint x: 797, startPoint y: 259, endPoint x: 708, endPoint y: 257, distance: 89.3
drag, startPoint x: 780, startPoint y: 255, endPoint x: 727, endPoint y: 261, distance: 53.5
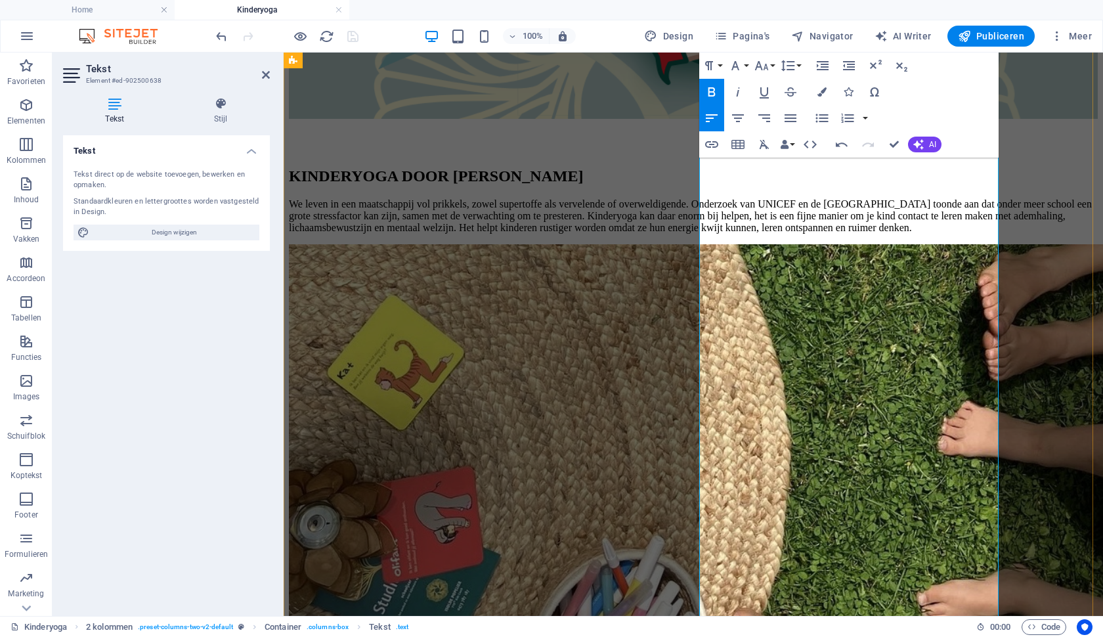
drag, startPoint x: 829, startPoint y: 423, endPoint x: 713, endPoint y: 279, distance: 184.8
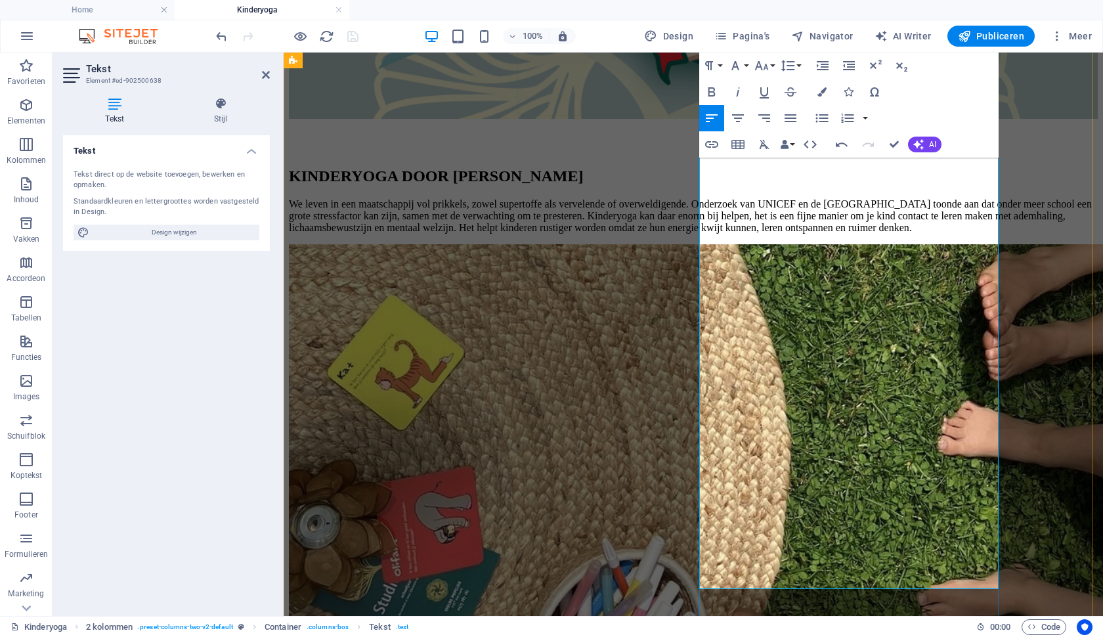
drag, startPoint x: 923, startPoint y: 280, endPoint x: 909, endPoint y: 280, distance: 13.8
drag, startPoint x: 952, startPoint y: 280, endPoint x: 906, endPoint y: 280, distance: 45.3
drag, startPoint x: 856, startPoint y: 317, endPoint x: 708, endPoint y: 312, distance: 147.8
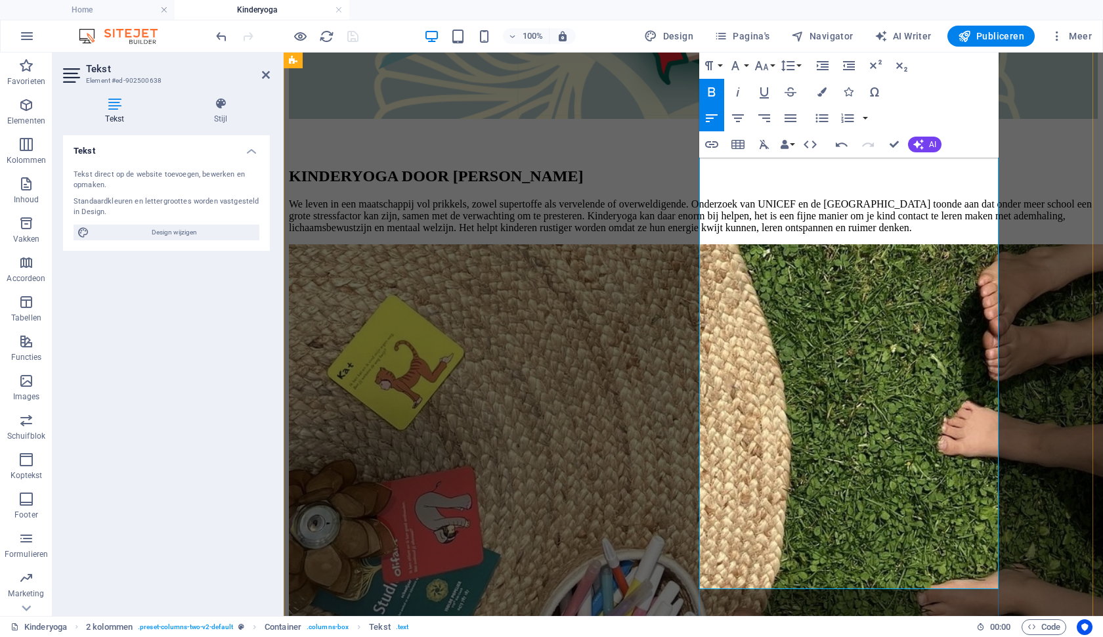
drag, startPoint x: 913, startPoint y: 296, endPoint x: 994, endPoint y: 300, distance: 81.5
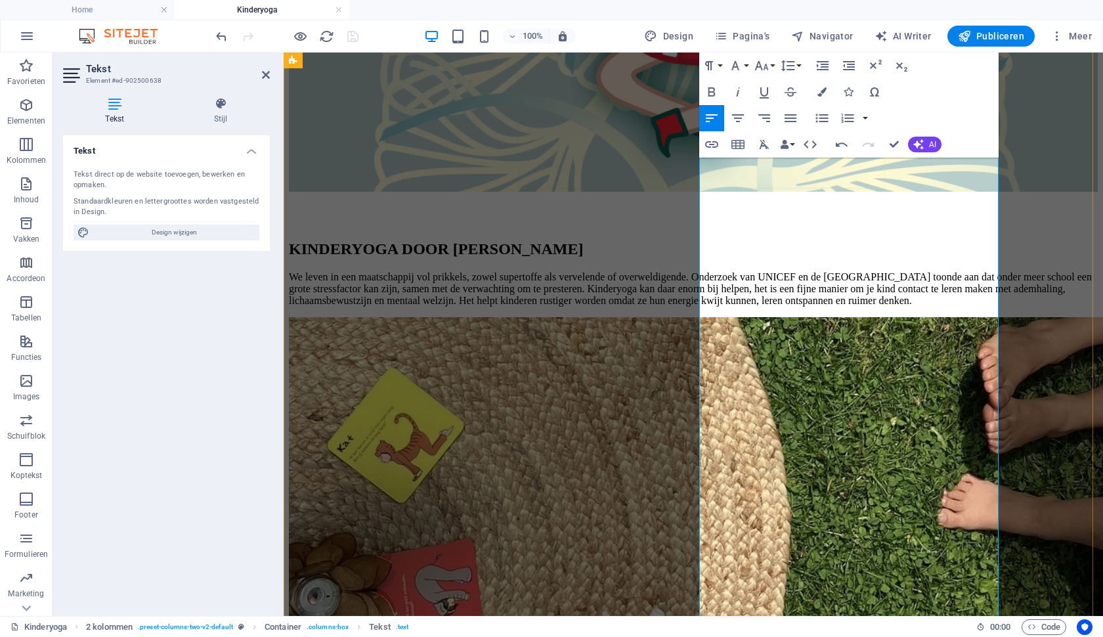
scroll to position [1479, 0]
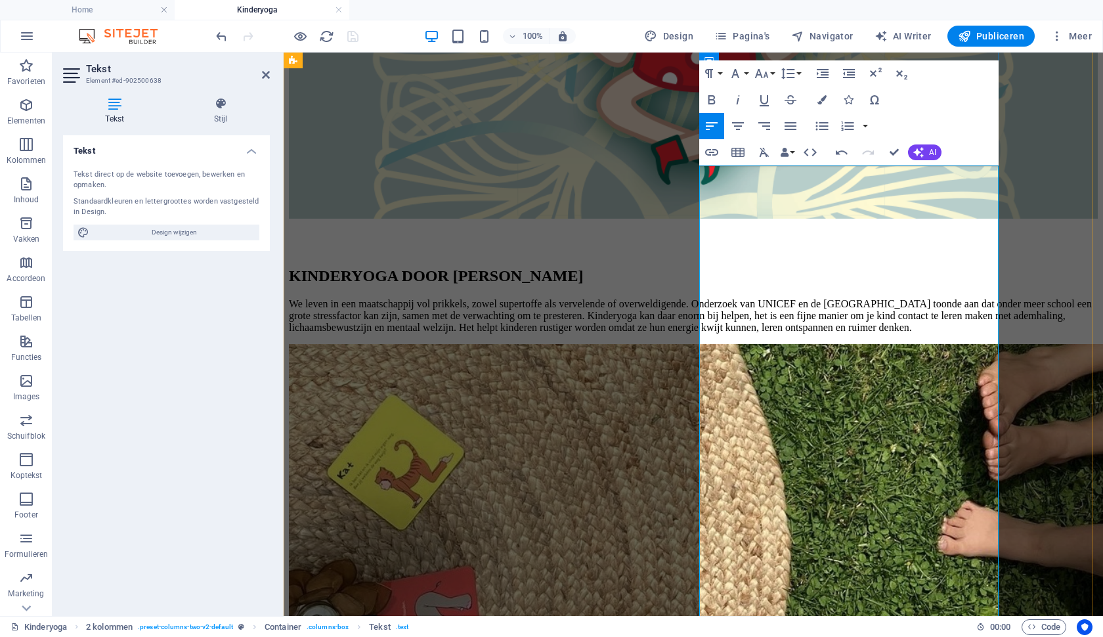
scroll to position [1462, 0]
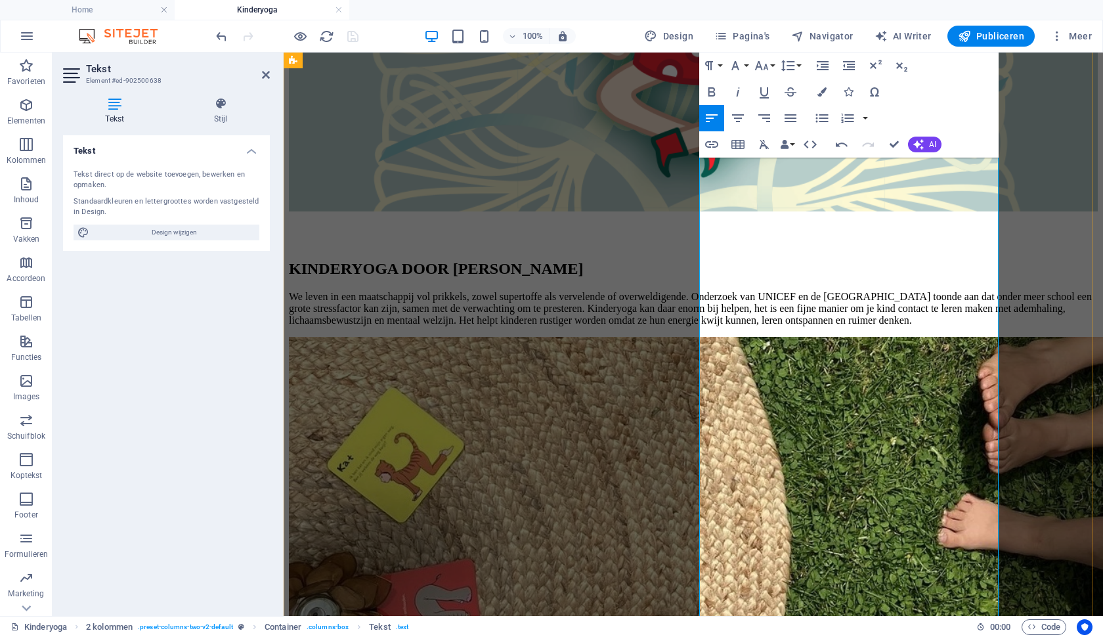
drag, startPoint x: 815, startPoint y: 496, endPoint x: 705, endPoint y: 496, distance: 110.3
drag, startPoint x: 854, startPoint y: 441, endPoint x: 725, endPoint y: 442, distance: 128.7
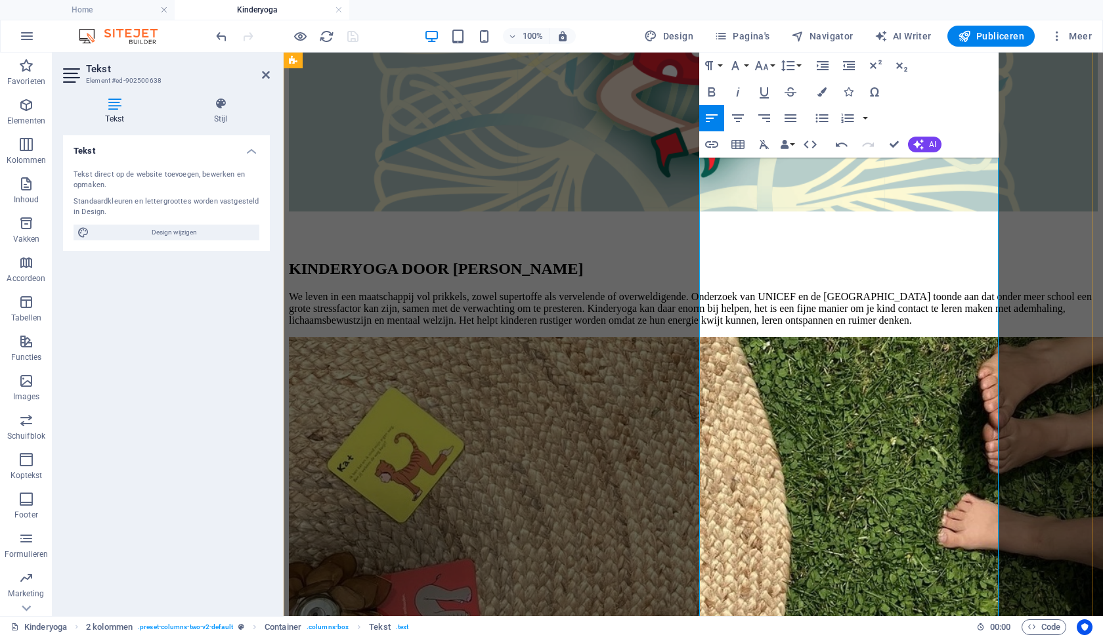
drag, startPoint x: 867, startPoint y: 440, endPoint x: 767, endPoint y: 462, distance: 102.7
drag, startPoint x: 738, startPoint y: 458, endPoint x: 882, endPoint y: 459, distance: 143.1
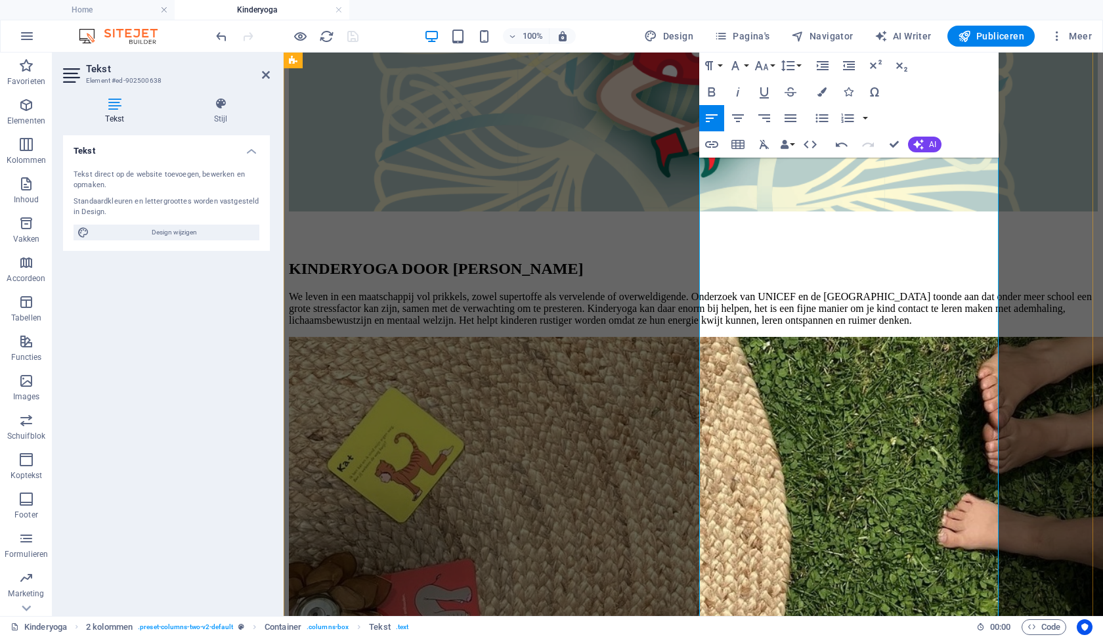
drag, startPoint x: 913, startPoint y: 460, endPoint x: 702, endPoint y: 440, distance: 212.3
drag, startPoint x: 927, startPoint y: 440, endPoint x: 709, endPoint y: 423, distance: 219.2
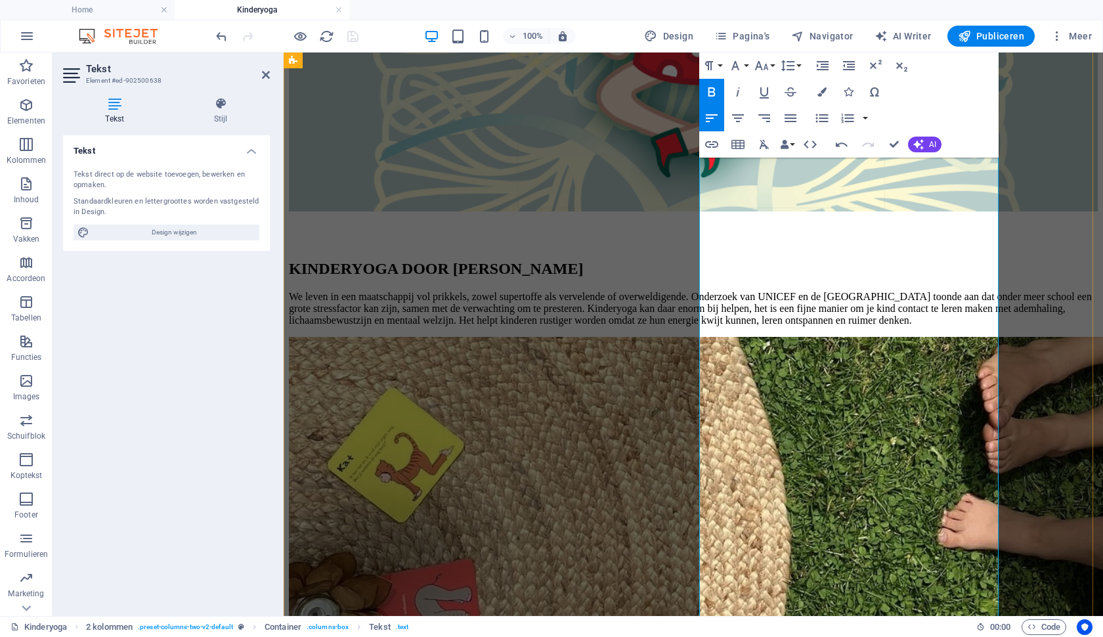
copy strong "[DATE] (15-16u), [GEOGRAPHIC_DATA][DATE] (10-11u), [DATE] (15-16u)"
drag, startPoint x: 935, startPoint y: 442, endPoint x: 706, endPoint y: 353, distance: 245.6
copy div "DE HERFST: LUCHT We laten los wat we niet nodig hebben, we leren vertragen en s…"
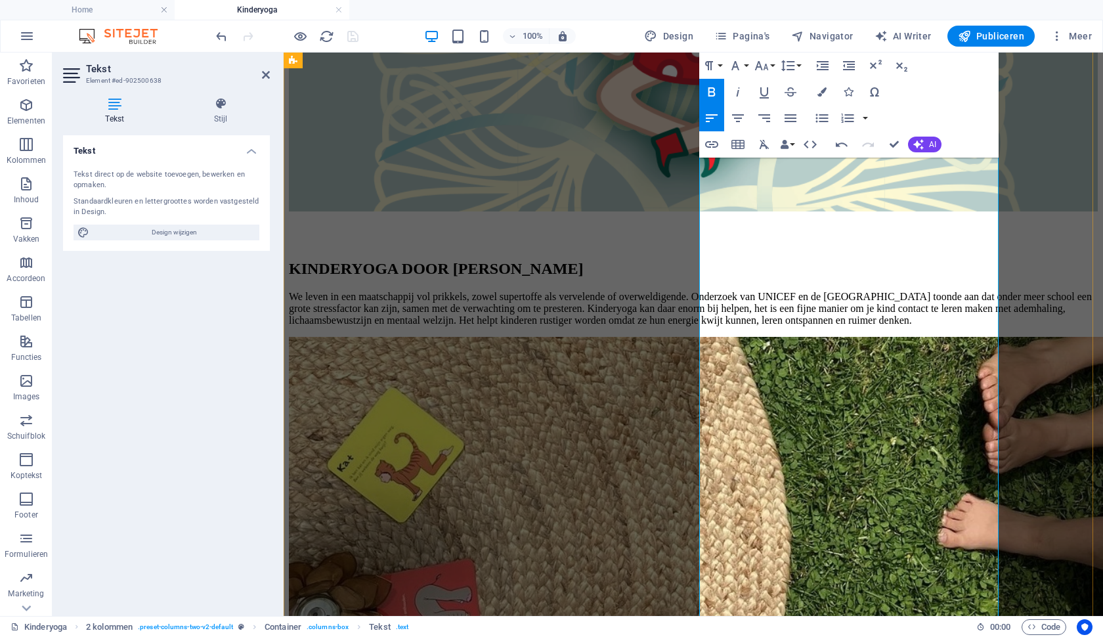
drag, startPoint x: 947, startPoint y: 442, endPoint x: 708, endPoint y: 351, distance: 256.4
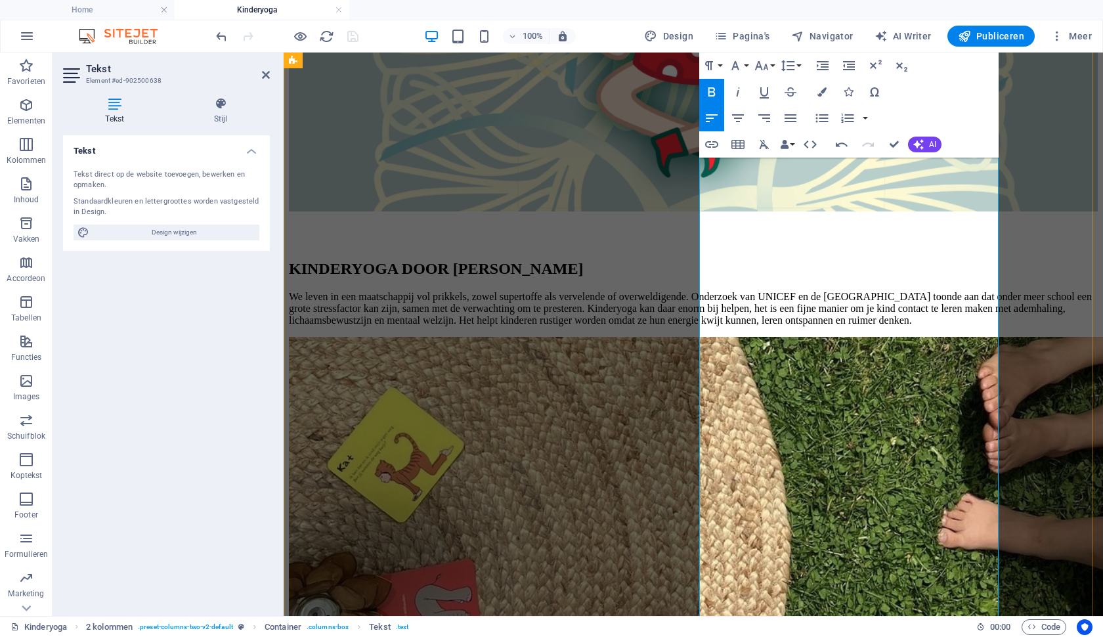
copy div "DE HERFST: LUCHT We laten los wat we niet nodig hebben, we leren vertragen en s…"
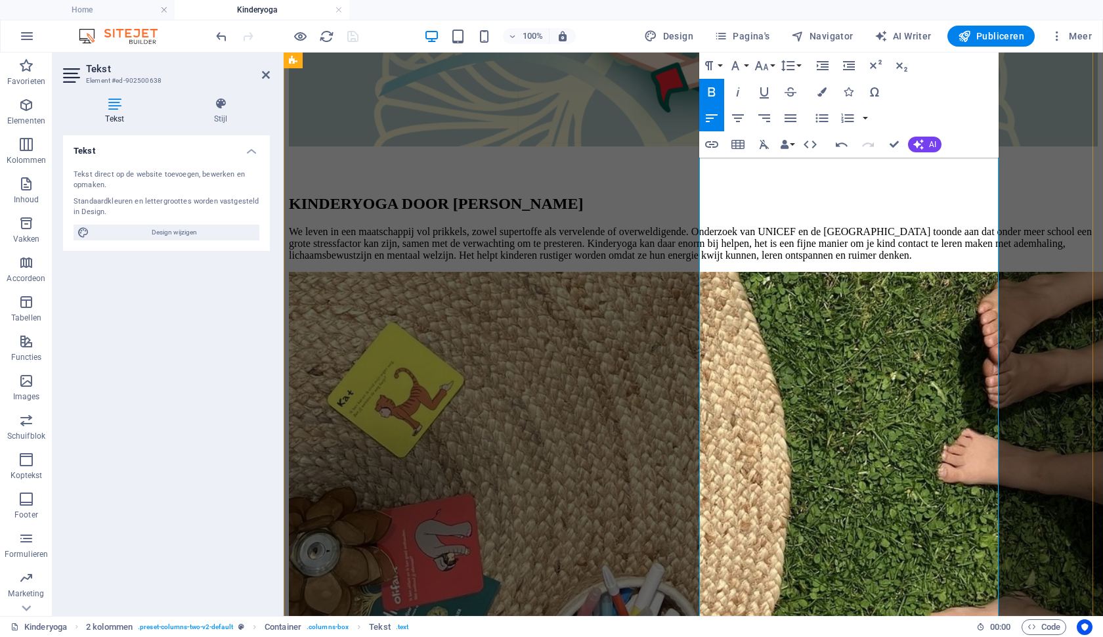
scroll to position [1552, 0]
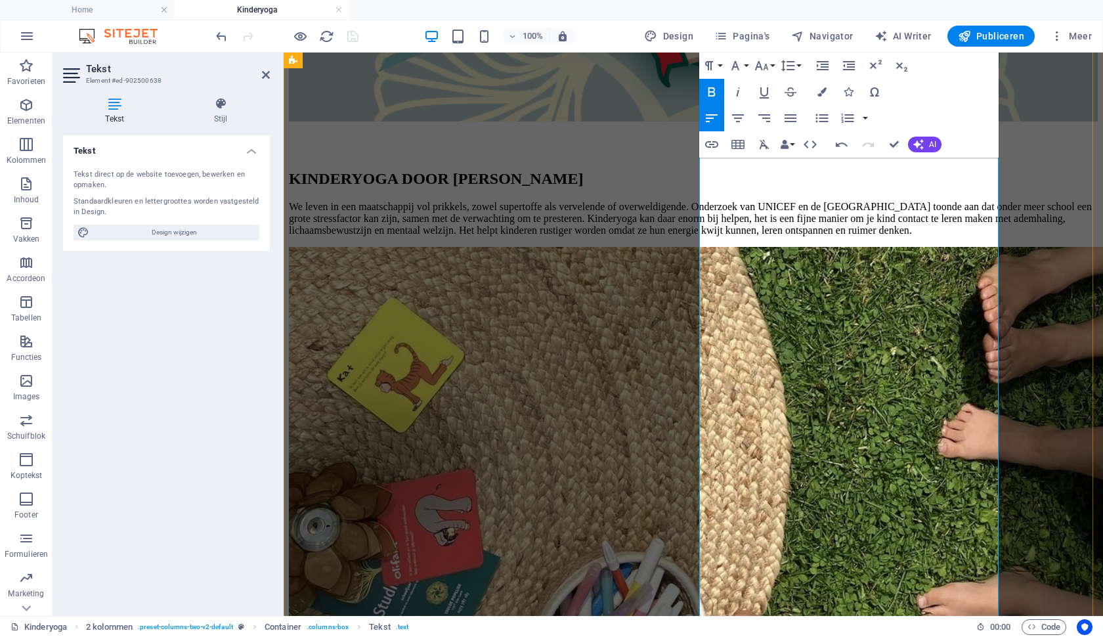
drag, startPoint x: 734, startPoint y: 385, endPoint x: 778, endPoint y: 388, distance: 44.1
drag, startPoint x: 733, startPoint y: 407, endPoint x: 832, endPoint y: 440, distance: 104.4
drag, startPoint x: 971, startPoint y: 405, endPoint x: 851, endPoint y: 407, distance: 119.5
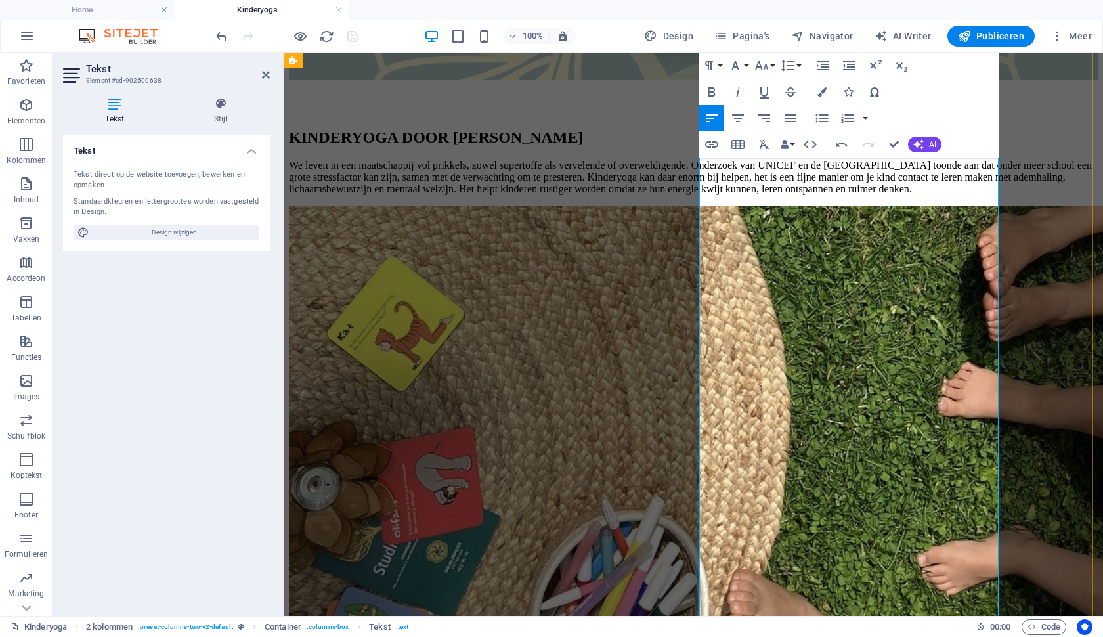
scroll to position [1597, 0]
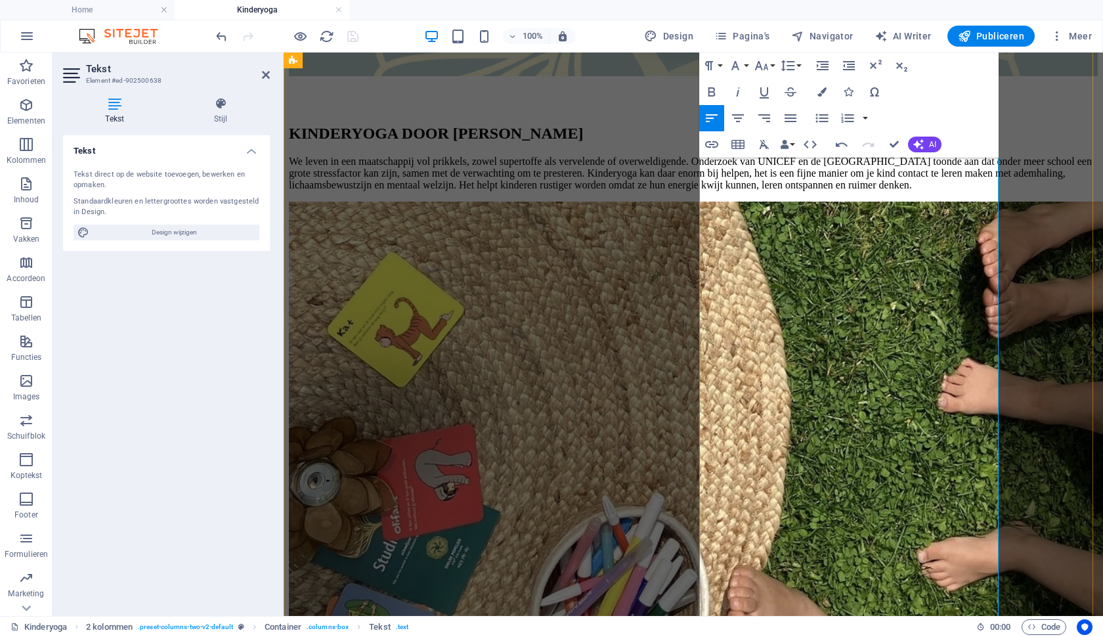
drag, startPoint x: 776, startPoint y: 393, endPoint x: 828, endPoint y: 398, distance: 51.5
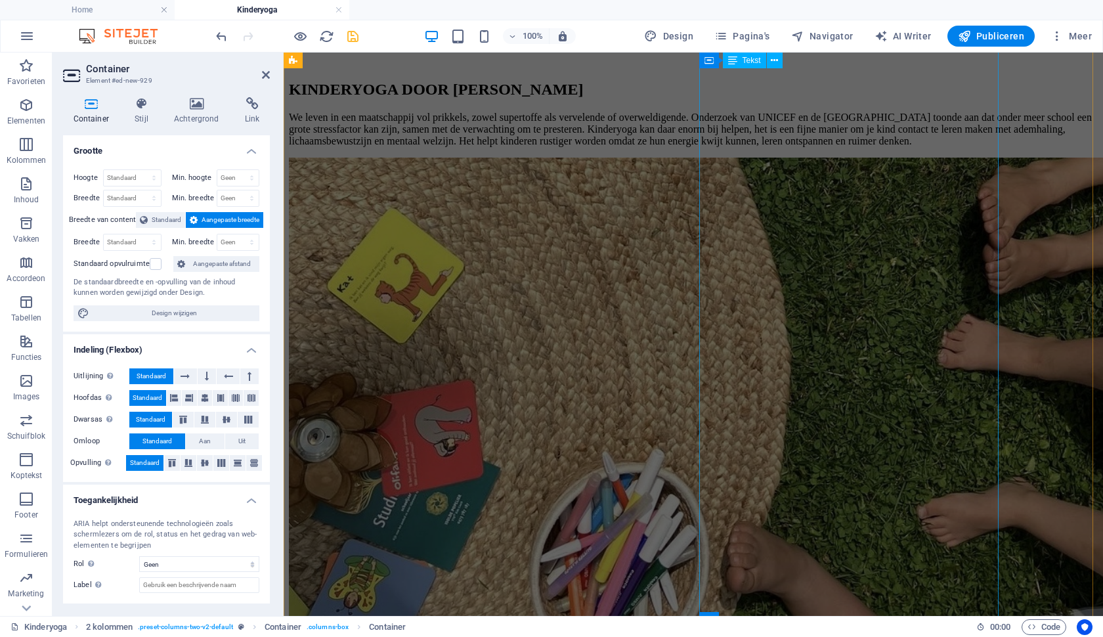
scroll to position [1603, 0]
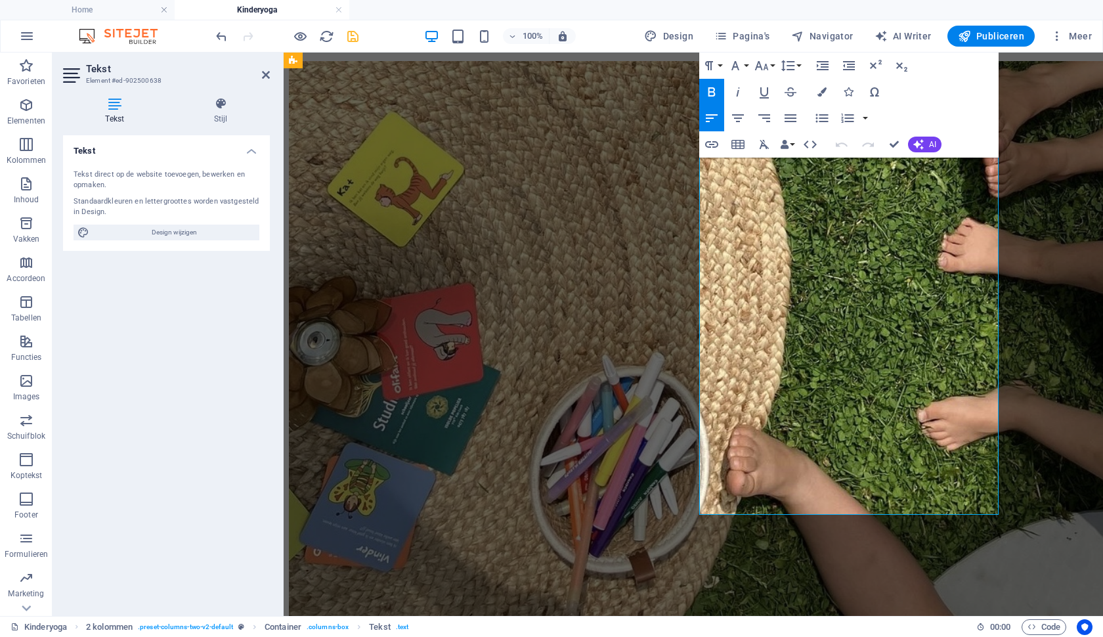
scroll to position [1763, 0]
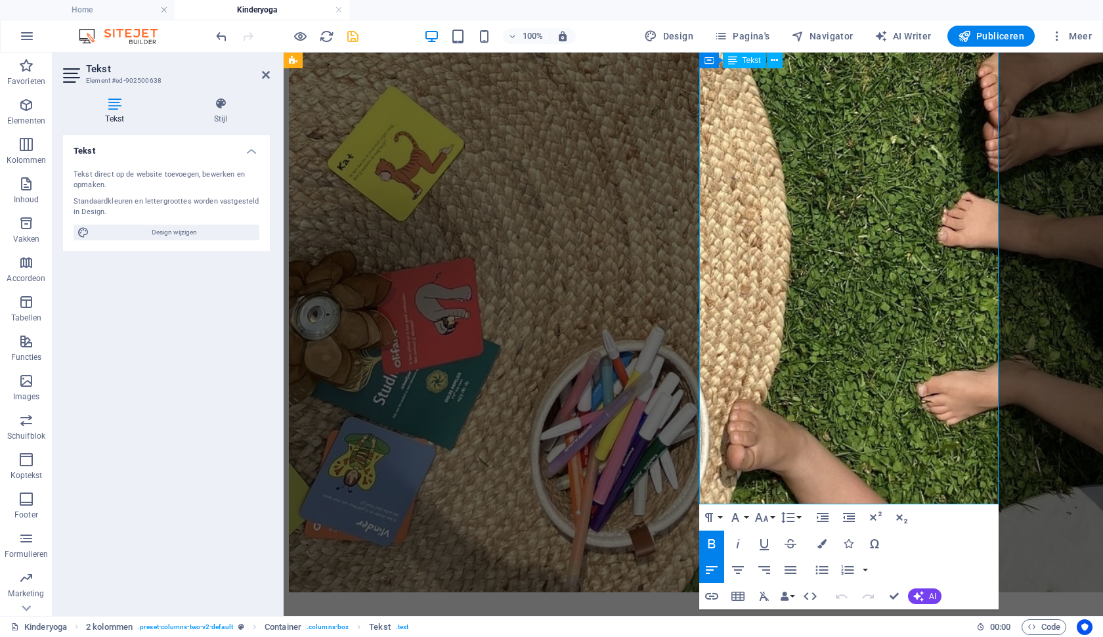
drag, startPoint x: 935, startPoint y: 228, endPoint x: 992, endPoint y: 234, distance: 58.1
drag, startPoint x: 832, startPoint y: 245, endPoint x: 889, endPoint y: 252, distance: 56.8
drag, startPoint x: 941, startPoint y: 245, endPoint x: 700, endPoint y: 173, distance: 251.9
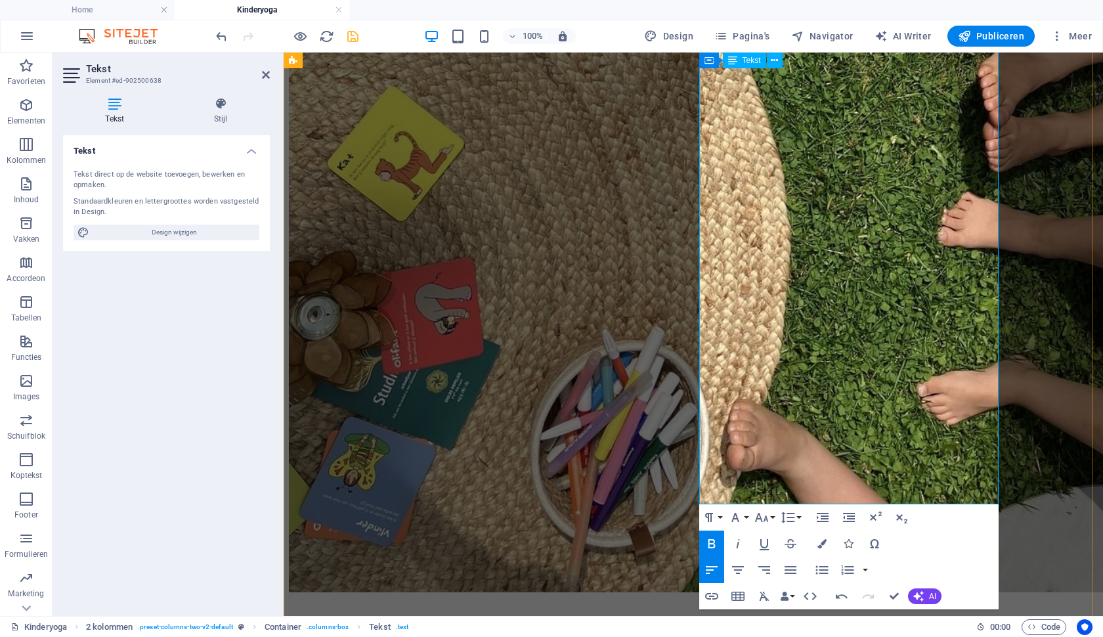
copy div "DE WINTER: AARDE We gronden en aarden, we kijken naar binnen om onszelf nog bet…"
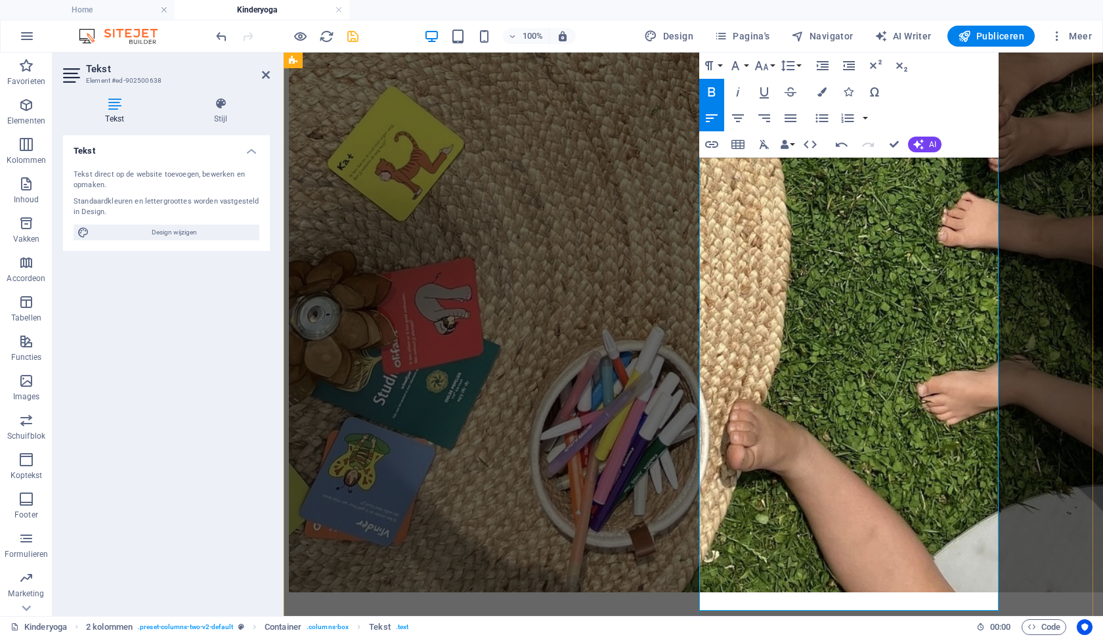
drag, startPoint x: 838, startPoint y: 281, endPoint x: 738, endPoint y: 282, distance: 100.4
drag, startPoint x: 733, startPoint y: 301, endPoint x: 828, endPoint y: 304, distance: 95.2
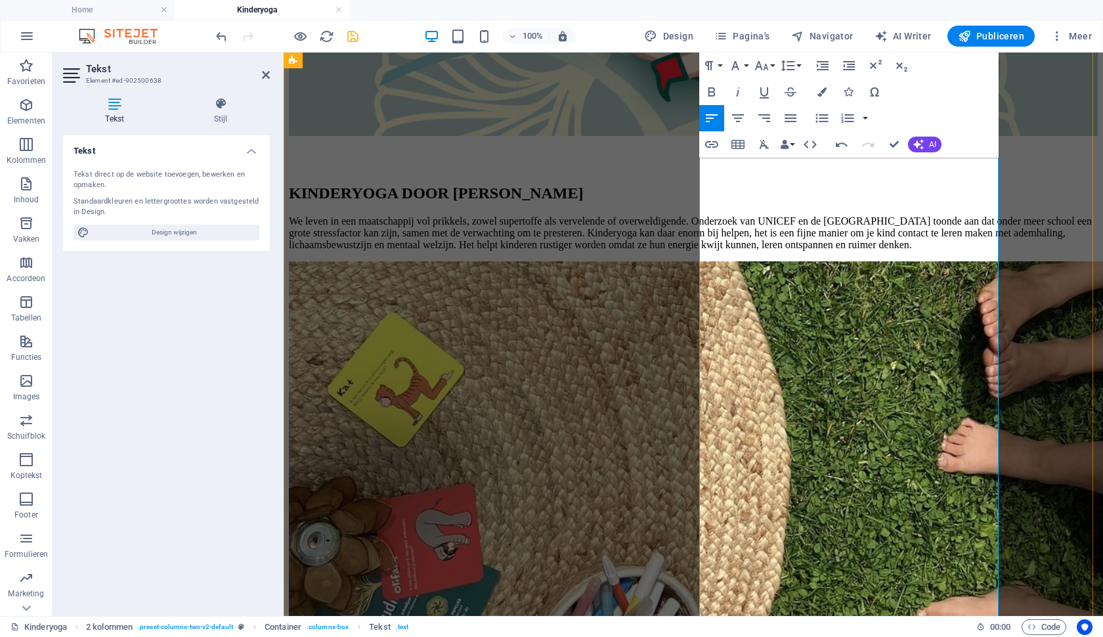
scroll to position [1539, 0]
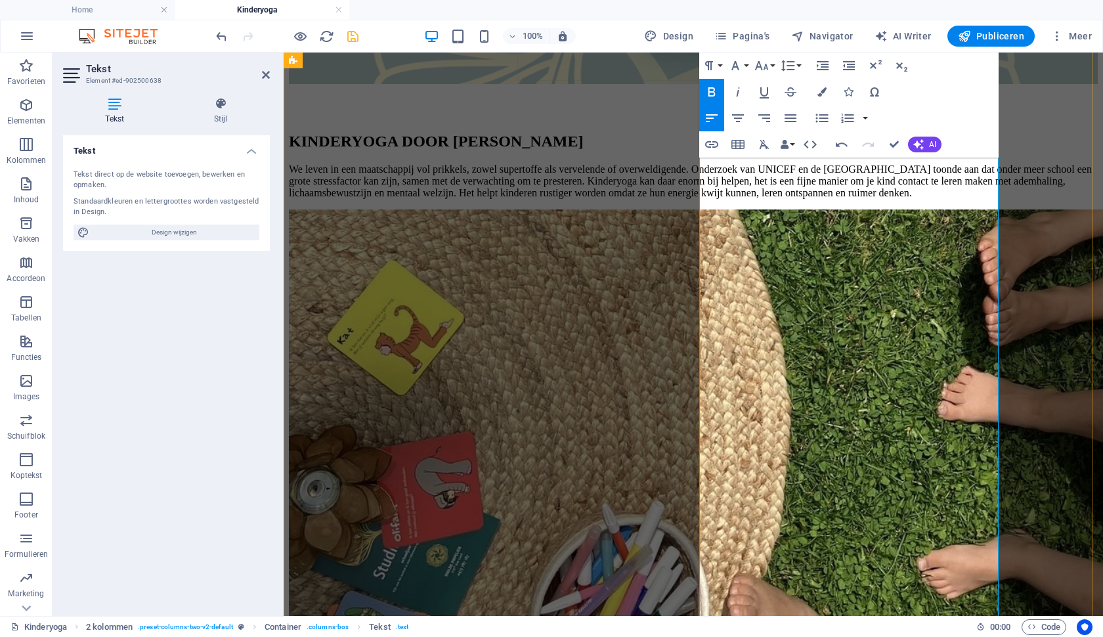
scroll to position [1590, 0]
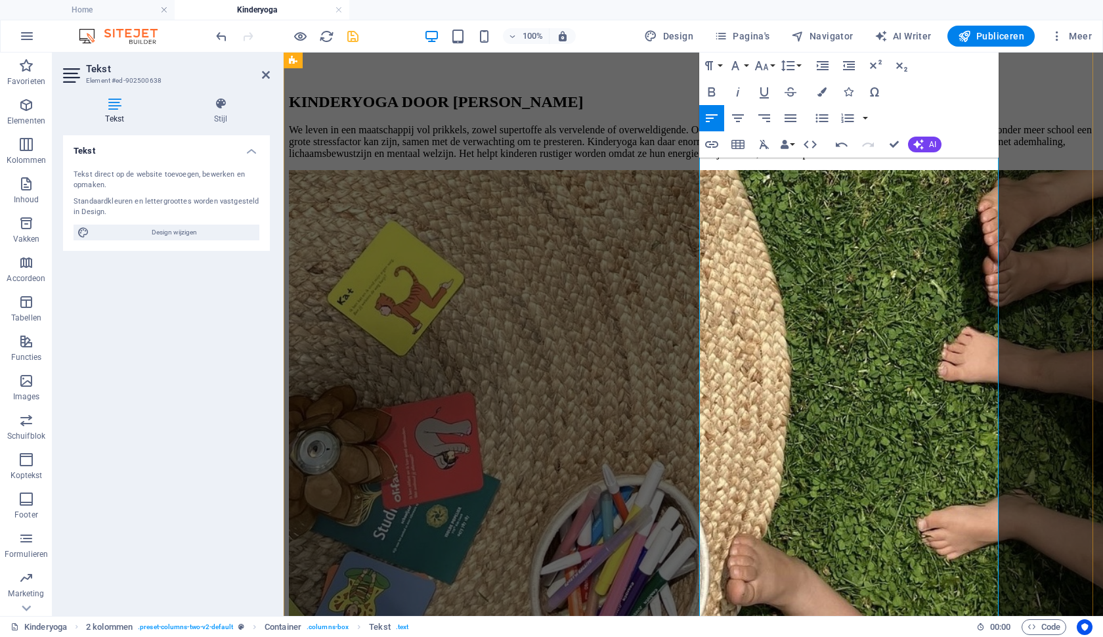
scroll to position [1640, 0]
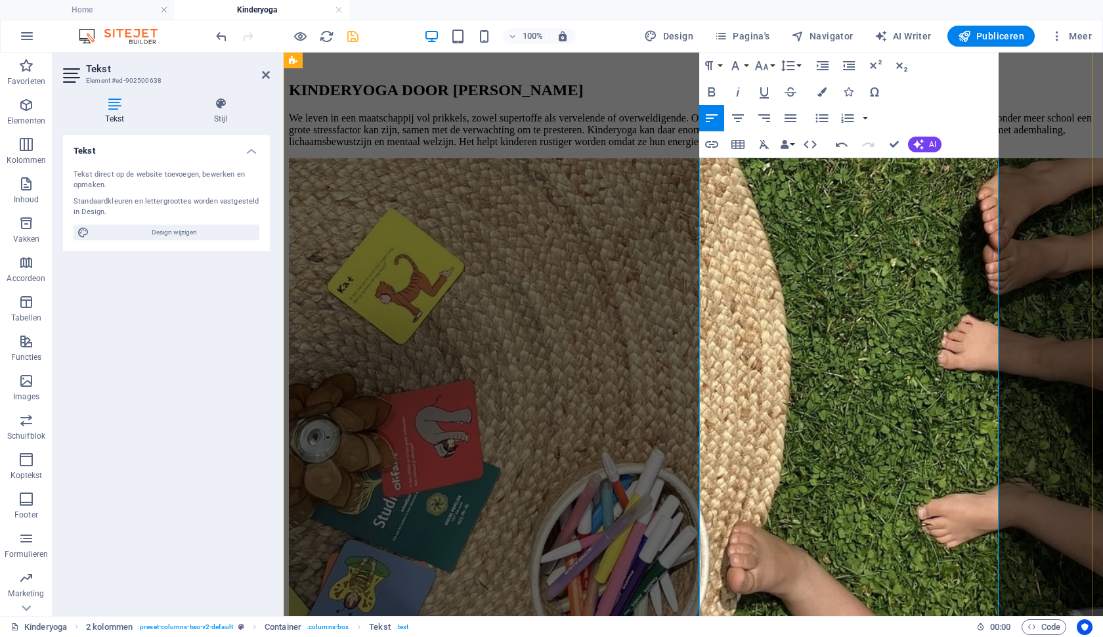
drag, startPoint x: 774, startPoint y: 456, endPoint x: 830, endPoint y: 460, distance: 56.6
drag, startPoint x: 927, startPoint y: 456, endPoint x: 982, endPoint y: 460, distance: 55.3
drag, startPoint x: 835, startPoint y: 474, endPoint x: 886, endPoint y: 476, distance: 51.2
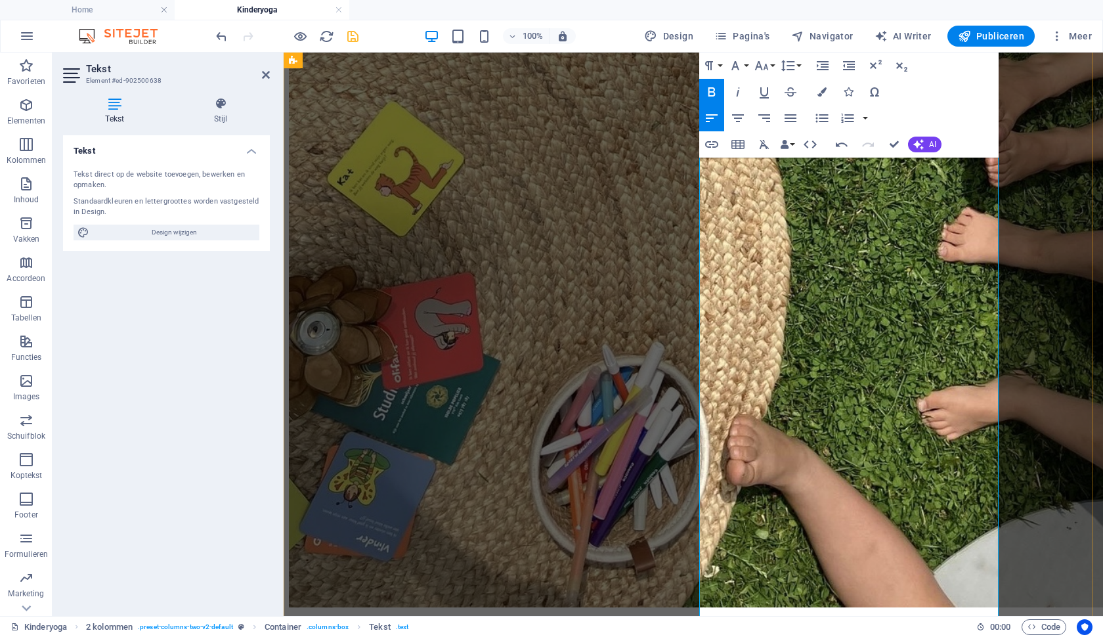
scroll to position [1739, 0]
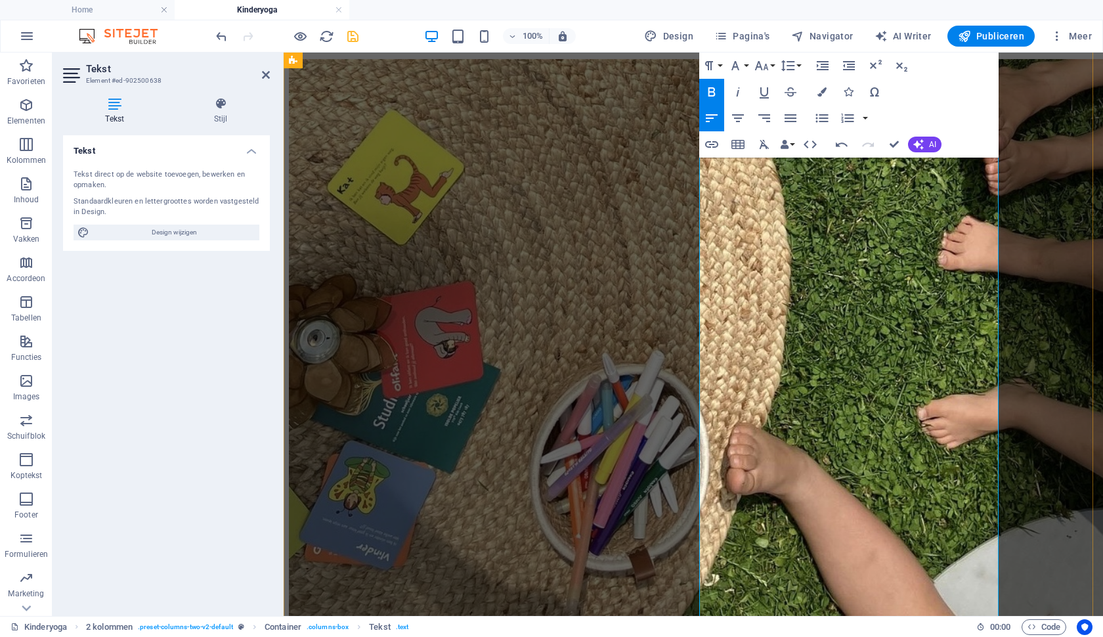
drag, startPoint x: 736, startPoint y: 410, endPoint x: 780, endPoint y: 411, distance: 44.7
drag, startPoint x: 824, startPoint y: 413, endPoint x: 785, endPoint y: 415, distance: 39.4
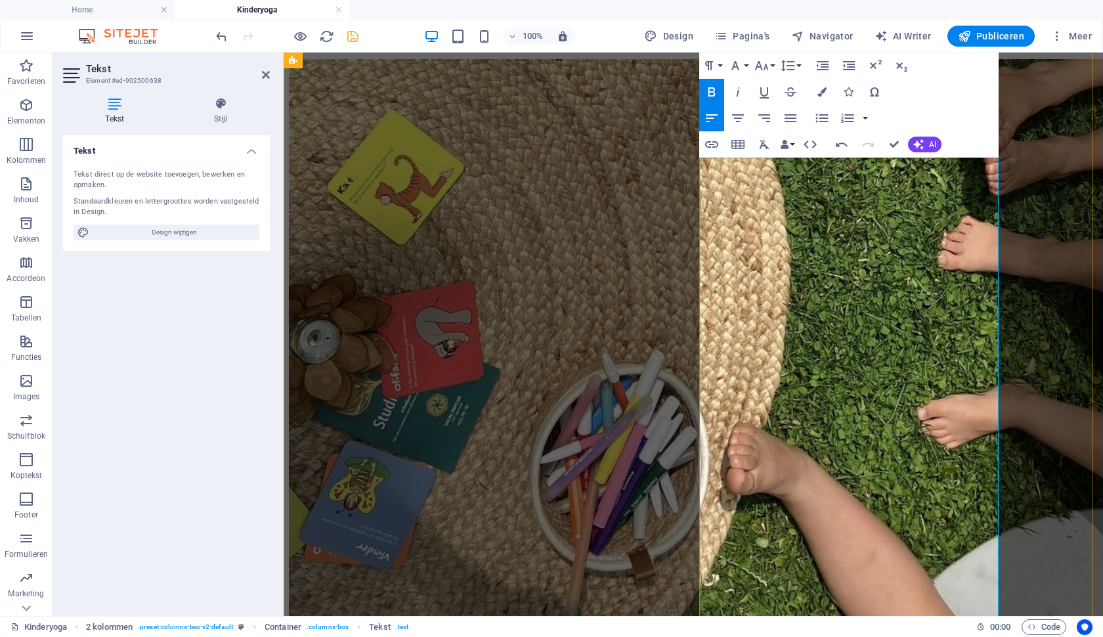
drag, startPoint x: 881, startPoint y: 448, endPoint x: 733, endPoint y: 434, distance: 149.0
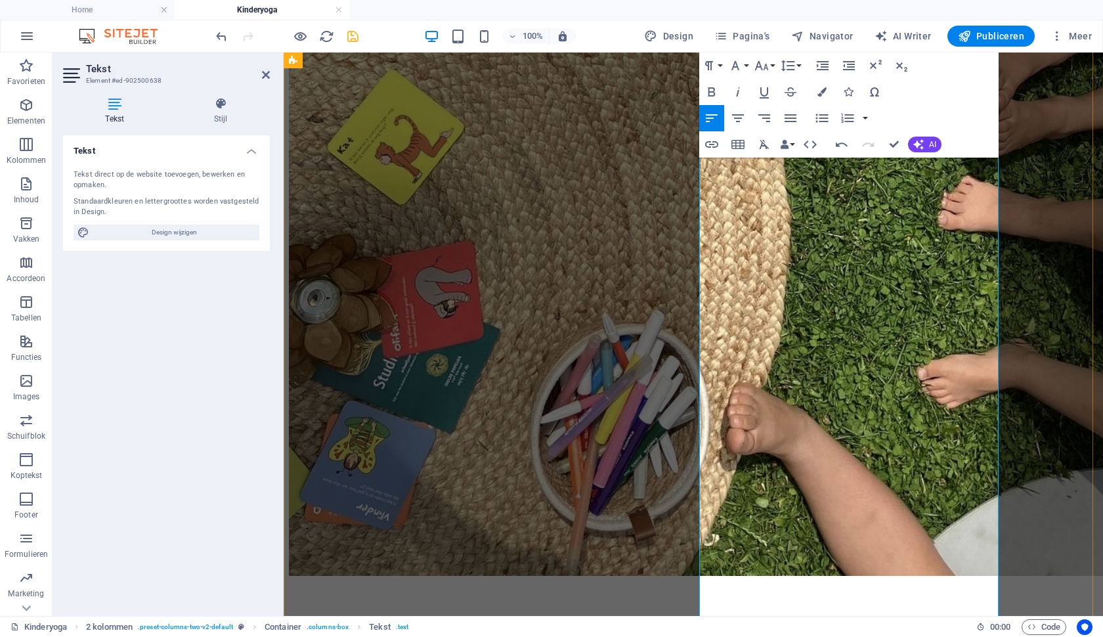
scroll to position [1783, 0]
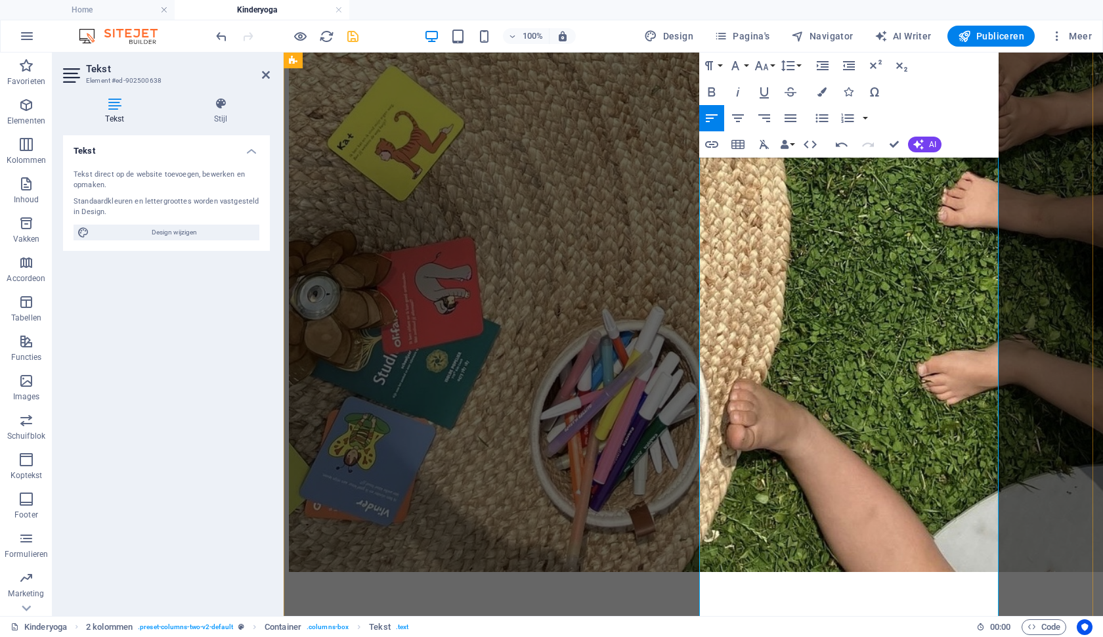
drag, startPoint x: 964, startPoint y: 404, endPoint x: 883, endPoint y: 406, distance: 80.8
drag, startPoint x: 773, startPoint y: 438, endPoint x: 828, endPoint y: 442, distance: 55.2
drag, startPoint x: 910, startPoint y: 437, endPoint x: 966, endPoint y: 441, distance: 55.3
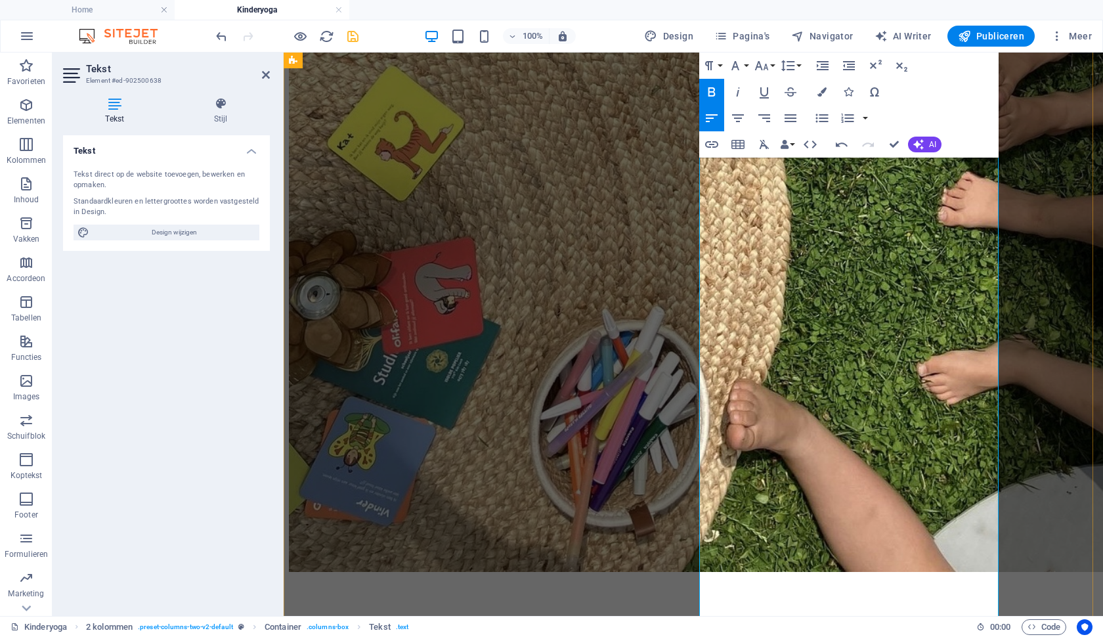
drag, startPoint x: 788, startPoint y: 456, endPoint x: 845, endPoint y: 460, distance: 56.6
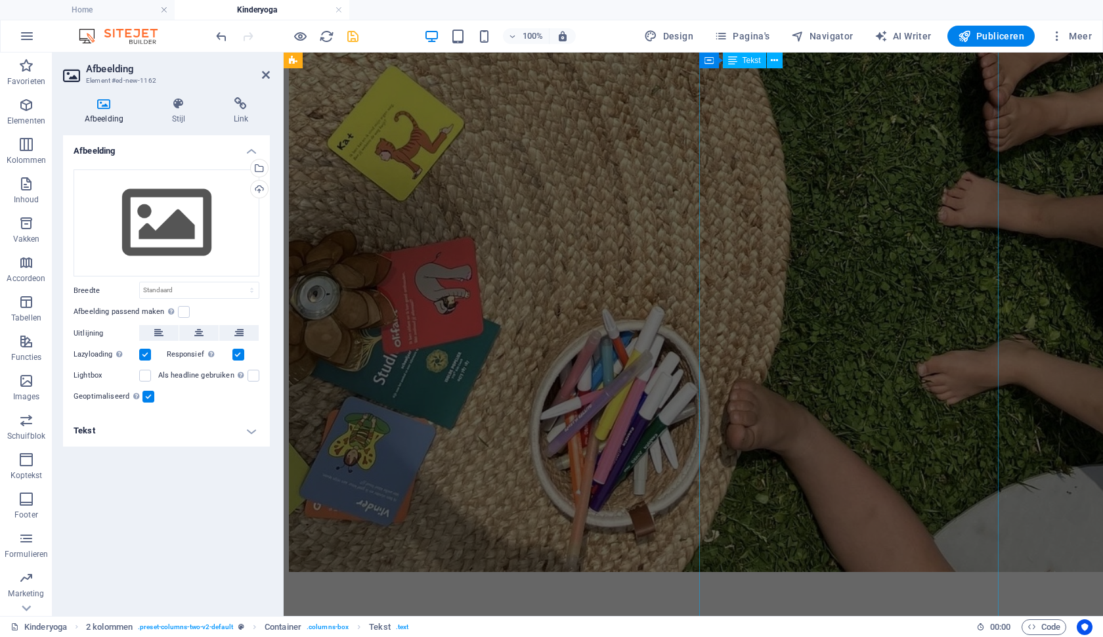
scroll to position [2237, 0]
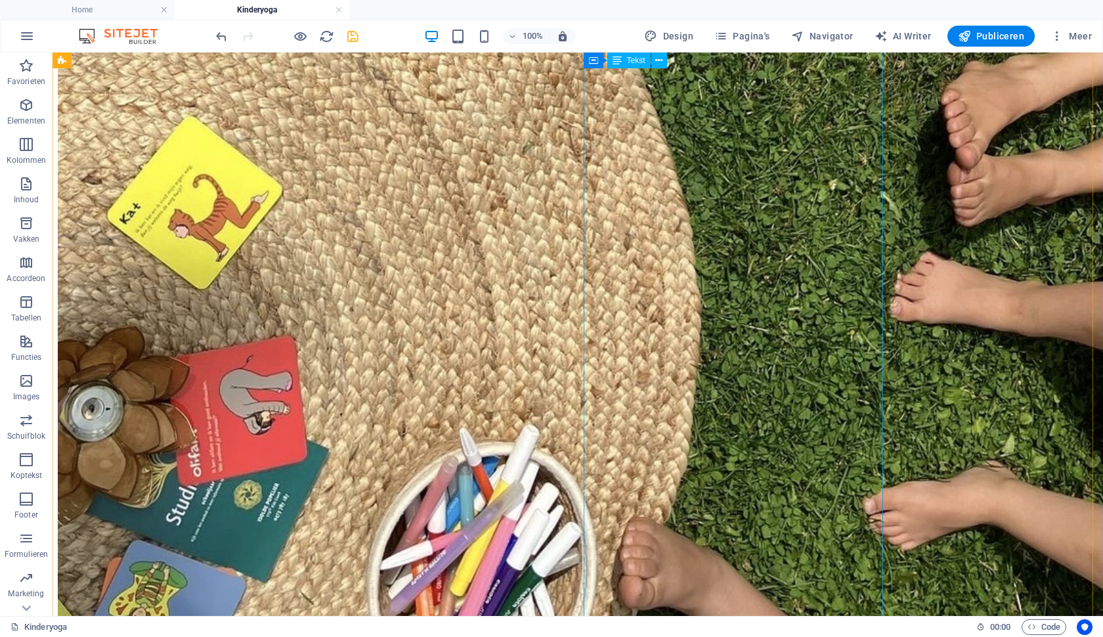
scroll to position [1928, 0]
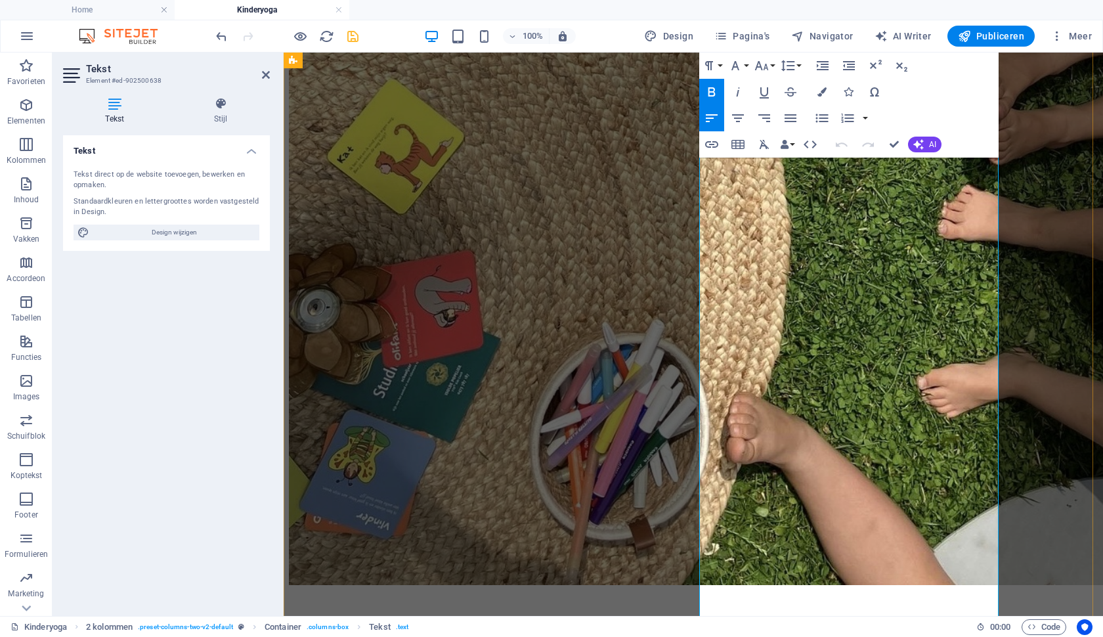
scroll to position [1799, 0]
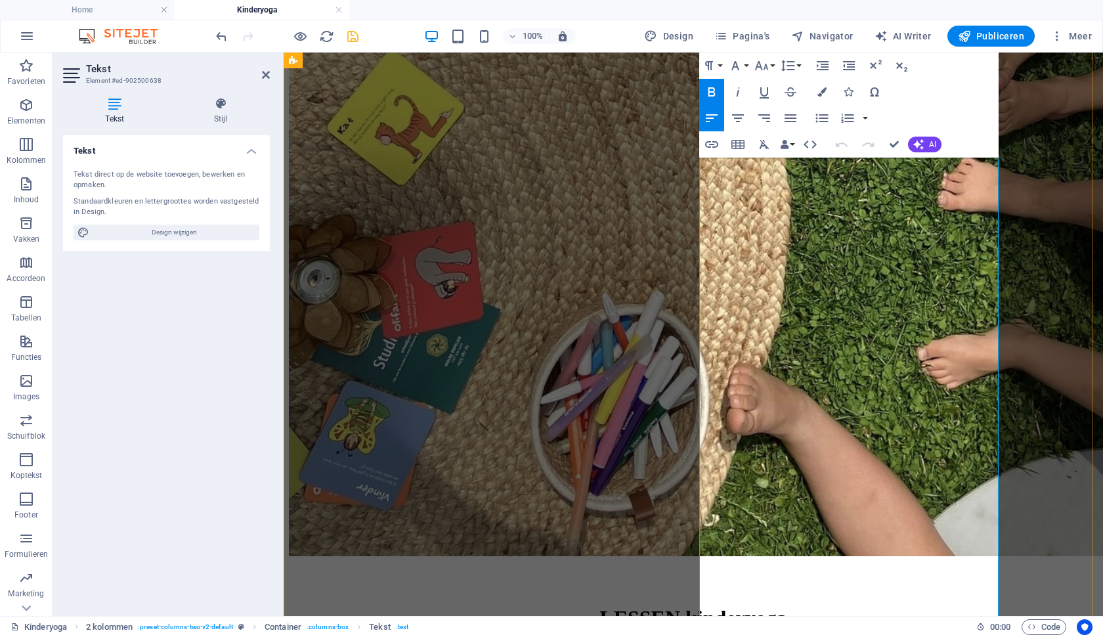
drag, startPoint x: 842, startPoint y: 527, endPoint x: 730, endPoint y: 496, distance: 116.4
drag, startPoint x: 886, startPoint y: 528, endPoint x: 712, endPoint y: 536, distance: 174.7
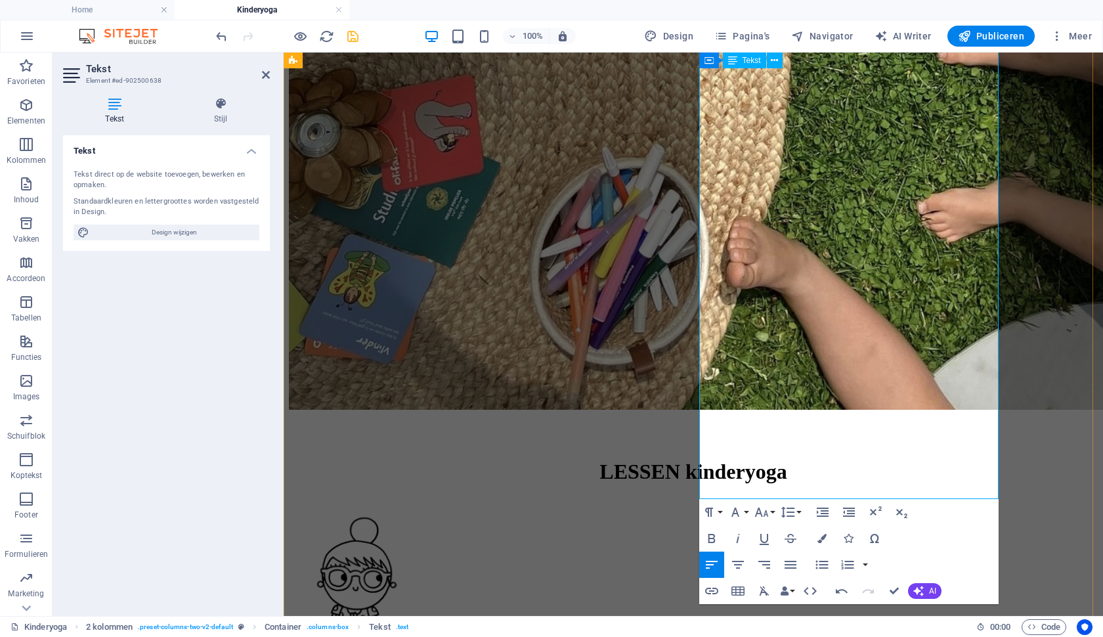
scroll to position [1972, 0]
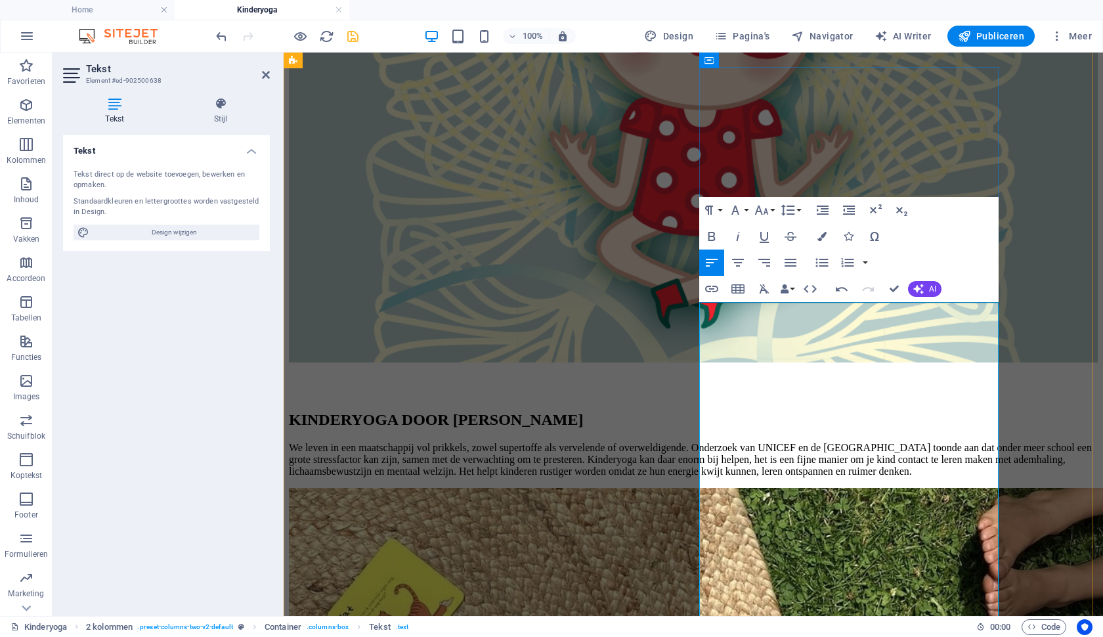
scroll to position [1309, 0]
drag, startPoint x: 813, startPoint y: 452, endPoint x: 859, endPoint y: 456, distance: 46.2
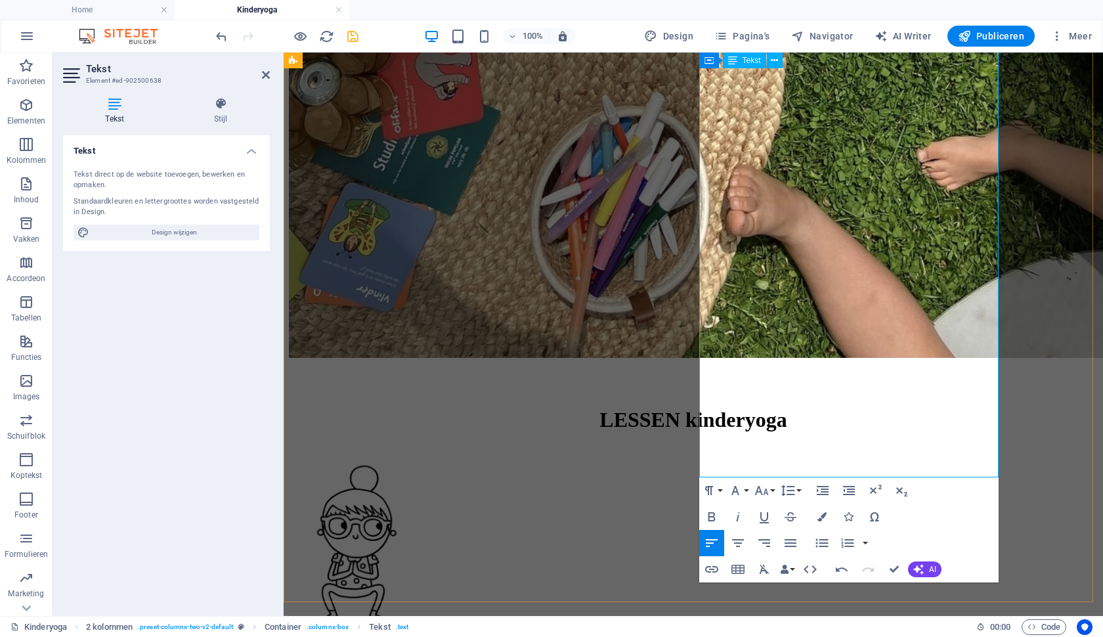
scroll to position [2007, 0]
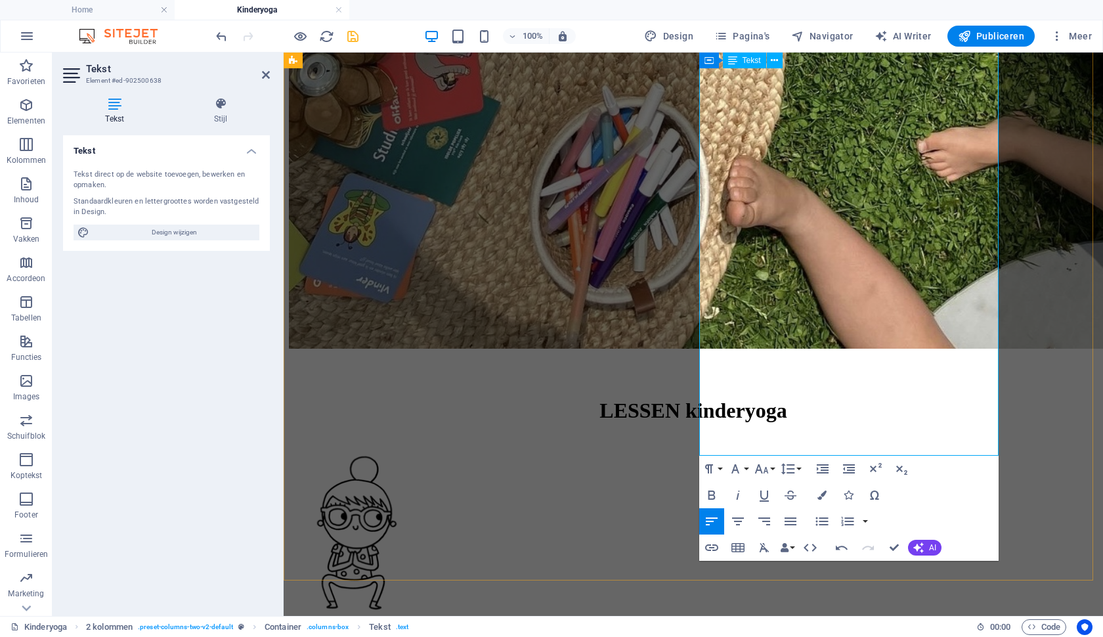
drag, startPoint x: 787, startPoint y: 393, endPoint x: 985, endPoint y: 431, distance: 201.2
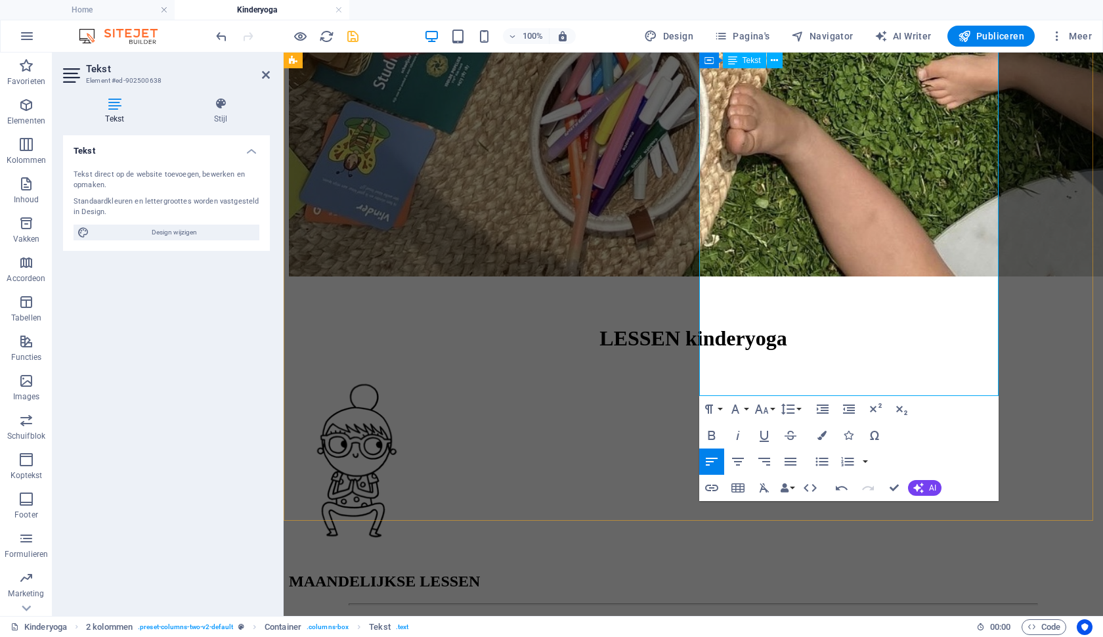
scroll to position [2084, 0]
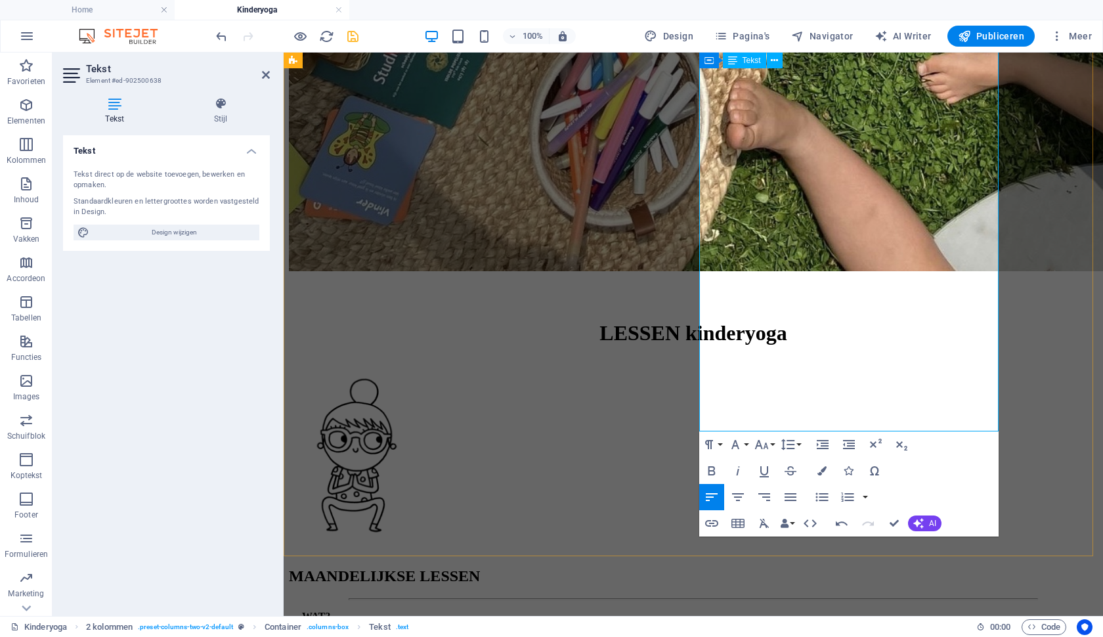
drag, startPoint x: 761, startPoint y: 350, endPoint x: 773, endPoint y: 333, distance: 19.8
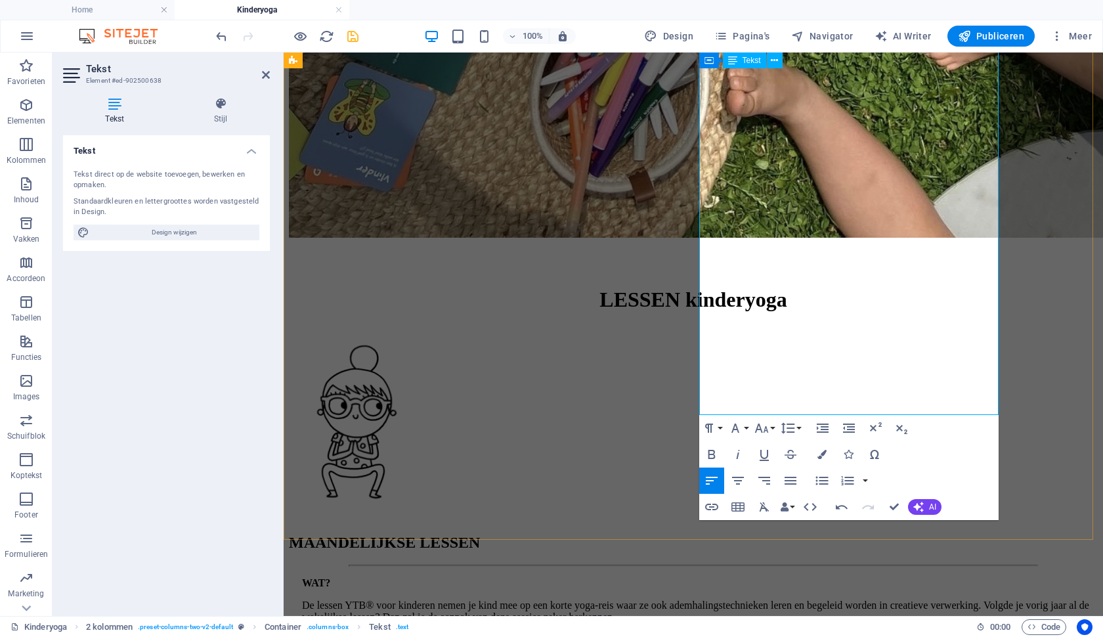
scroll to position [2119, 0]
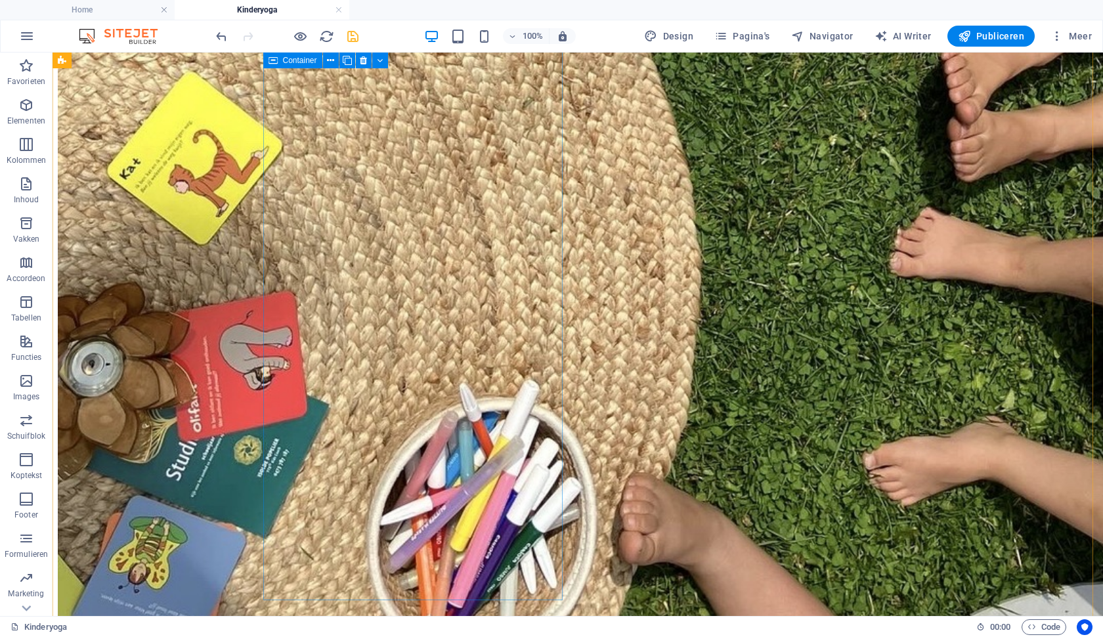
scroll to position [1910, 0]
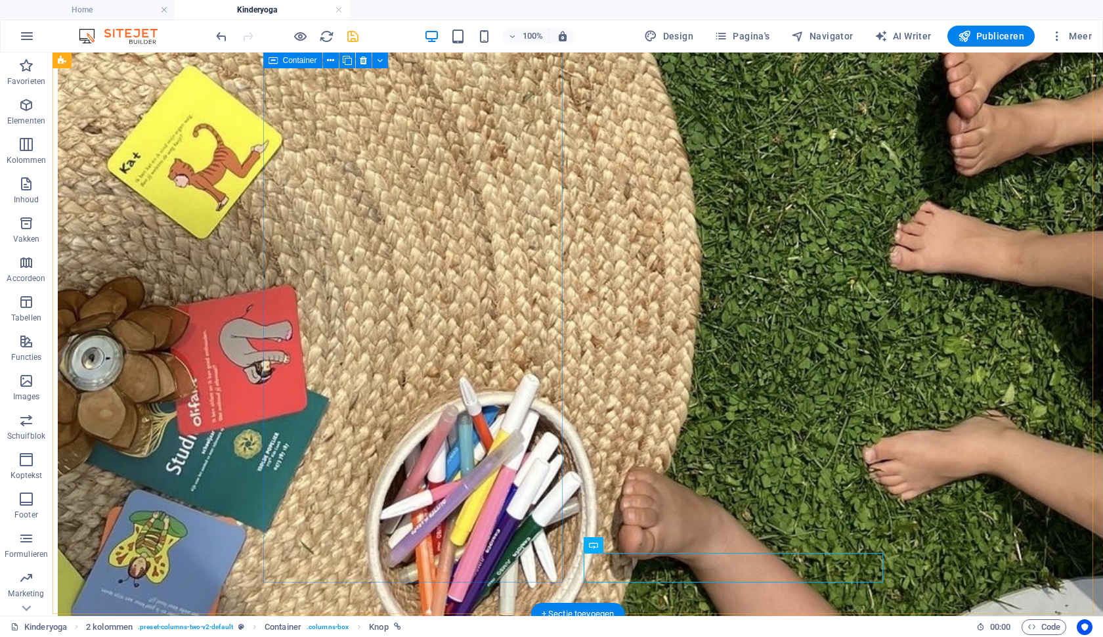
scroll to position [1959, 0]
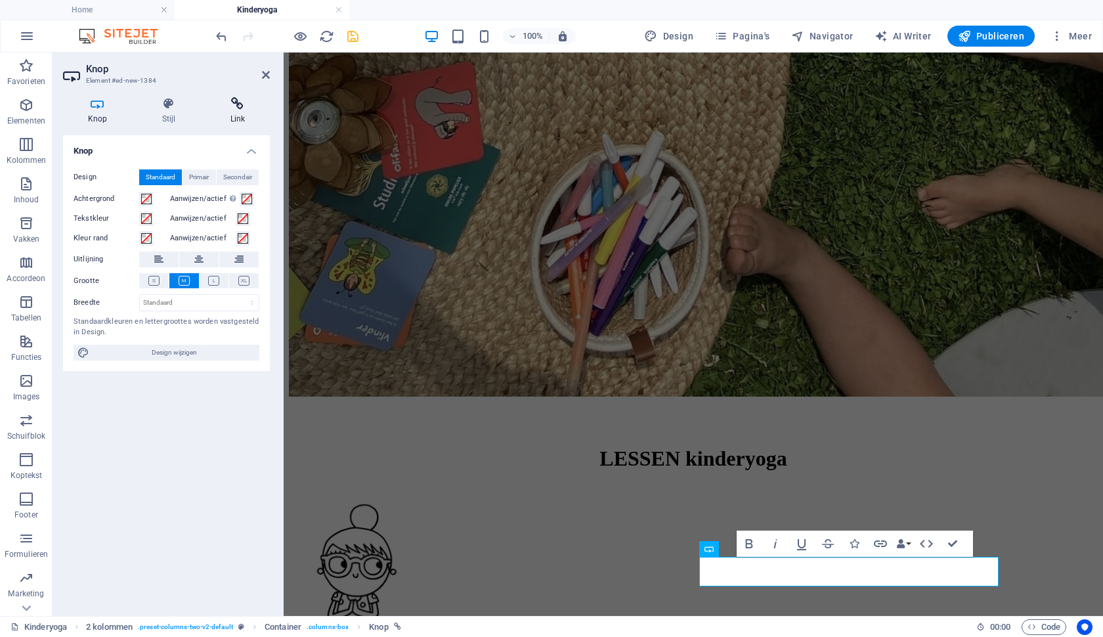
click at [232, 111] on h4 "Link" at bounding box center [237, 111] width 64 height 28
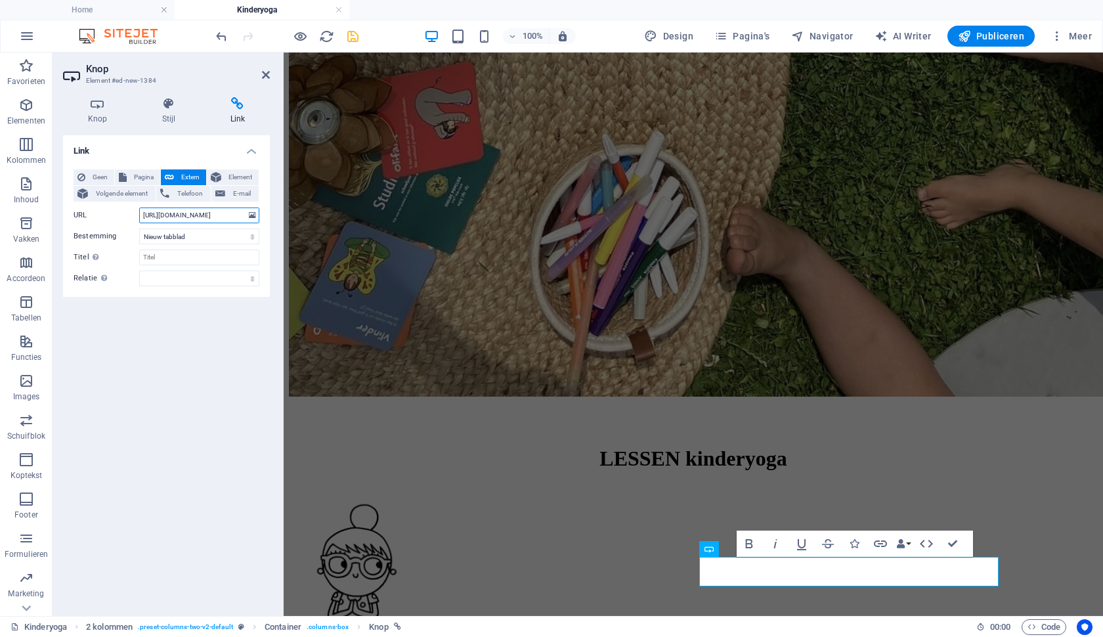
click at [177, 211] on input "[URL][DOMAIN_NAME]" at bounding box center [199, 215] width 120 height 16
click at [241, 190] on span "E-mail" at bounding box center [242, 194] width 26 height 16
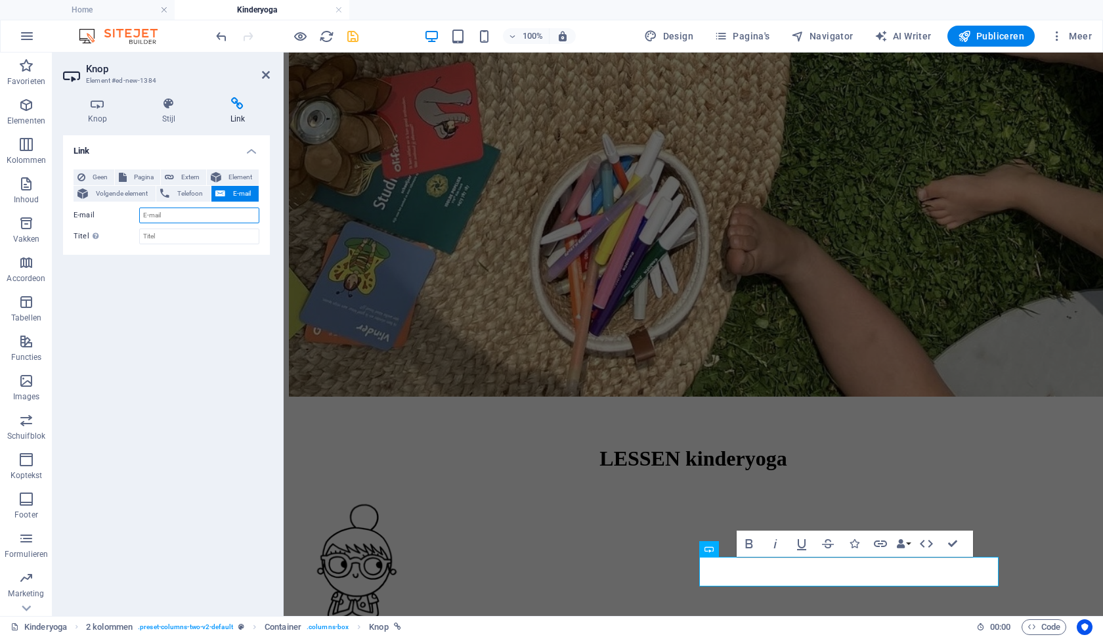
click at [199, 213] on input "E-mail" at bounding box center [199, 215] width 120 height 16
type input "[EMAIL_ADDRESS][DOMAIN_NAME]"
type input "Mail naar Isolde"
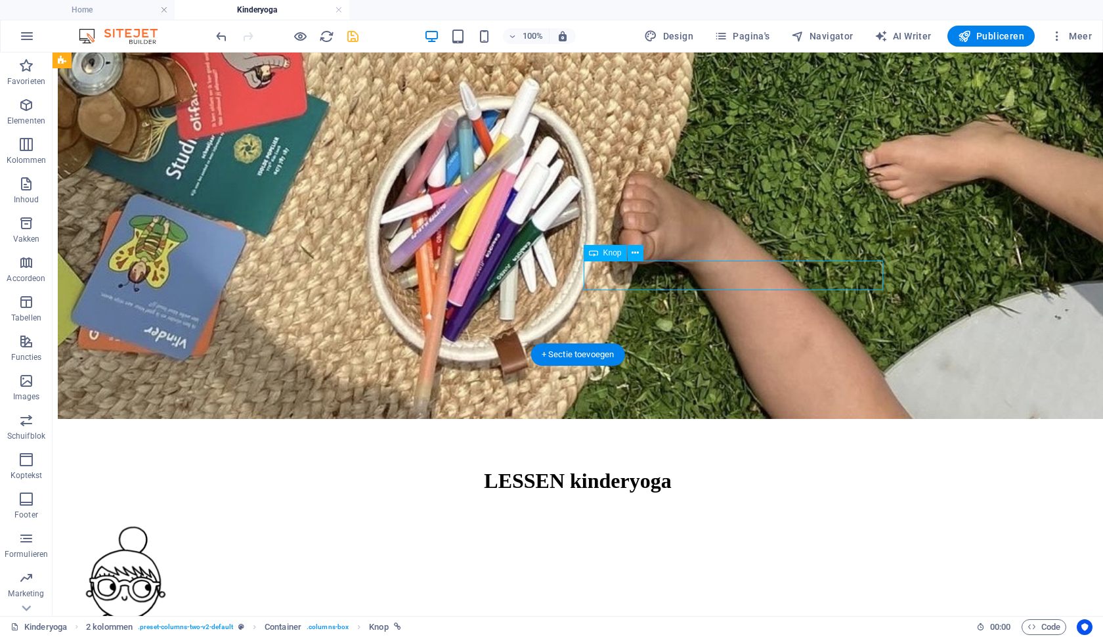
scroll to position [2261, 0]
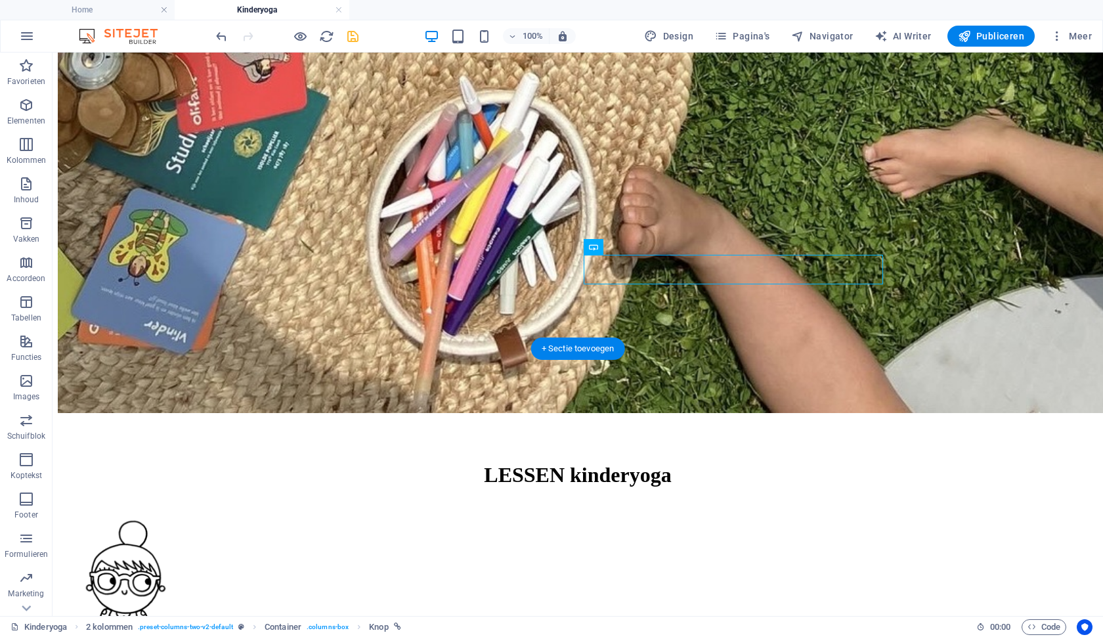
click at [354, 27] on div at bounding box center [286, 36] width 147 height 21
click at [353, 38] on icon "save" at bounding box center [352, 36] width 15 height 15
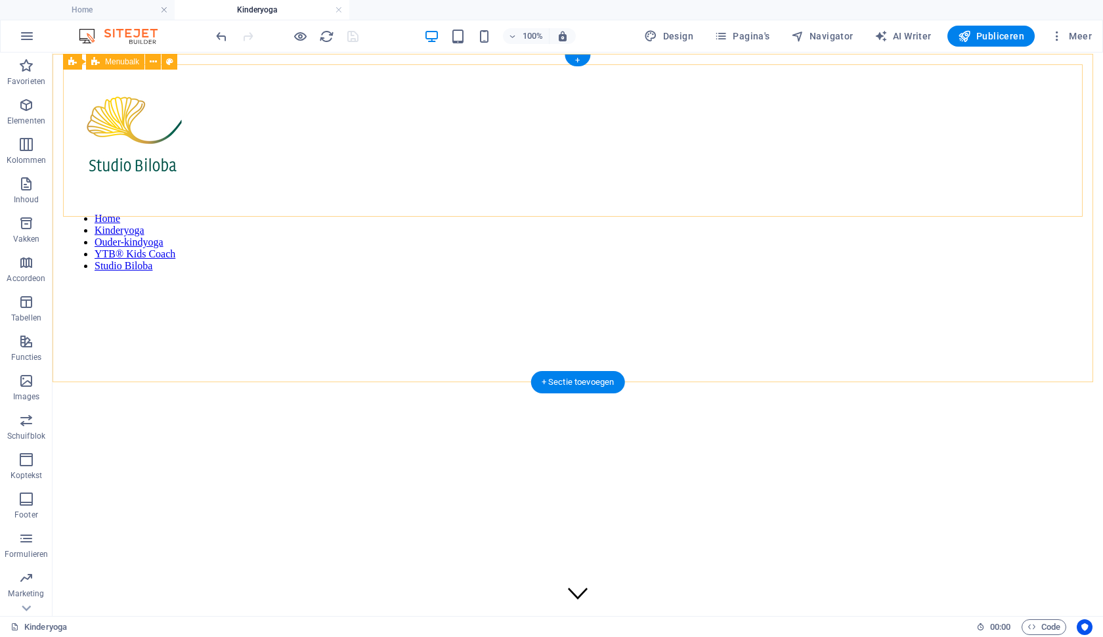
scroll to position [0, 0]
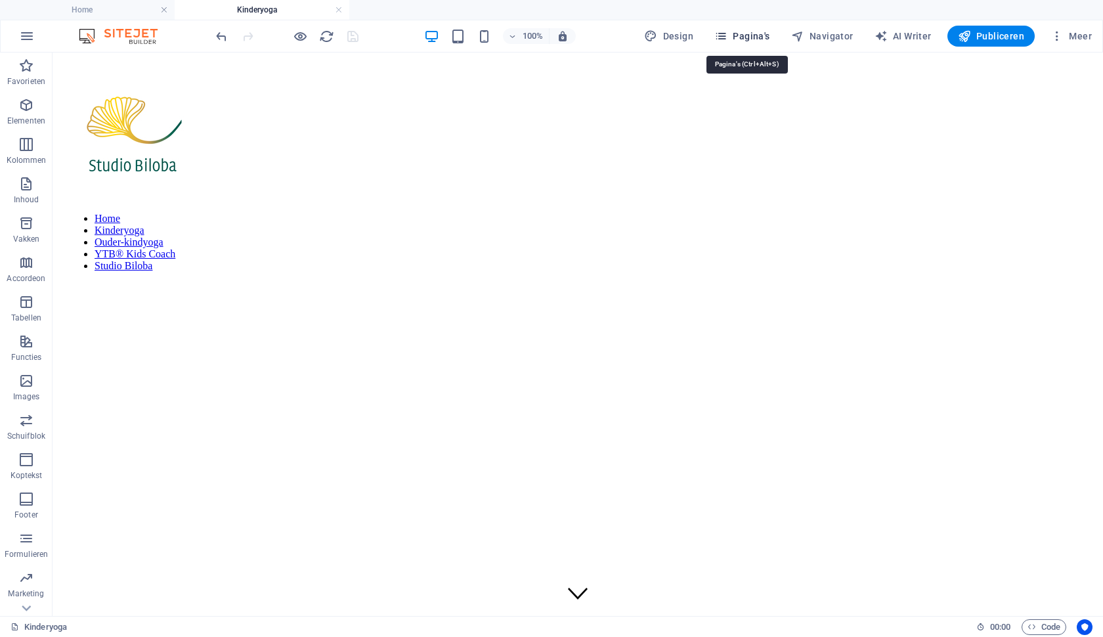
click at [746, 43] on button "Pagina's" at bounding box center [742, 36] width 66 height 21
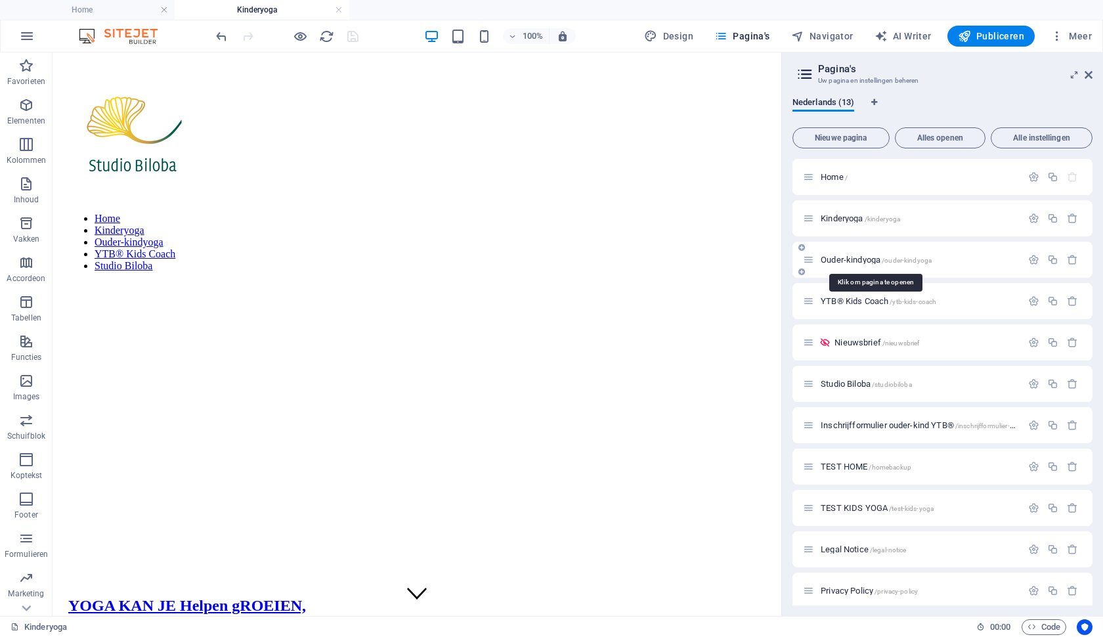
click at [893, 261] on span "/ouder-kindyoga" at bounding box center [907, 260] width 50 height 7
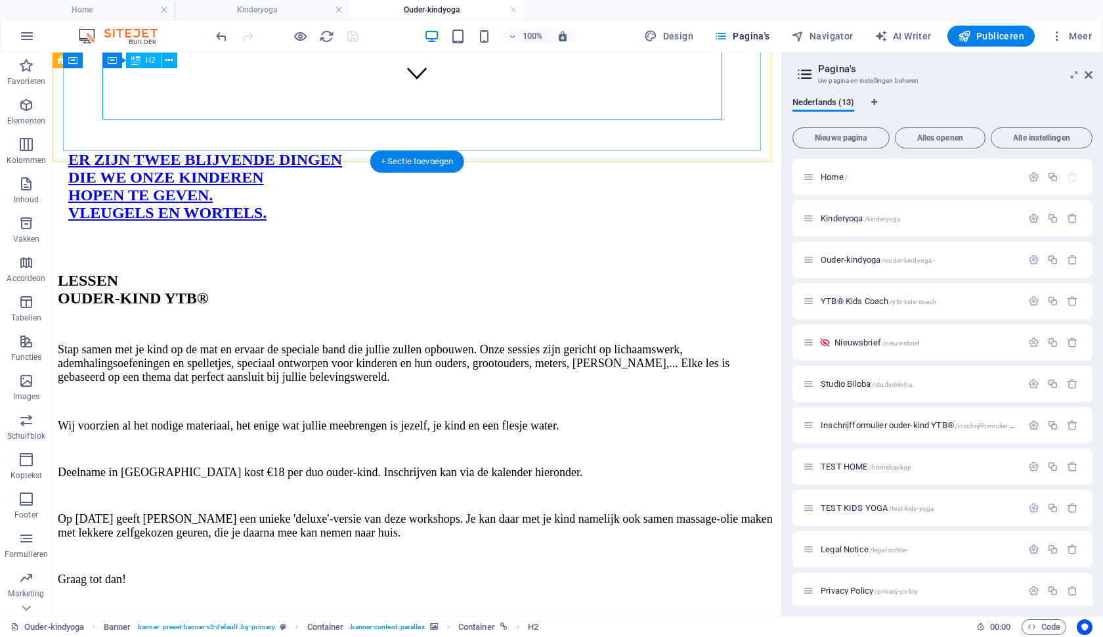
scroll to position [534, 0]
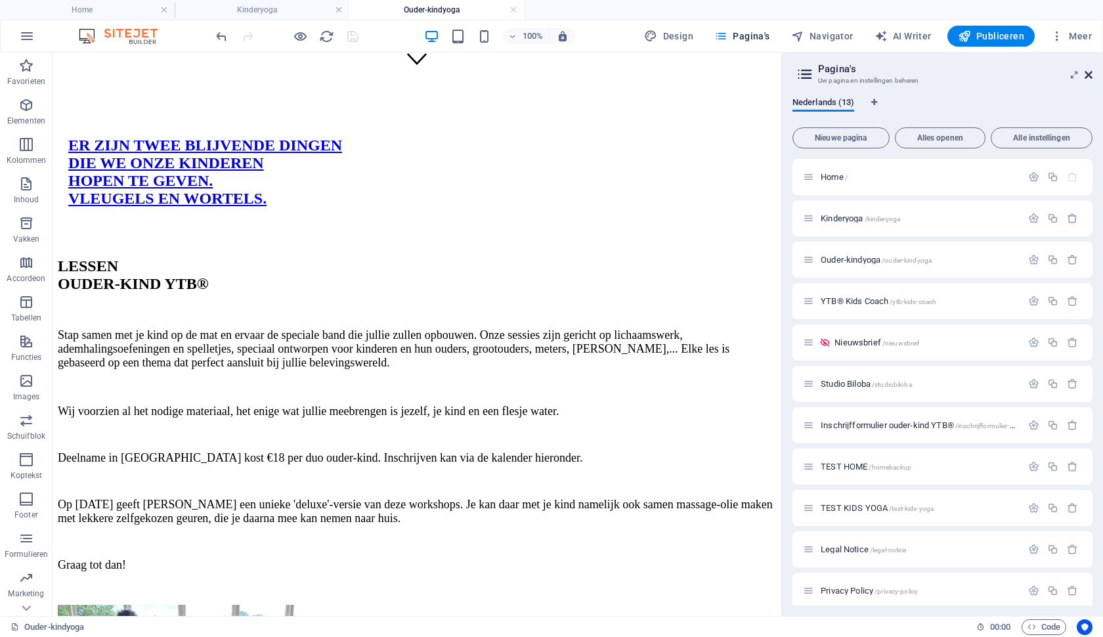
click at [1088, 72] on icon at bounding box center [1088, 75] width 8 height 11
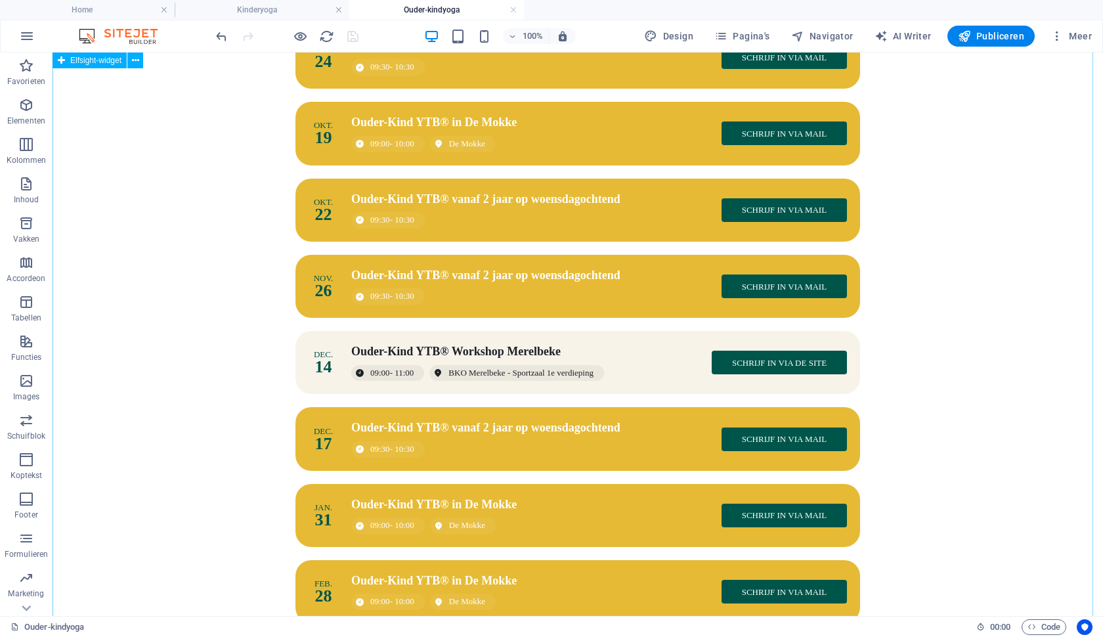
scroll to position [1480, 0]
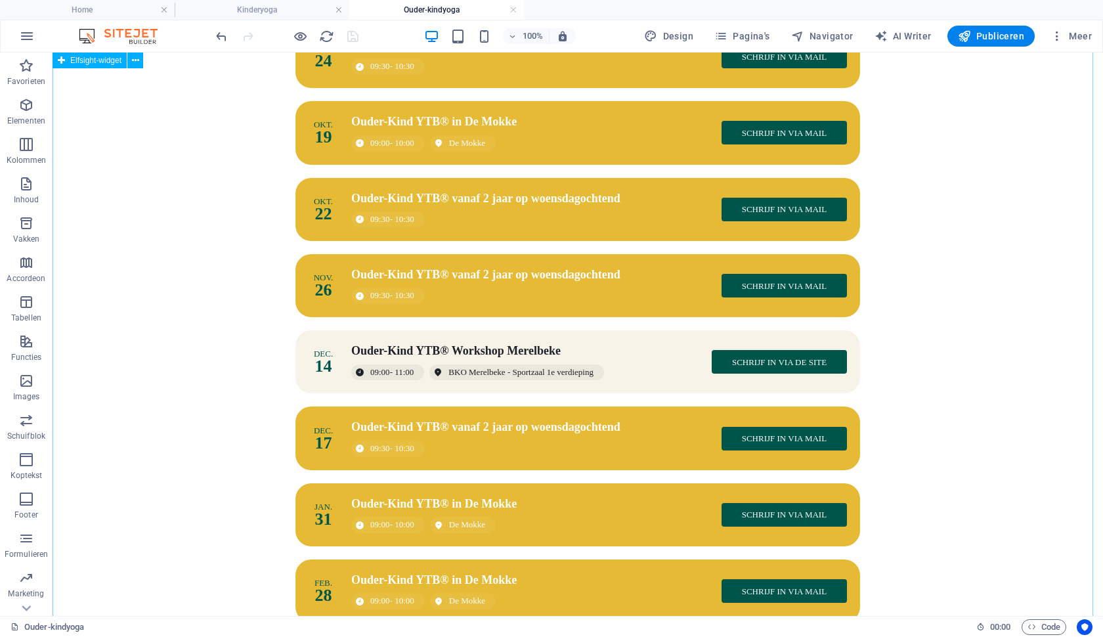
click at [566, 325] on div "Data ouder-kind YTB® met Isolde Data Event-type Locatie [DATE] Ouder-Kind YTB® …" at bounding box center [578, 623] width 1040 height 1339
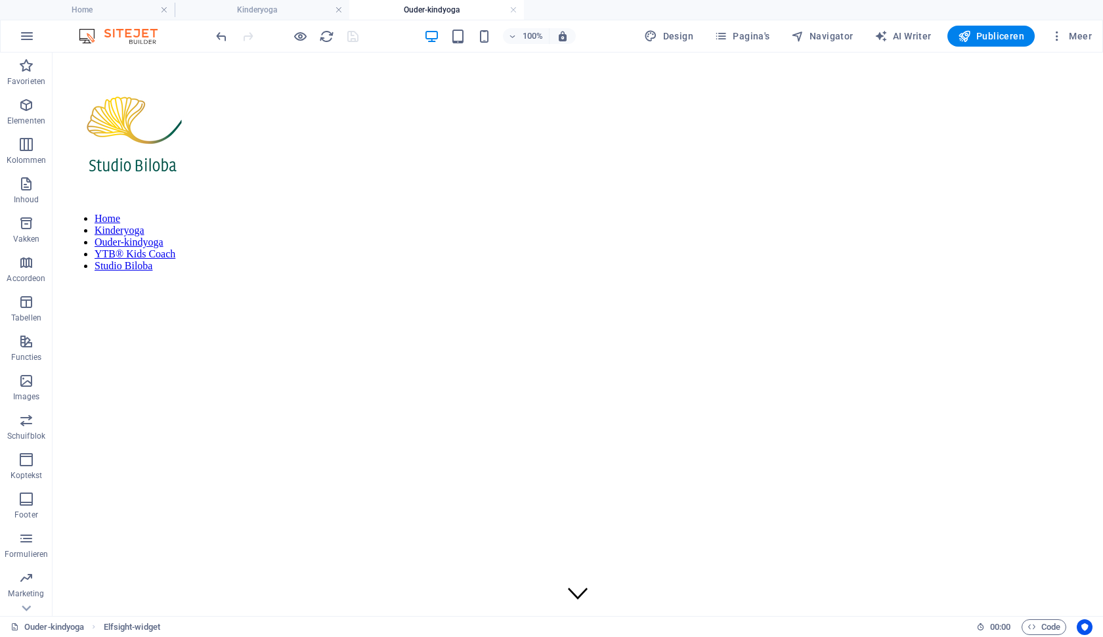
scroll to position [0, 0]
click at [748, 44] on button "Pagina's" at bounding box center [742, 36] width 66 height 21
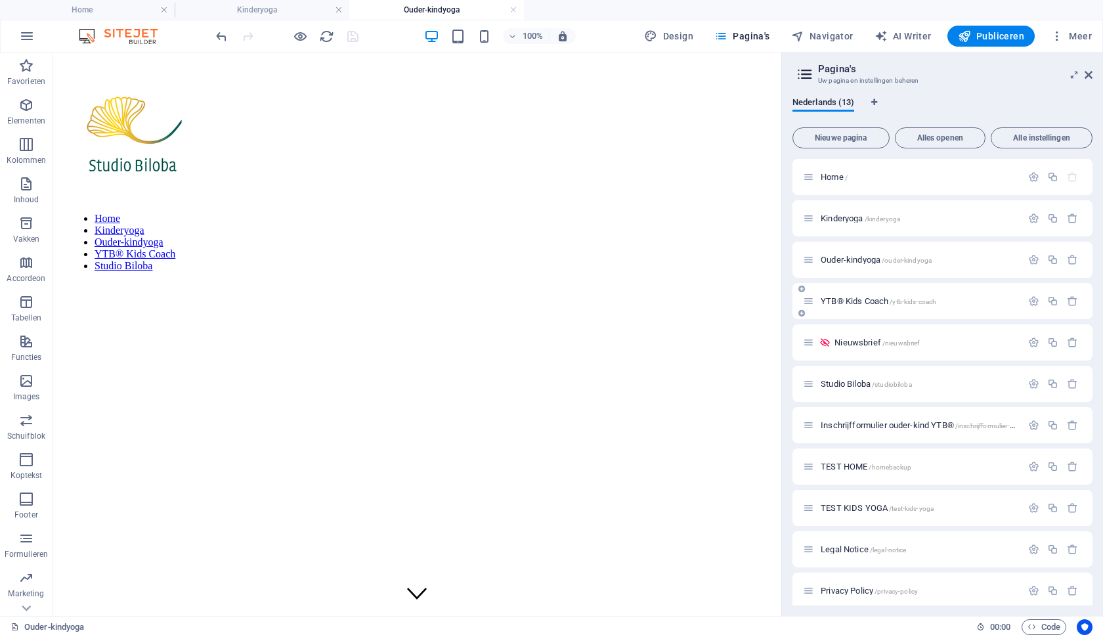
click at [882, 302] on span "YTB® Kids Coach /ytb-kids-coach" at bounding box center [878, 301] width 116 height 10
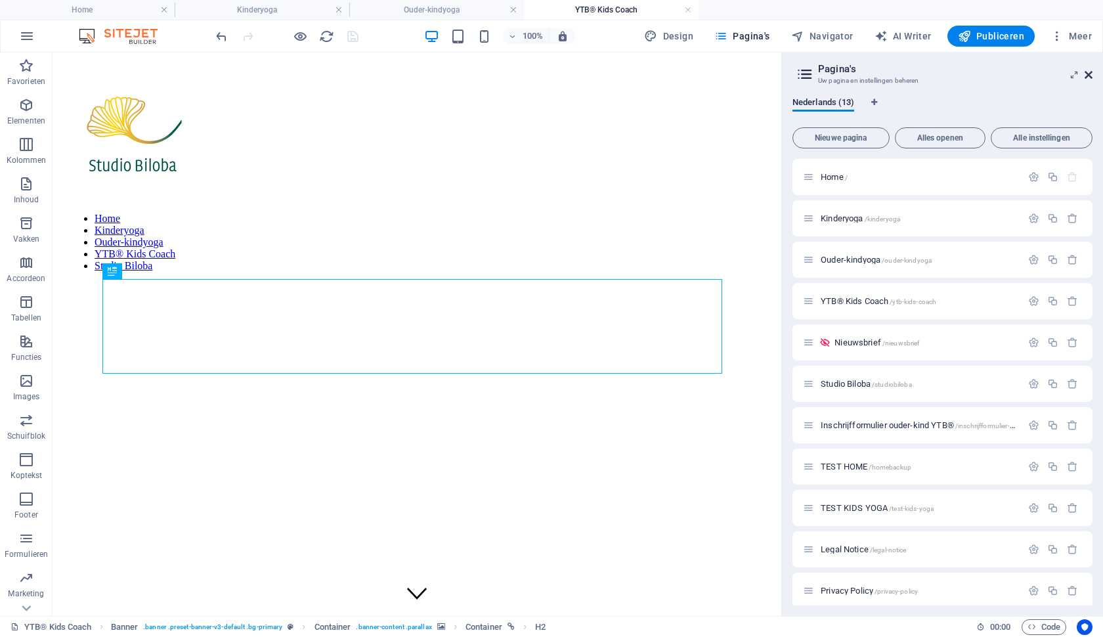
click at [1090, 74] on icon at bounding box center [1088, 75] width 8 height 11
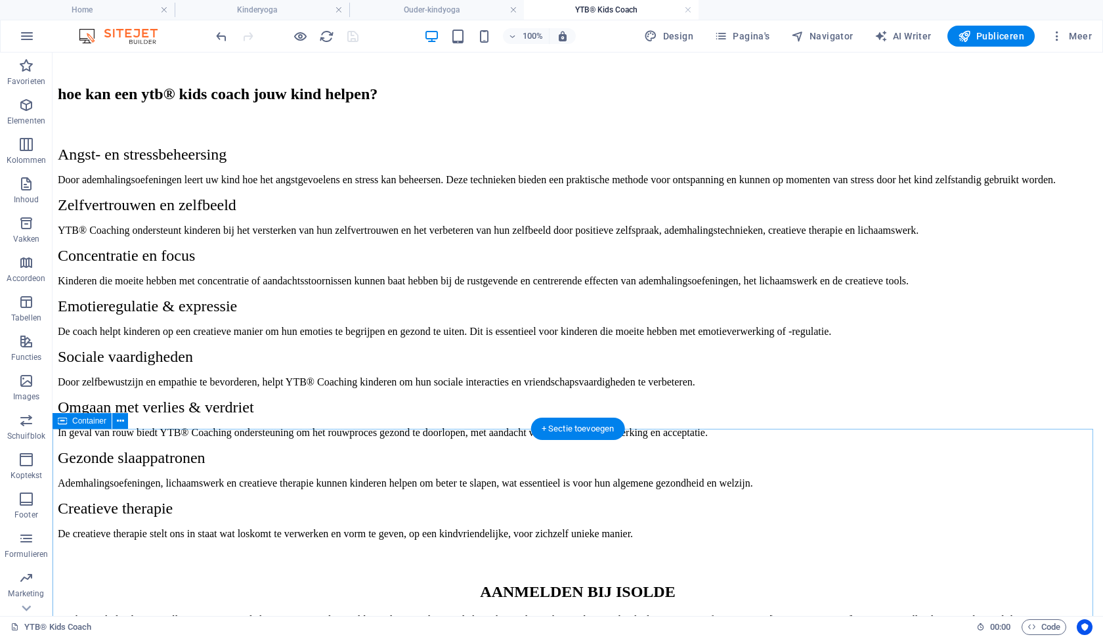
scroll to position [1742, 0]
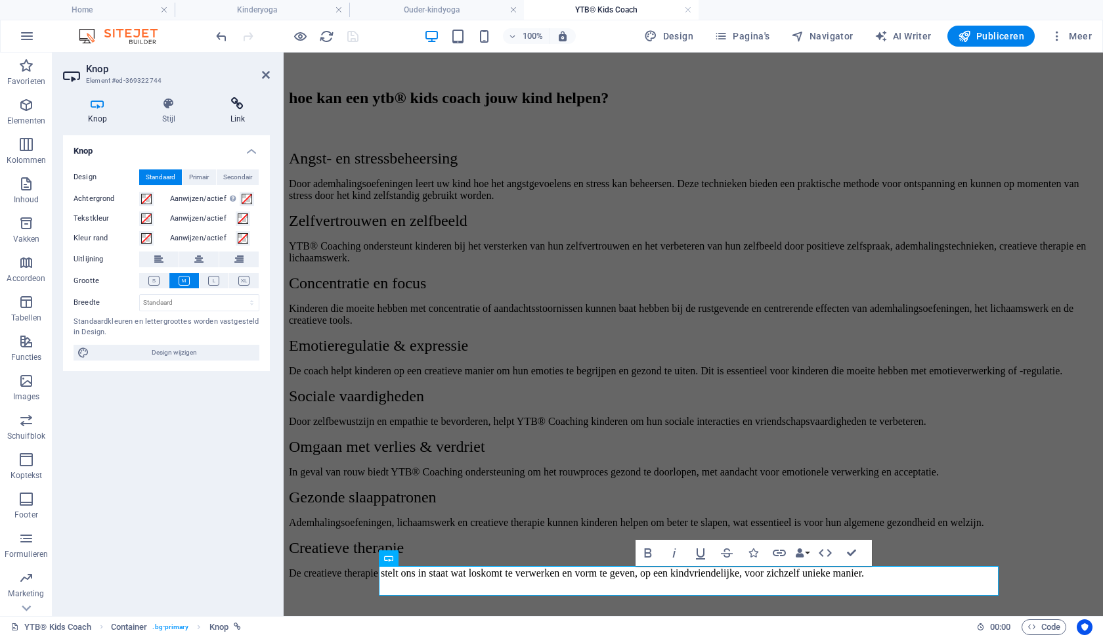
click at [237, 122] on h4 "Link" at bounding box center [237, 111] width 64 height 28
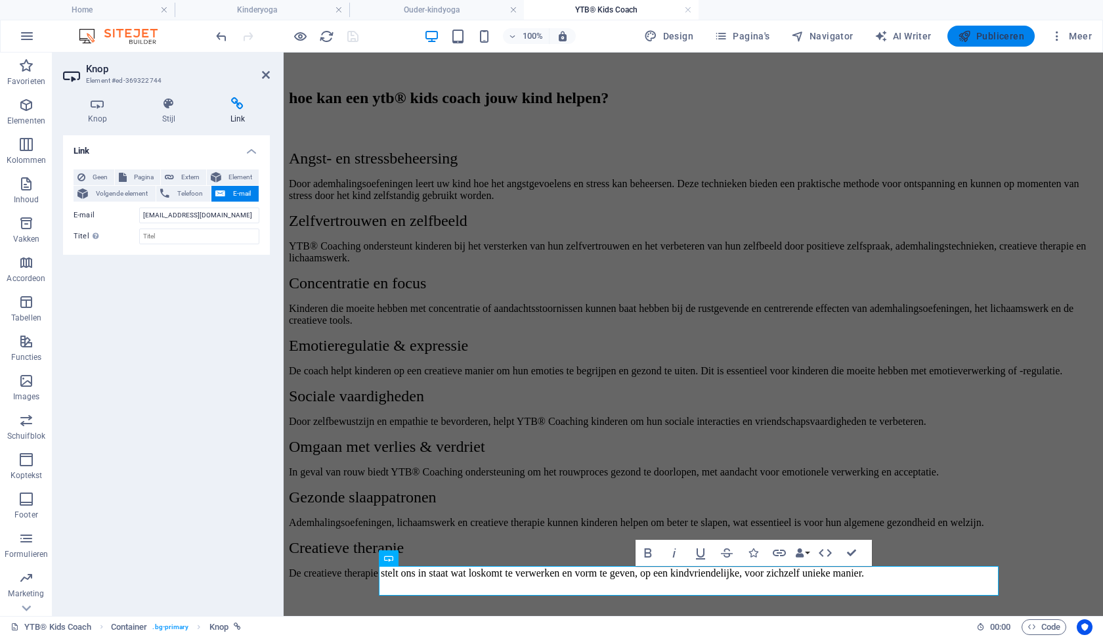
click at [994, 35] on span "Publiceren" at bounding box center [991, 36] width 66 height 13
